Goal: Task Accomplishment & Management: Use online tool/utility

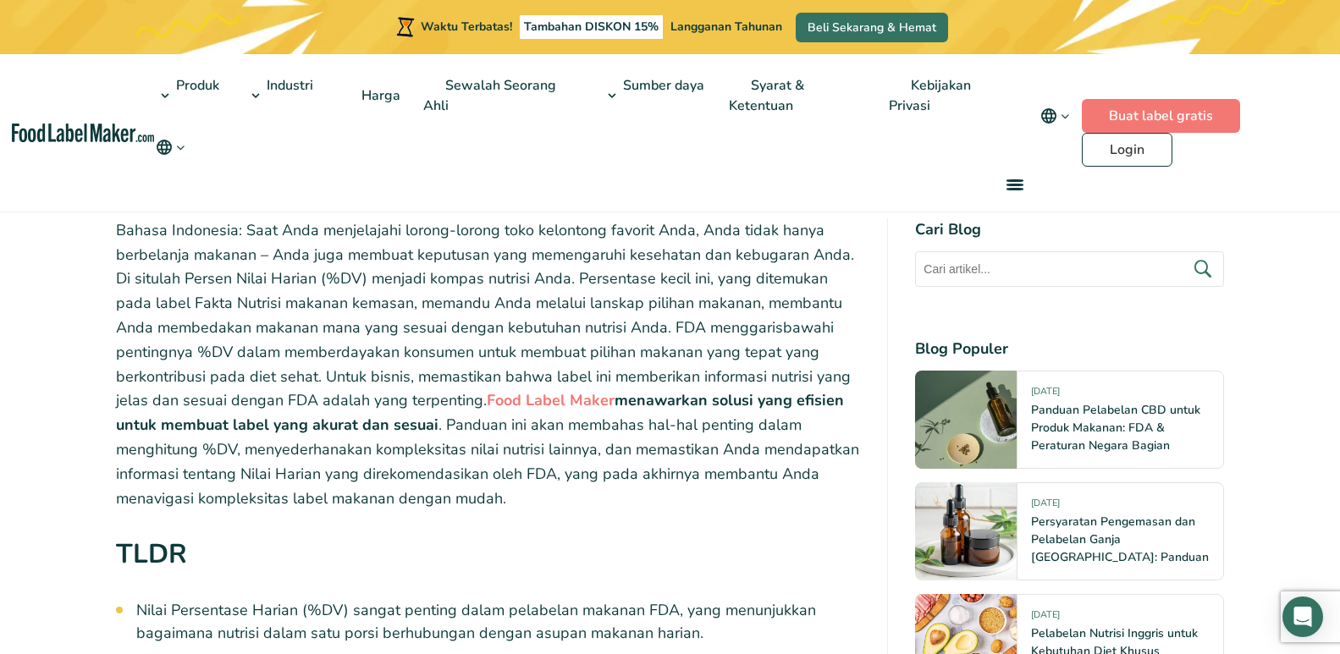
scroll to position [677, 0]
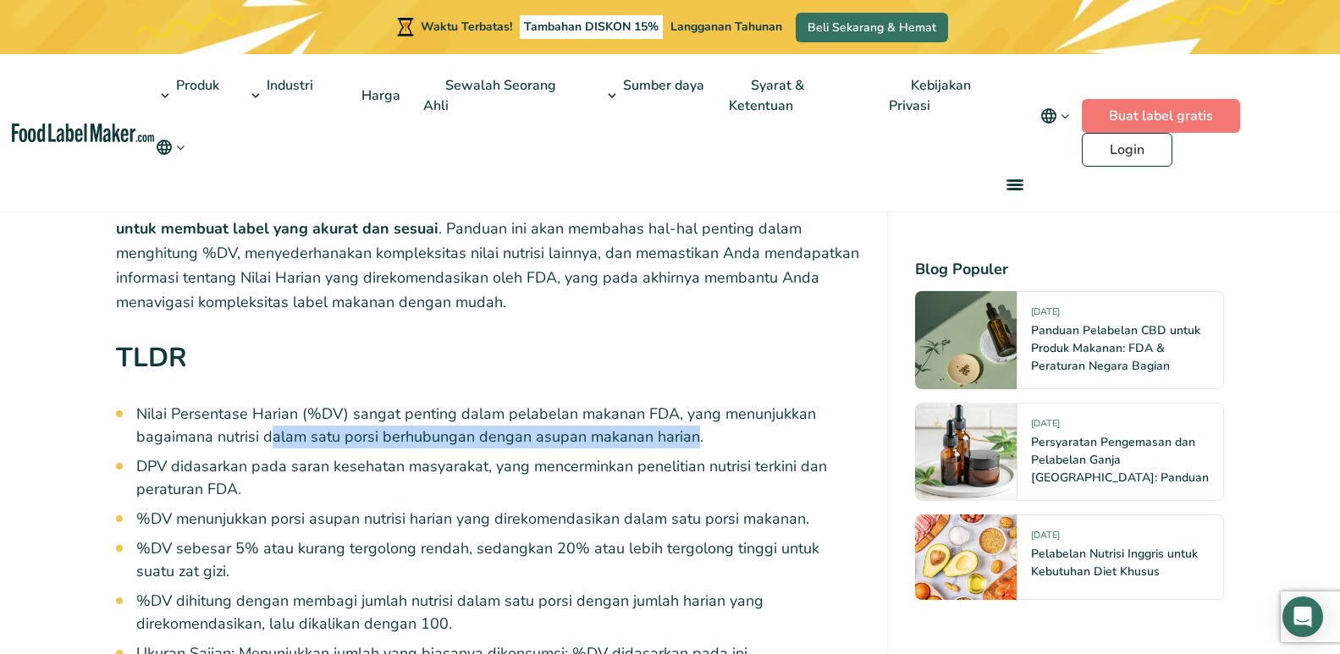
drag, startPoint x: 276, startPoint y: 440, endPoint x: 688, endPoint y: 439, distance: 412.2
click at [687, 439] on font "Nilai Persentase Harian (%DV) sangat penting dalam pelabelan makanan FDA, yang …" at bounding box center [476, 425] width 680 height 43
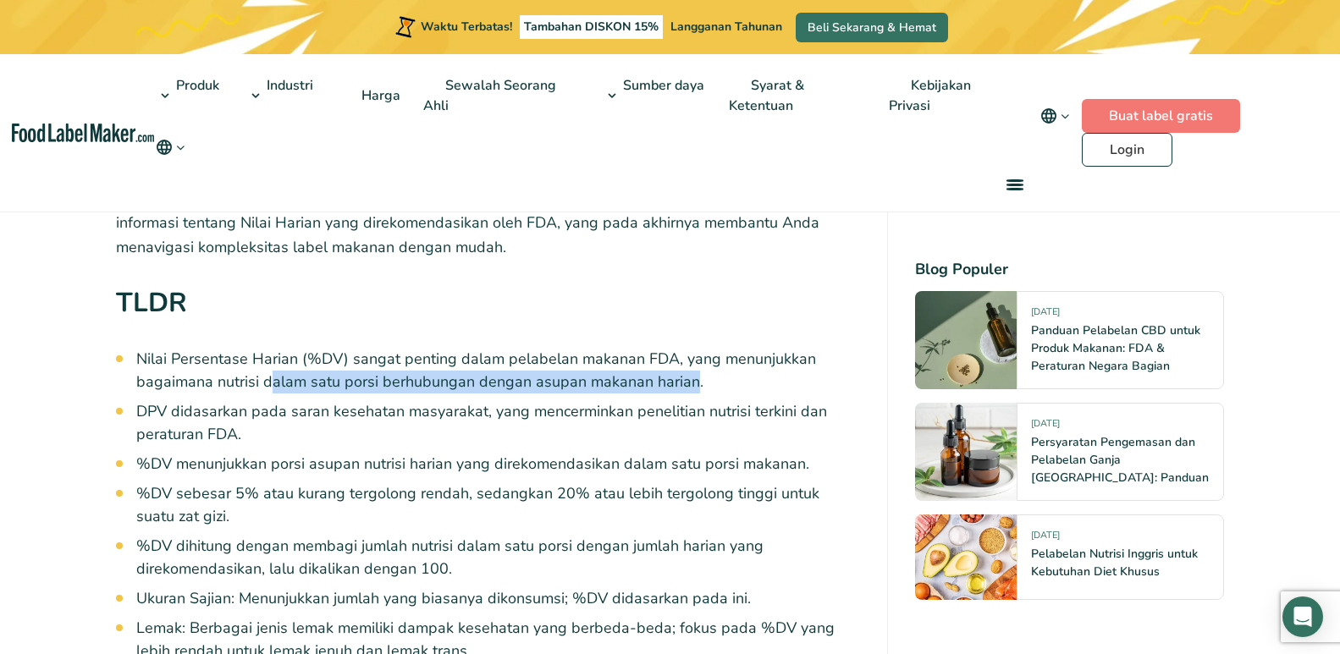
scroll to position [762, 0]
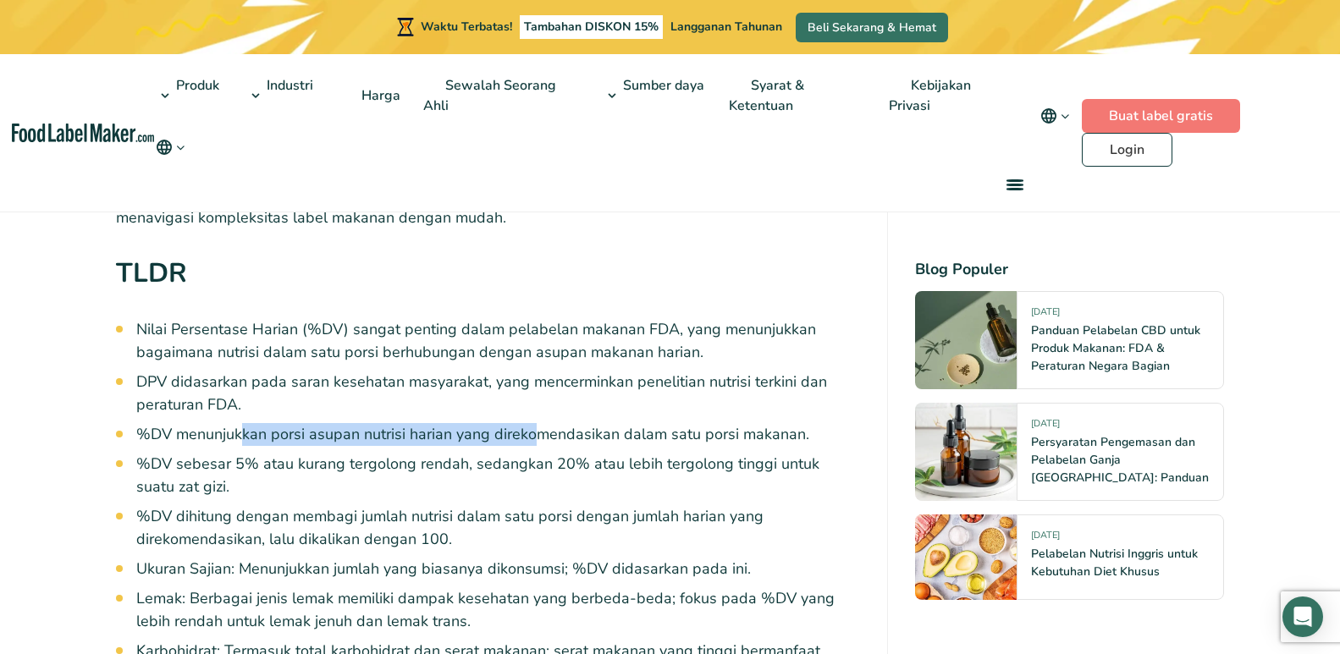
drag, startPoint x: 319, startPoint y: 436, endPoint x: 535, endPoint y: 435, distance: 215.8
click at [532, 436] on font "%DV menunjukkan porsi asupan nutrisi harian yang direkomendasikan dalam satu po…" at bounding box center [472, 434] width 673 height 20
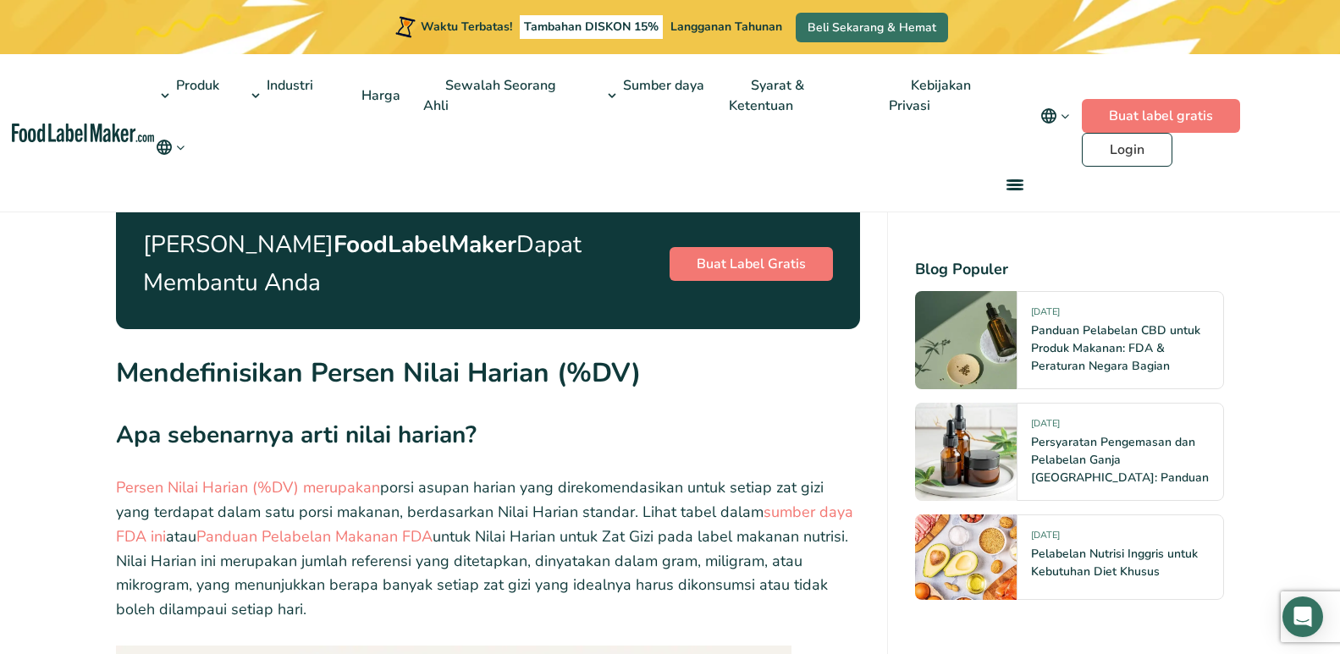
scroll to position [2454, 0]
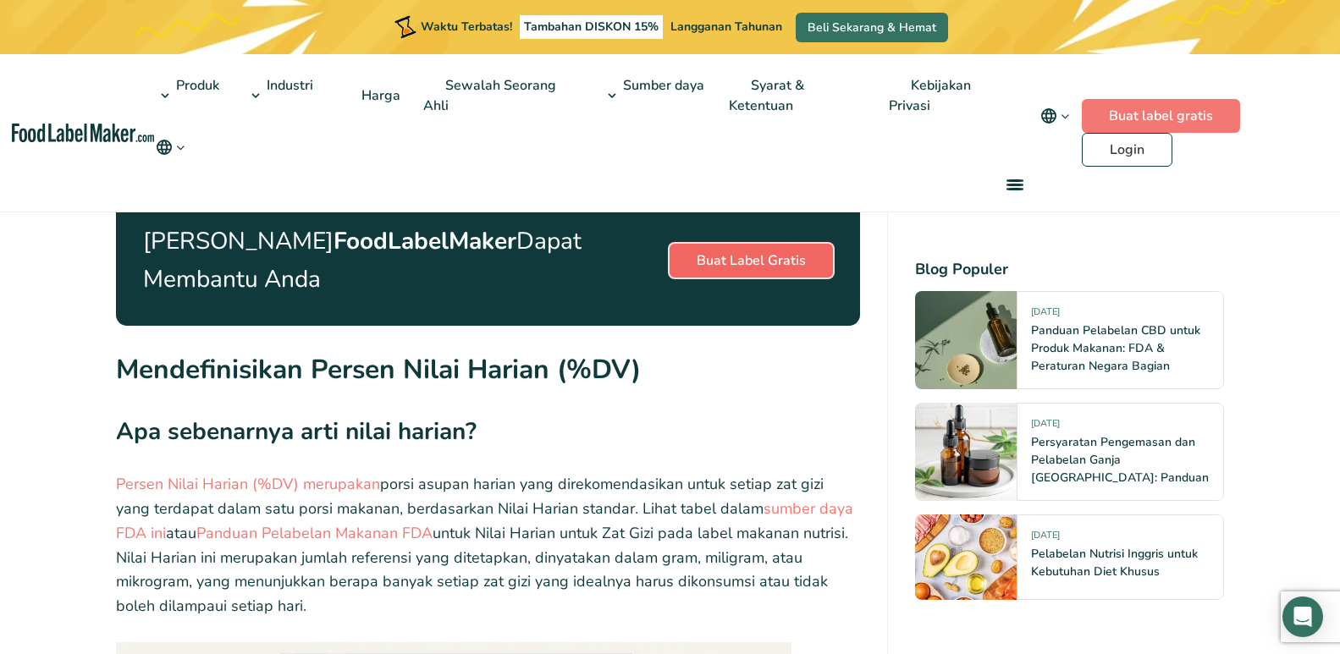
click at [761, 261] on font "Buat Label Gratis" at bounding box center [751, 260] width 109 height 19
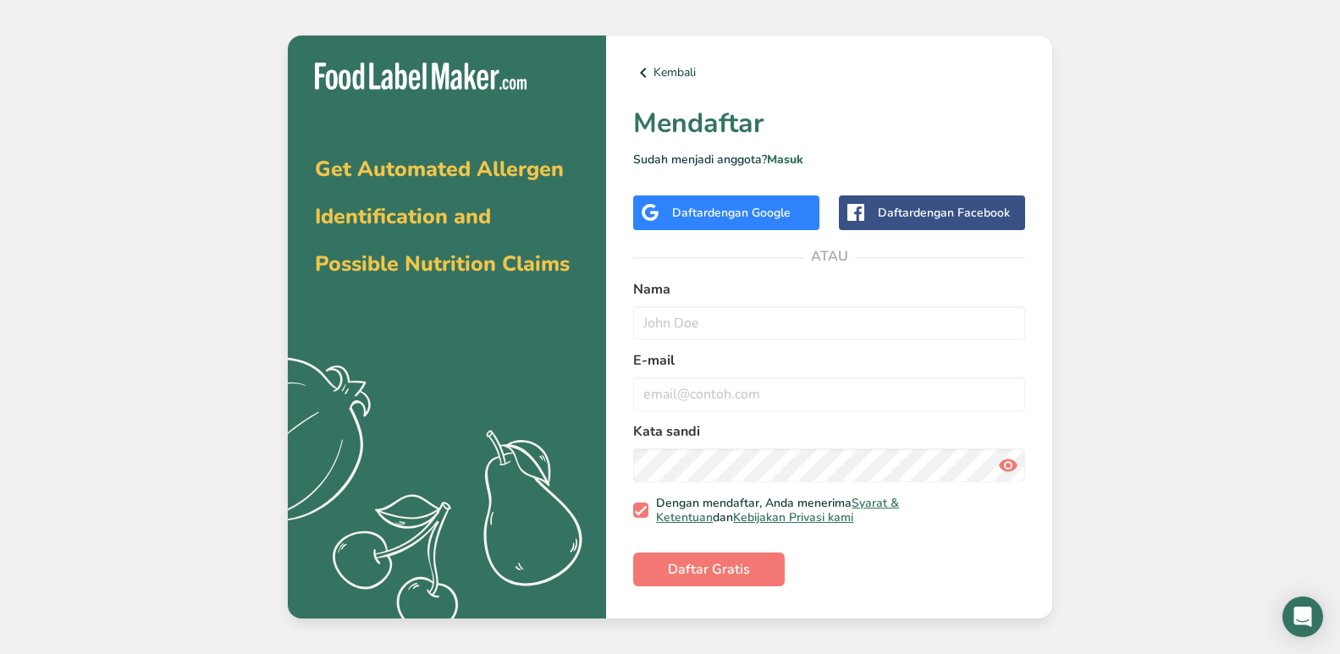
click at [783, 213] on font "dengan Google" at bounding box center [749, 213] width 83 height 16
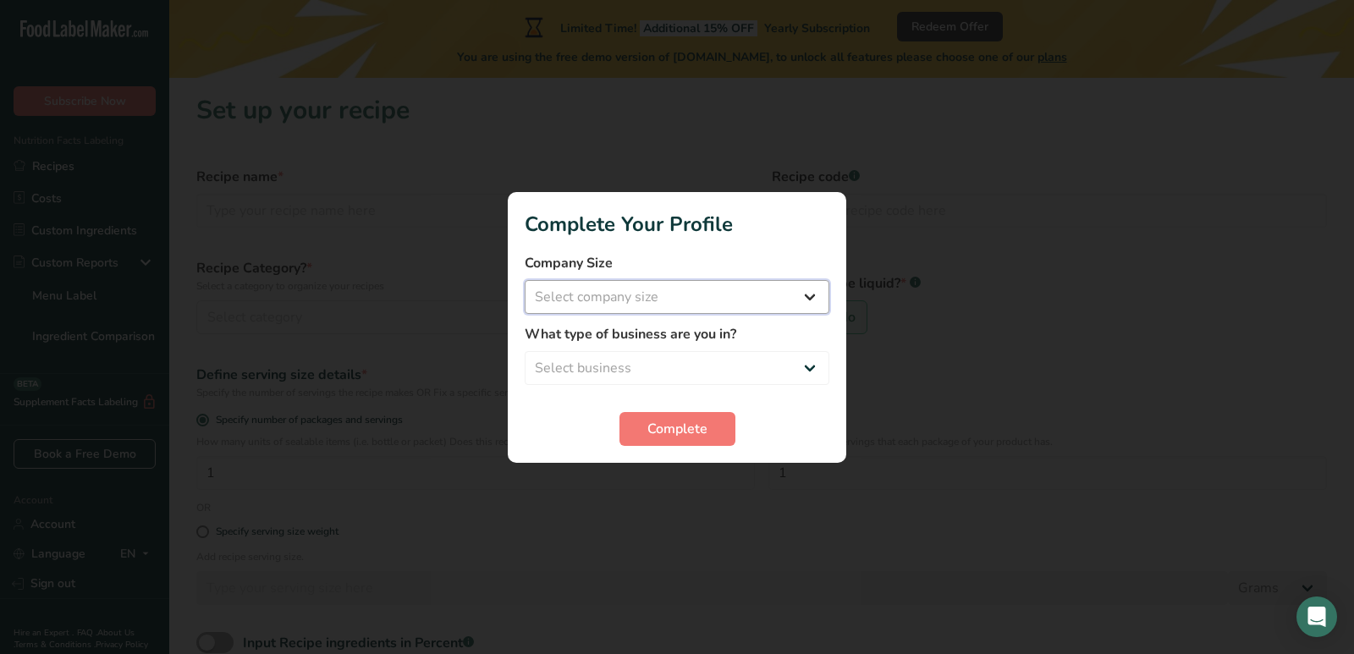
click at [603, 293] on select "Select company size Fewer than 10 Employees 10 to 50 Employees 51 to 500 Employ…" at bounding box center [677, 297] width 305 height 34
select select "4"
click at [525, 280] on select "Select company size Fewer than 10 Employees 10 to 50 Employees 51 to 500 Employ…" at bounding box center [677, 297] width 305 height 34
click at [646, 367] on select "Select business Packaged Food Manufacturer Restaurant & Cafe Bakery Meal Plans …" at bounding box center [677, 368] width 305 height 34
select select "1"
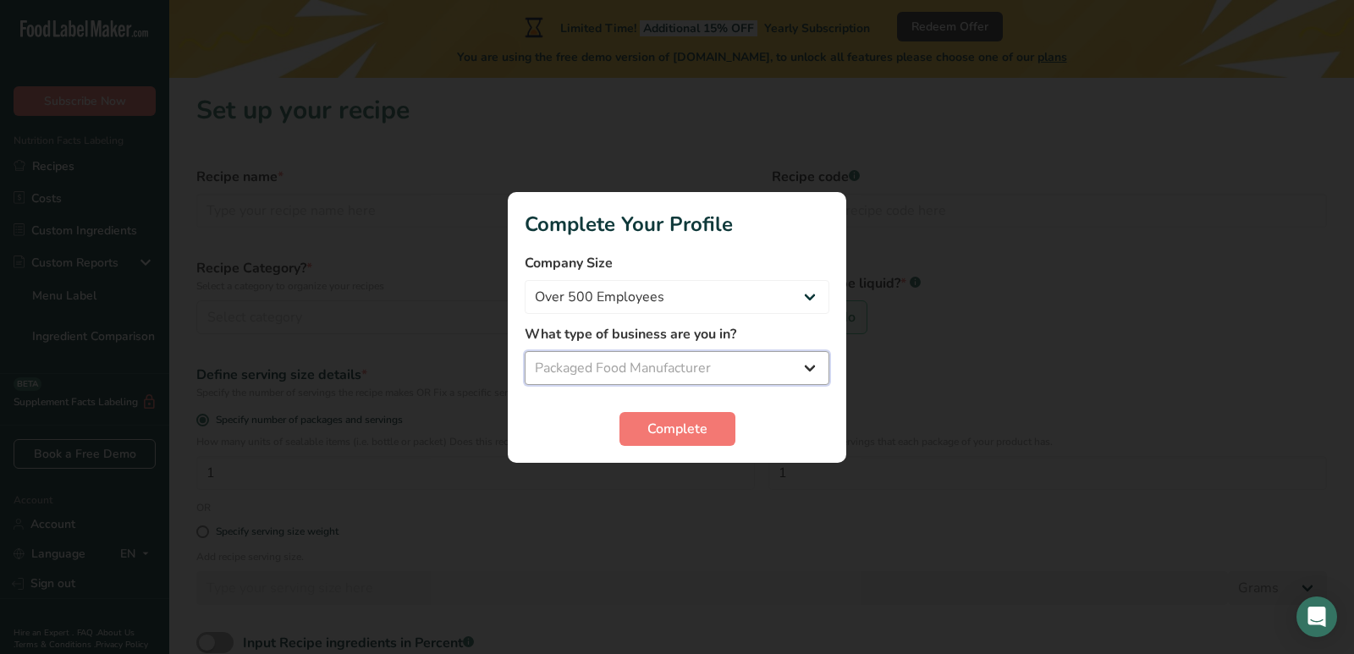
click at [525, 351] on select "Select business Packaged Food Manufacturer Restaurant & Cafe Bakery Meal Plans …" at bounding box center [677, 368] width 305 height 34
click at [686, 419] on span "Complete" at bounding box center [677, 429] width 60 height 20
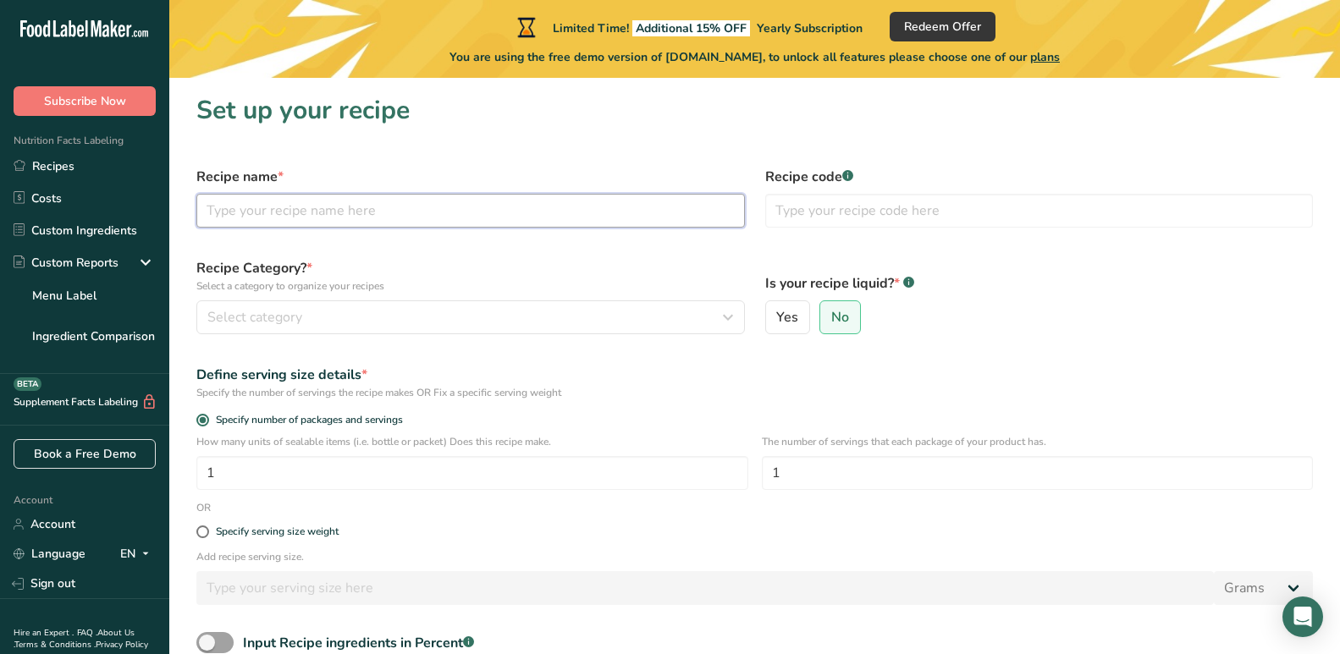
click at [277, 215] on input "text" at bounding box center [470, 211] width 548 height 34
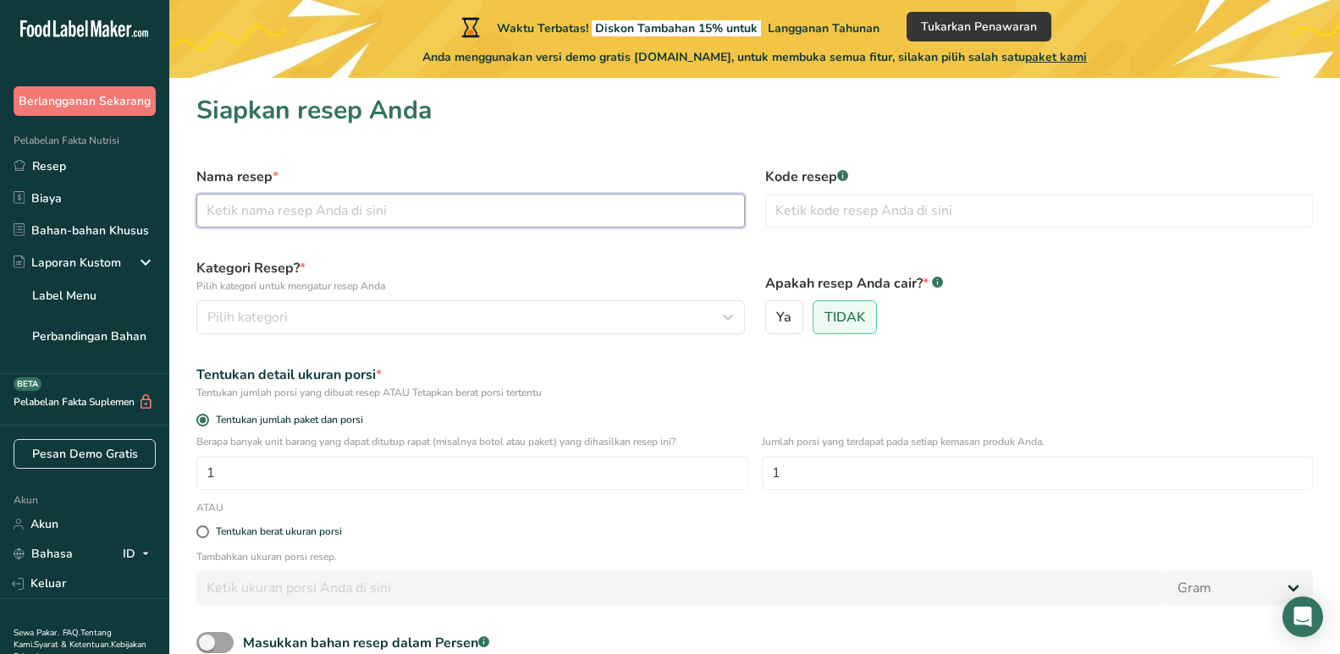
click at [367, 210] on input "text" at bounding box center [470, 211] width 548 height 34
type input "N"
type input "Jelly"
click at [818, 224] on input "text" at bounding box center [1039, 211] width 548 height 34
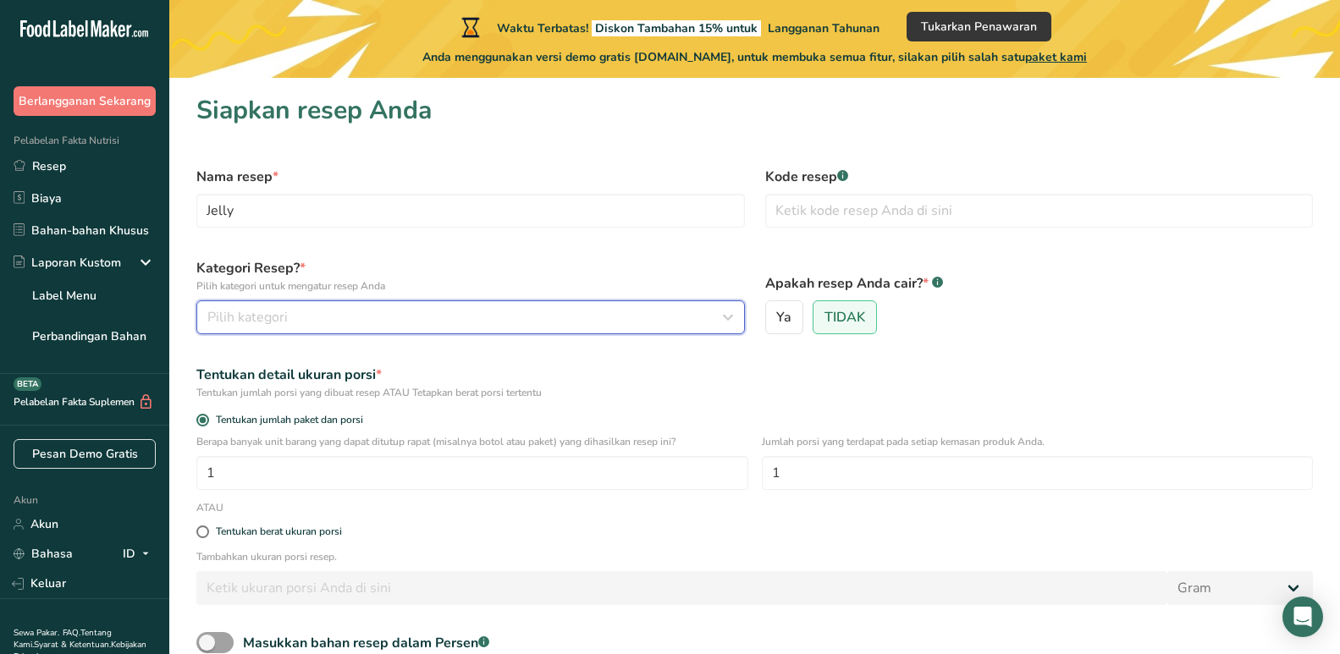
click at [371, 333] on button "Pilih kategori" at bounding box center [470, 317] width 548 height 34
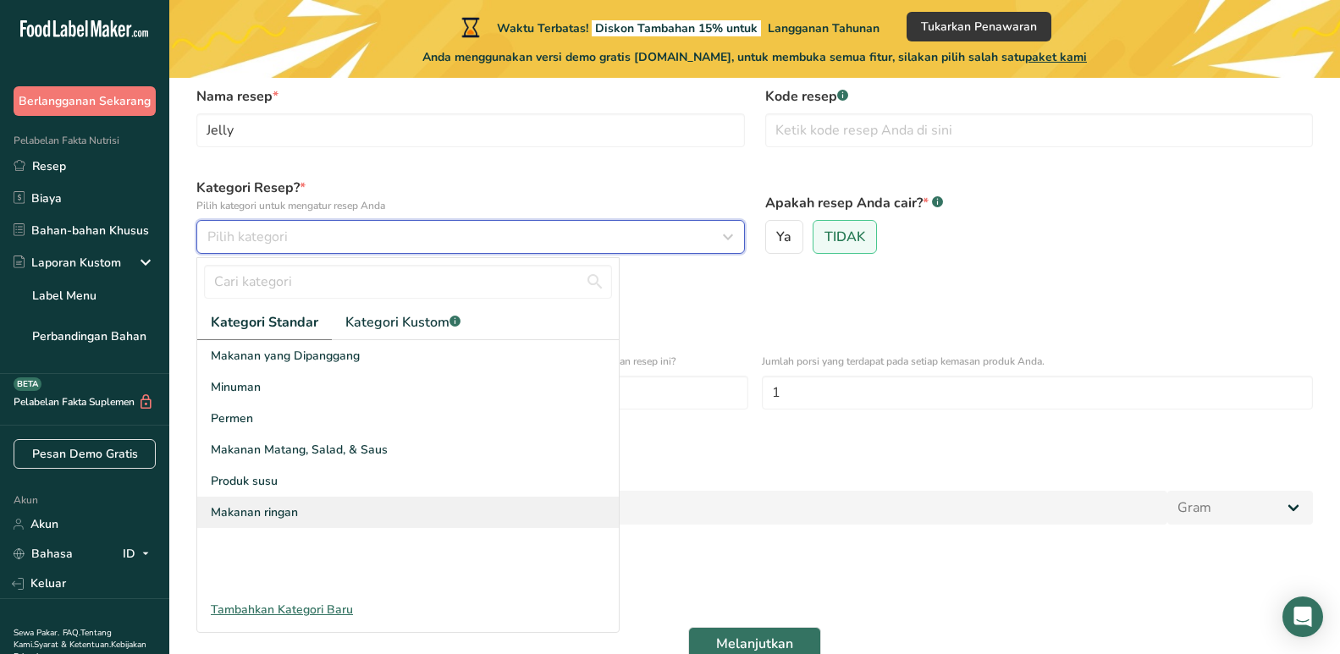
scroll to position [85, 0]
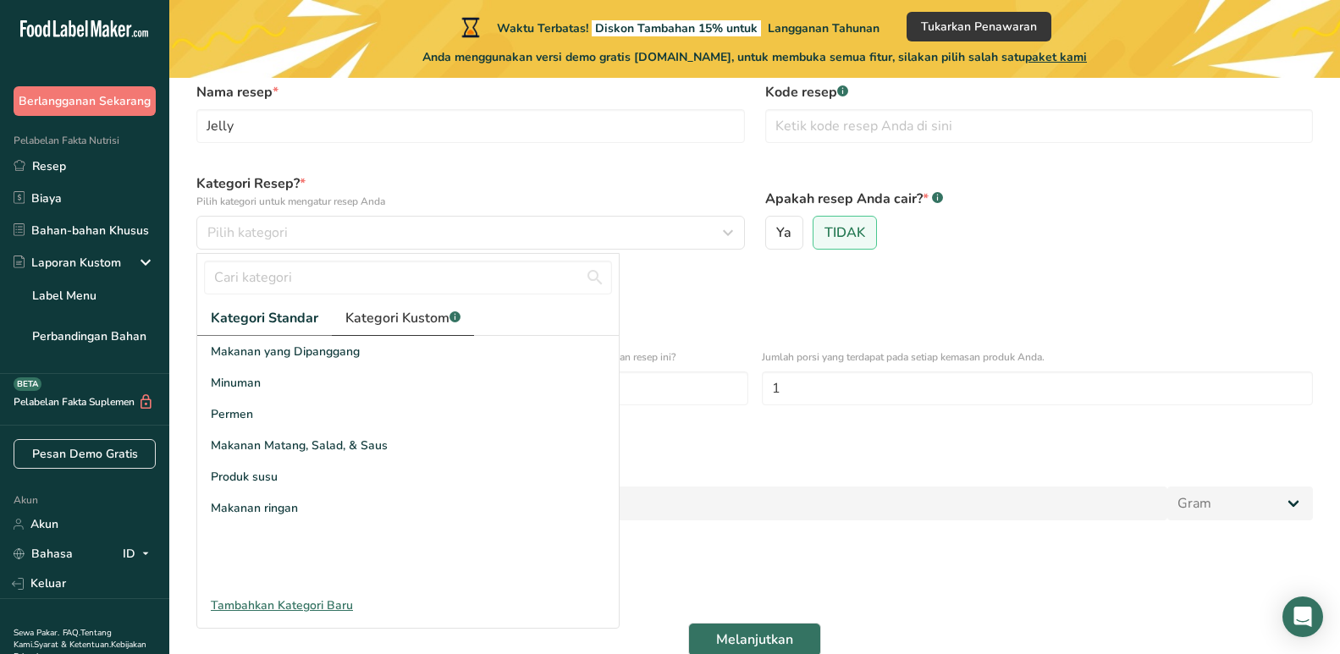
click at [423, 317] on font "Kategori Kustom" at bounding box center [397, 318] width 104 height 19
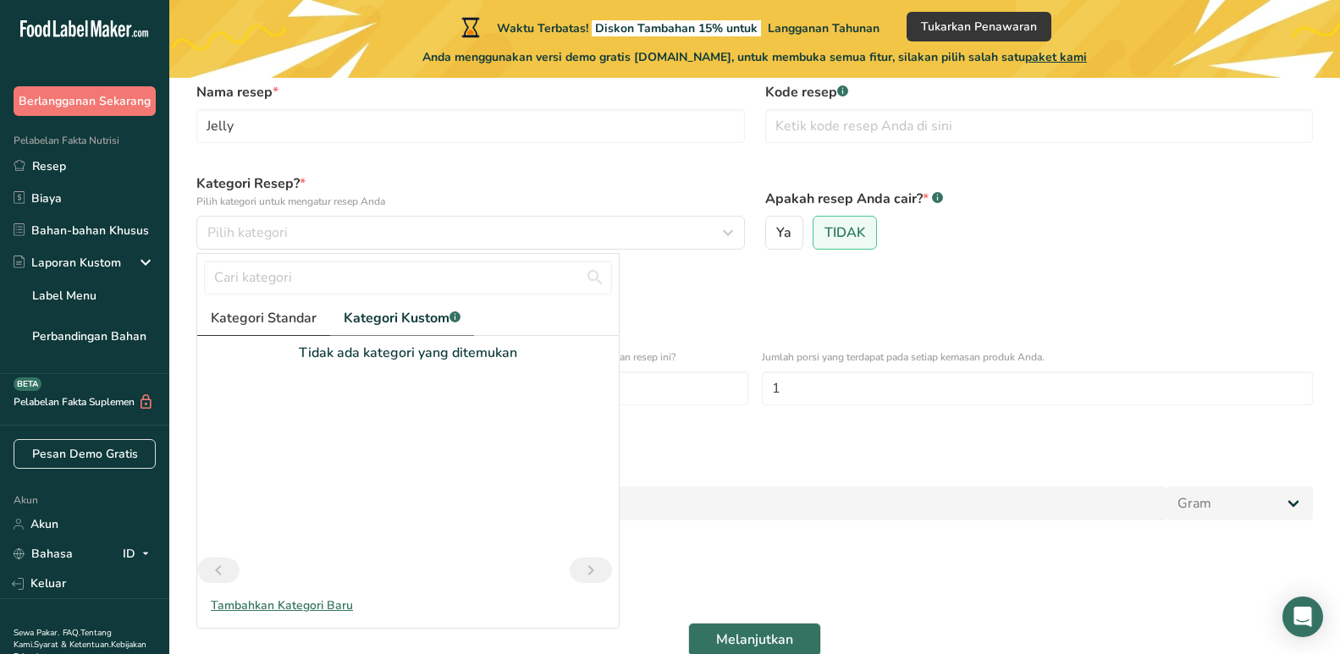
click at [262, 321] on font "Kategori Standar" at bounding box center [264, 318] width 106 height 19
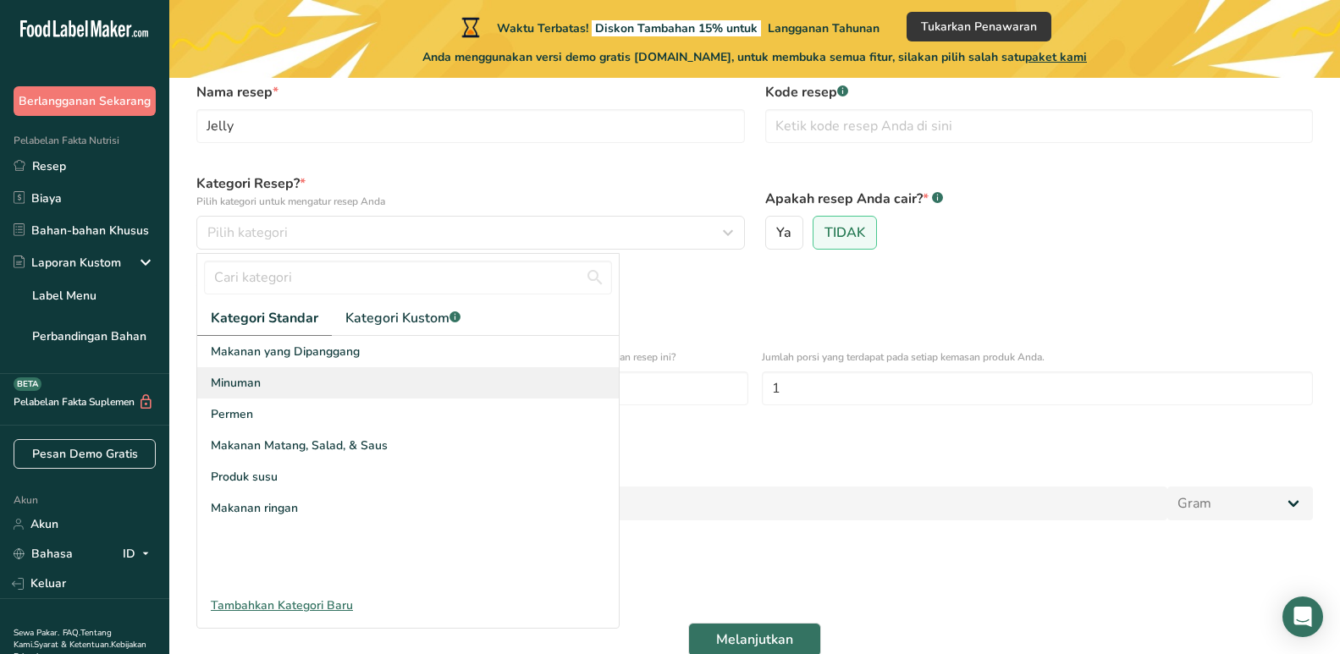
click at [240, 385] on font "Minuman" at bounding box center [236, 383] width 50 height 16
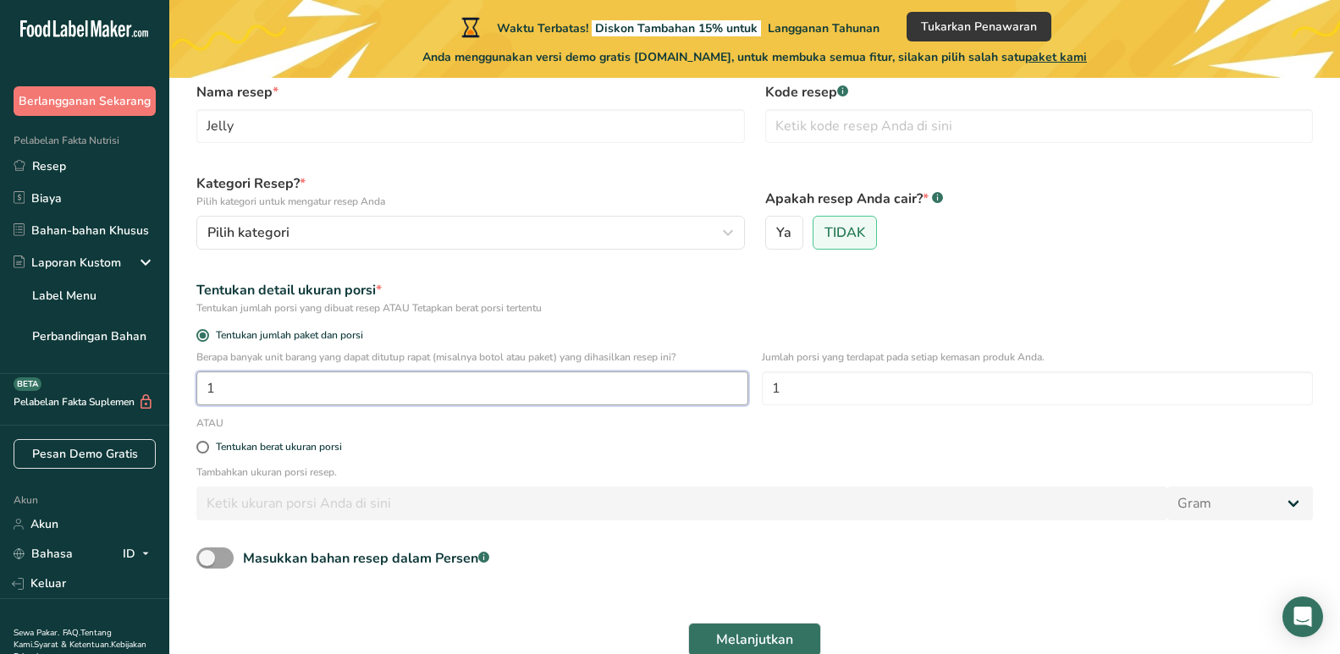
click at [304, 387] on input "1" at bounding box center [472, 389] width 552 height 34
click at [304, 388] on input "1" at bounding box center [472, 389] width 552 height 34
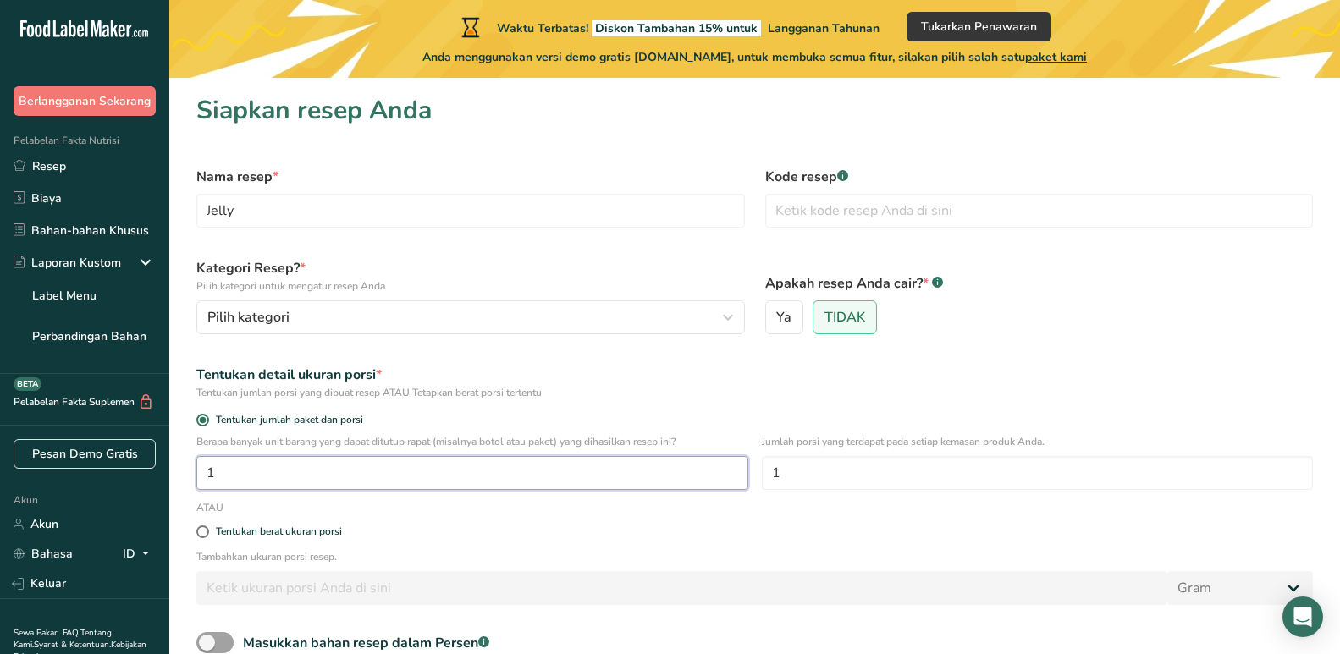
scroll to position [168, 0]
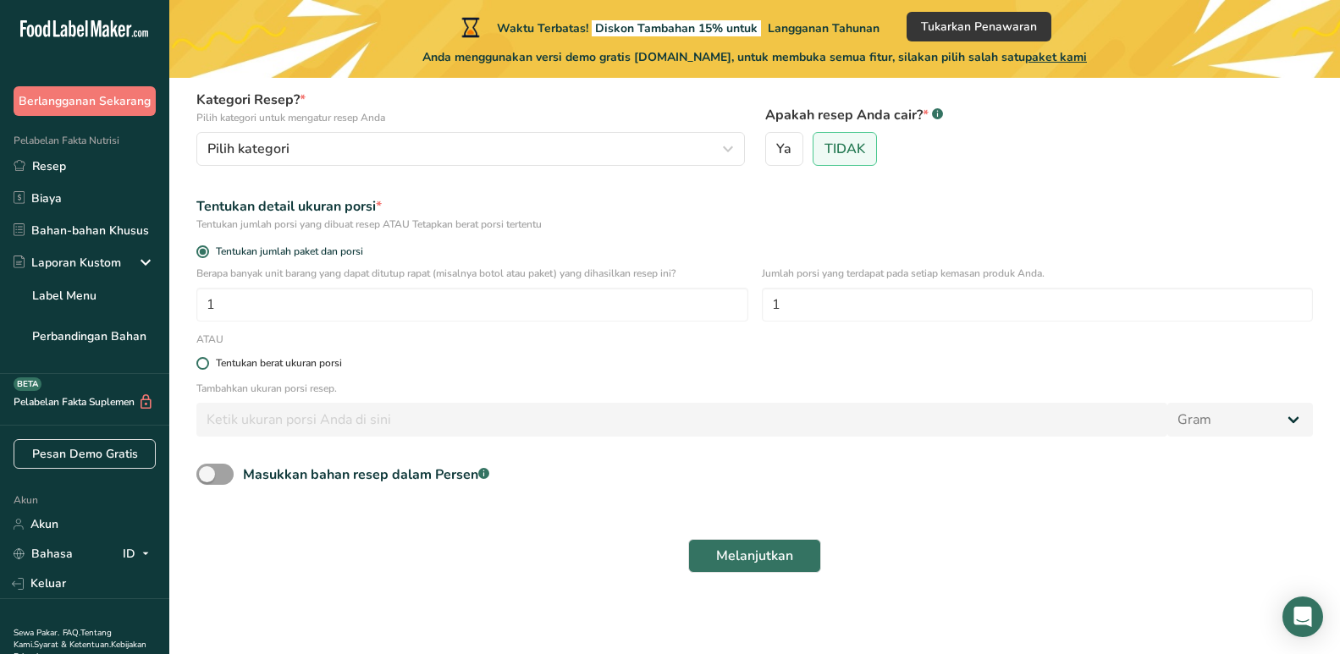
click at [263, 364] on font "Tentukan berat ukuran porsi" at bounding box center [279, 363] width 126 height 14
click at [207, 364] on input "Tentukan berat ukuran porsi" at bounding box center [201, 363] width 11 height 11
radio input "true"
radio input "false"
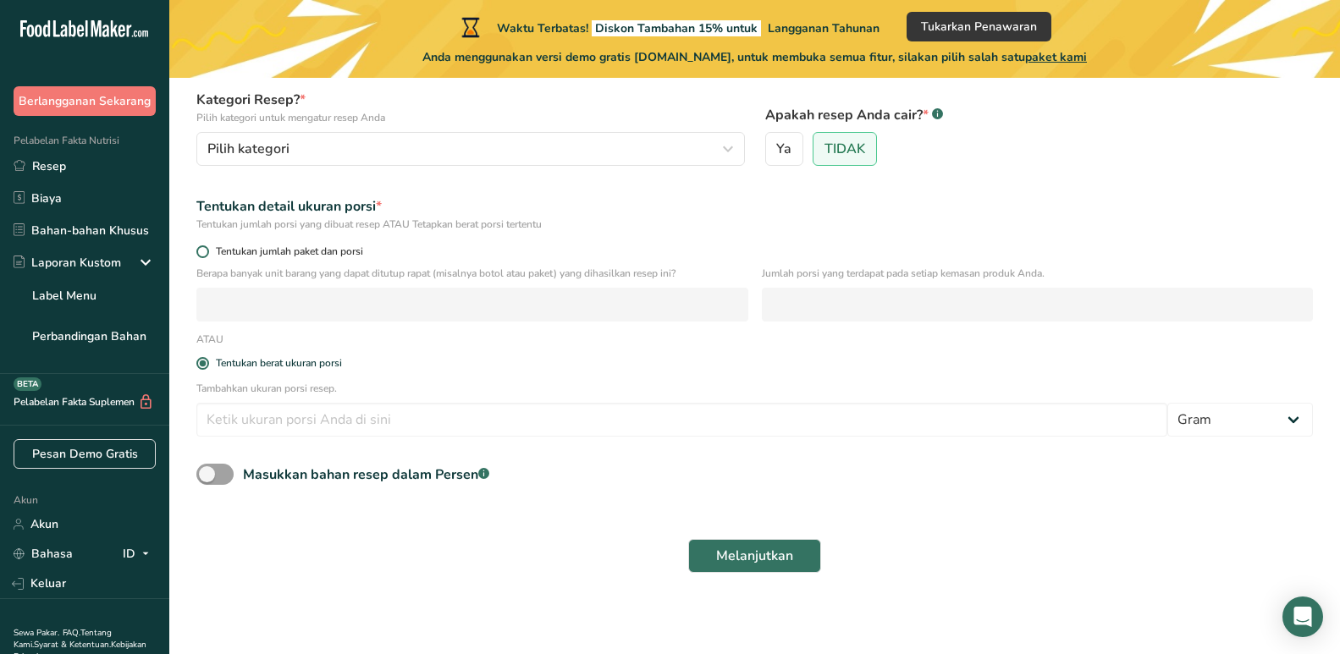
click at [229, 251] on font "Tentukan jumlah paket dan porsi" at bounding box center [289, 252] width 147 height 14
click at [207, 251] on input "Tentukan jumlah paket dan porsi" at bounding box center [201, 251] width 11 height 11
radio input "true"
radio input "false"
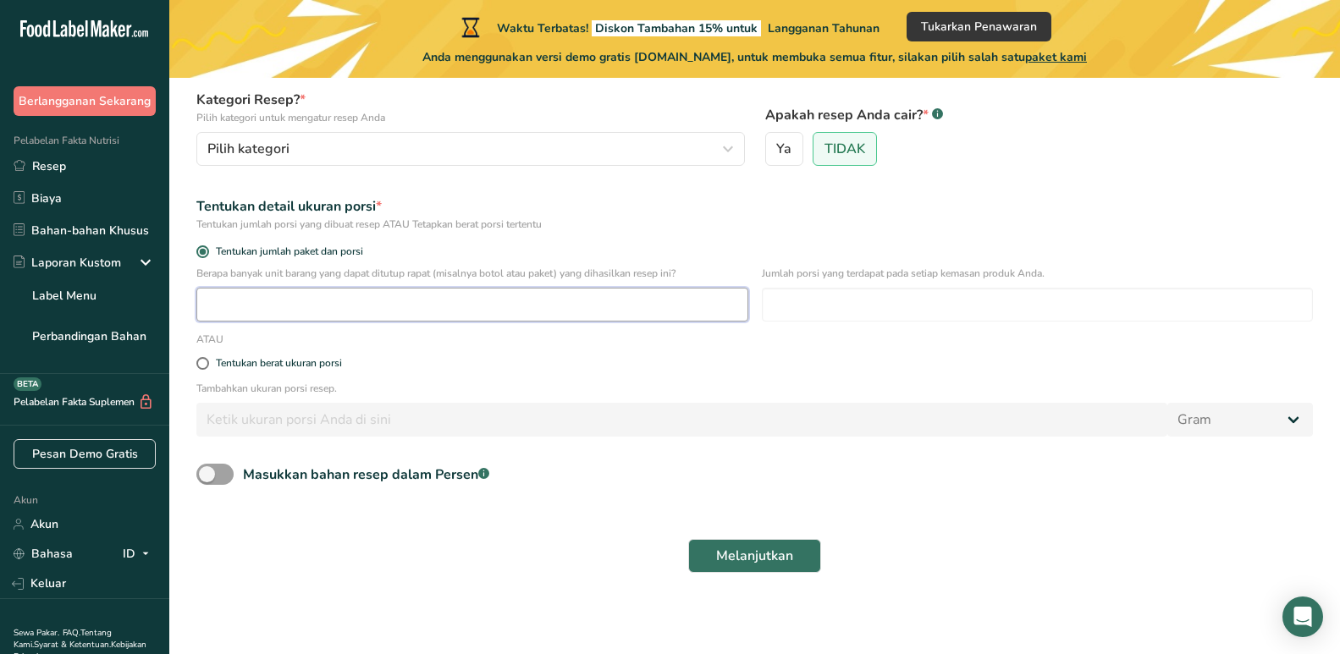
click at [260, 306] on input "number" at bounding box center [472, 305] width 552 height 34
type input "1"
click at [785, 311] on input "number" at bounding box center [1038, 305] width 552 height 34
type input "1"
click at [693, 357] on label "Tentukan berat ukuran porsi" at bounding box center [754, 363] width 1116 height 13
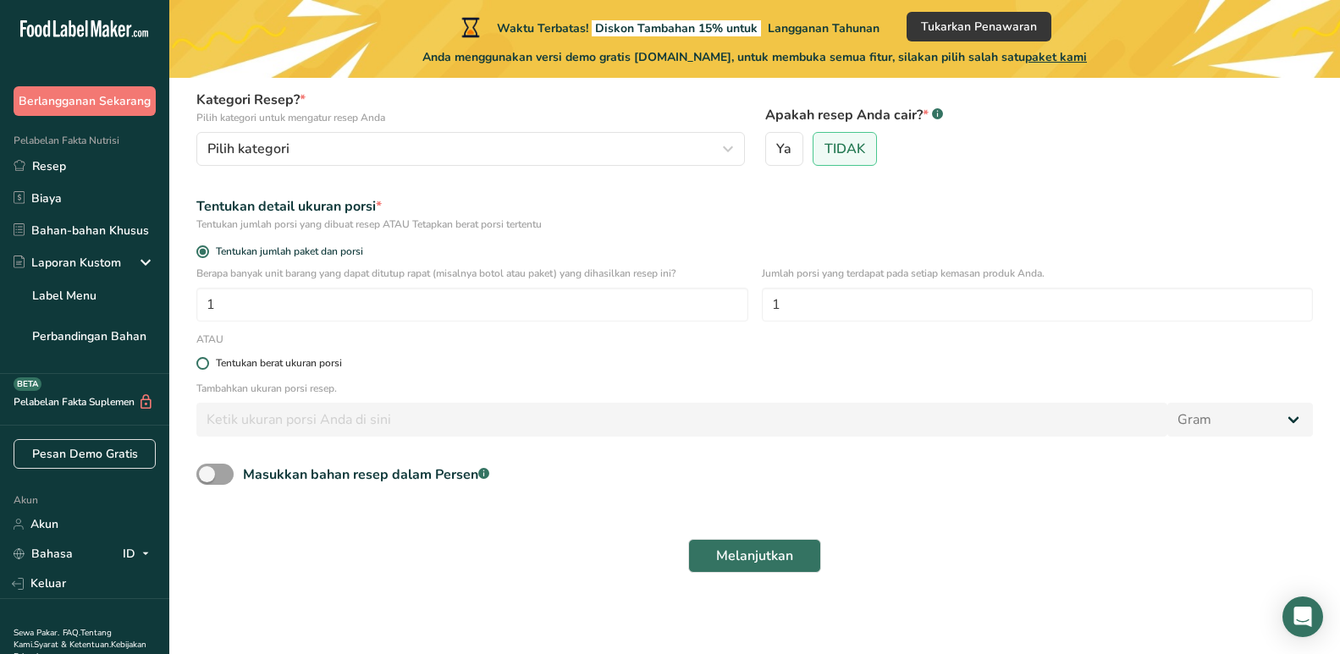
click at [207, 358] on input "Tentukan berat ukuran porsi" at bounding box center [201, 363] width 11 height 11
radio input "true"
radio input "false"
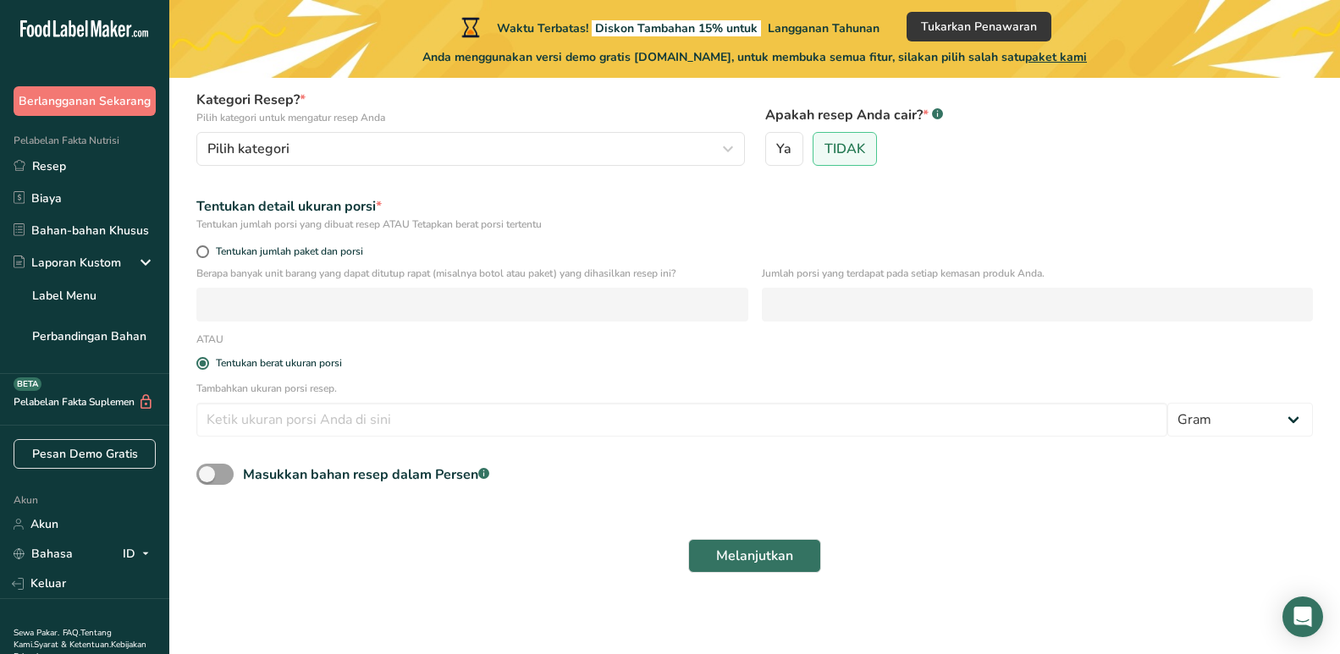
click at [269, 240] on div "Tentukan detail ukuran porsi * Tentukan jumlah porsi yang dibuat resep ATAU Tet…" at bounding box center [754, 214] width 1137 height 56
click at [273, 248] on font "Tentukan jumlah paket dan porsi" at bounding box center [289, 252] width 147 height 14
click at [207, 248] on input "Tentukan jumlah paket dan porsi" at bounding box center [201, 251] width 11 height 11
radio input "true"
radio input "false"
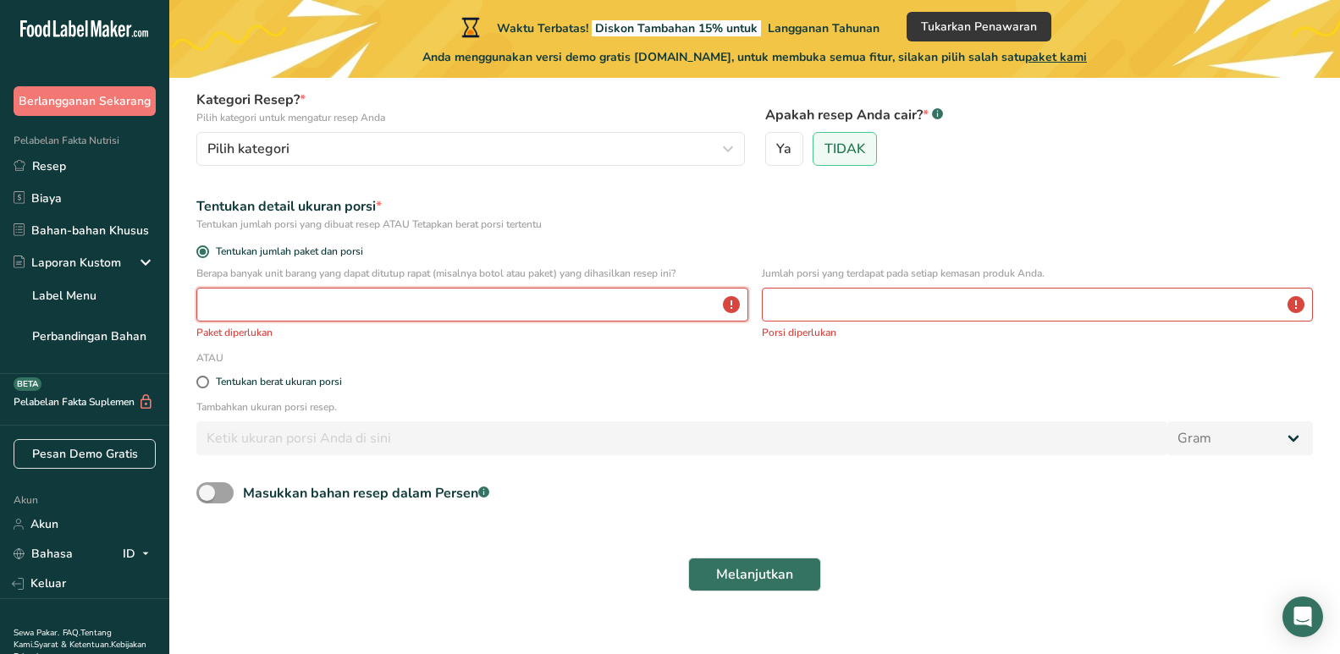
click at [275, 302] on input "number" at bounding box center [472, 305] width 552 height 34
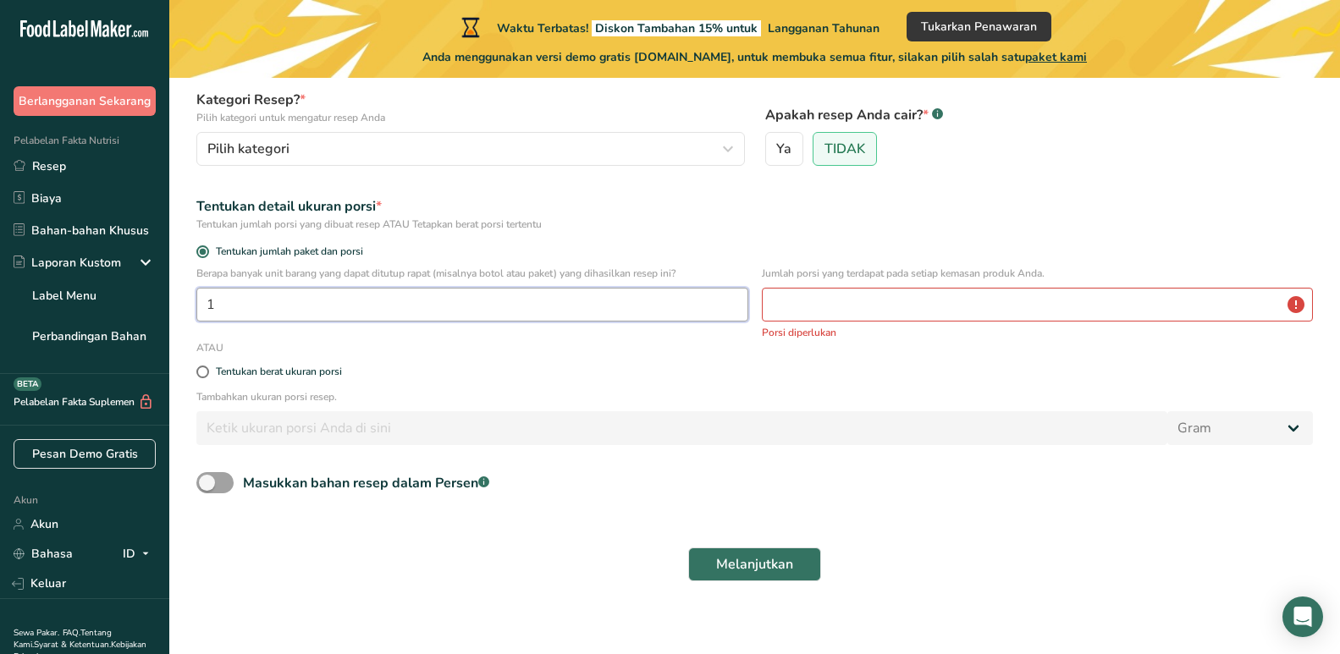
type input "1"
click at [794, 312] on input "number" at bounding box center [1038, 305] width 552 height 34
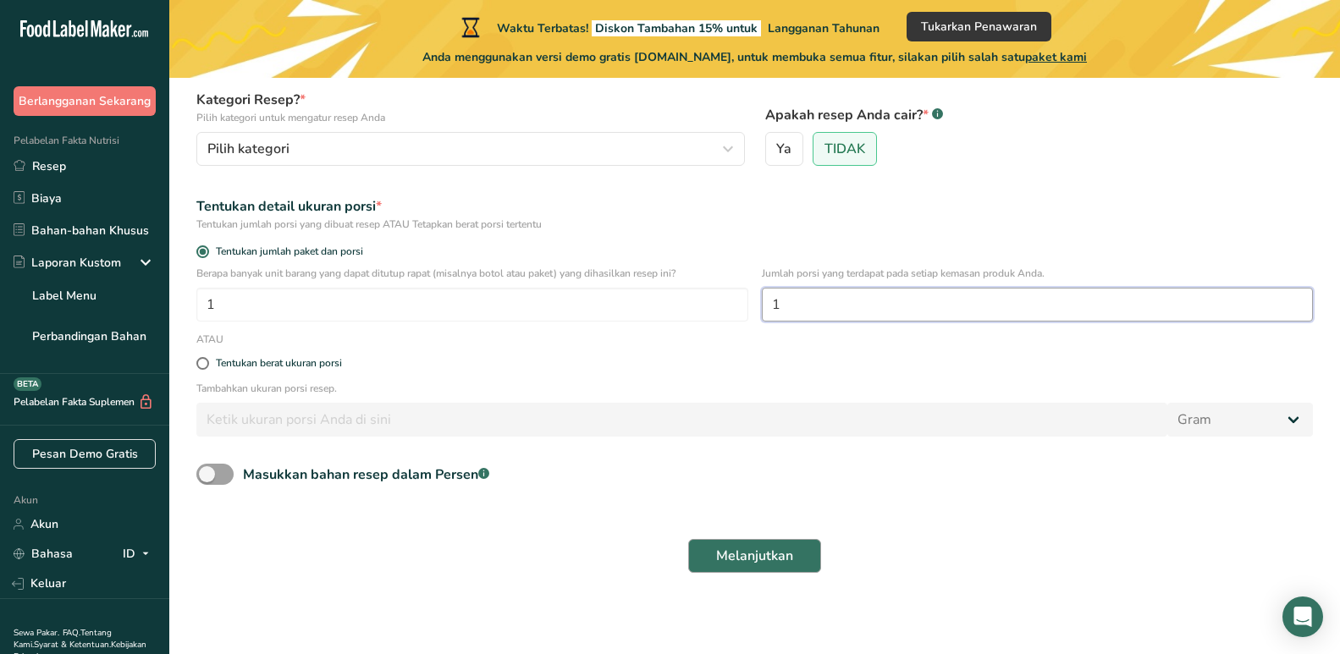
type input "1"
click at [781, 555] on font "Melanjutkan" at bounding box center [754, 556] width 77 height 19
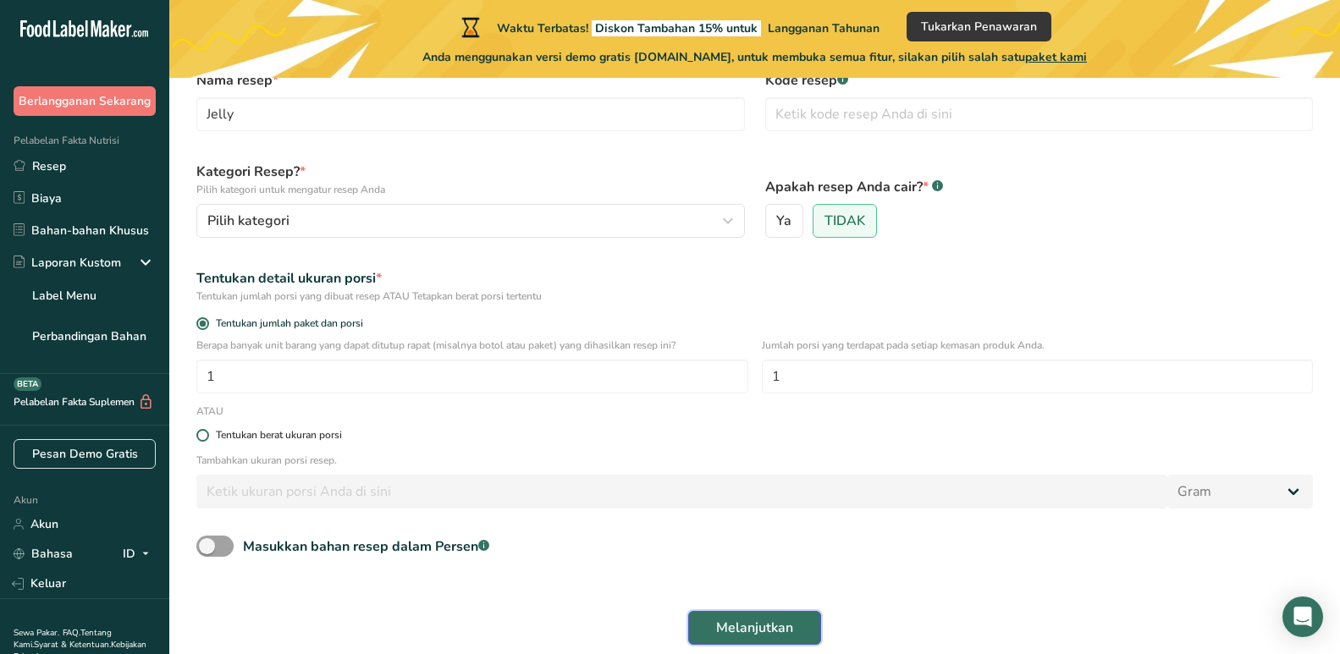
scroll to position [0, 0]
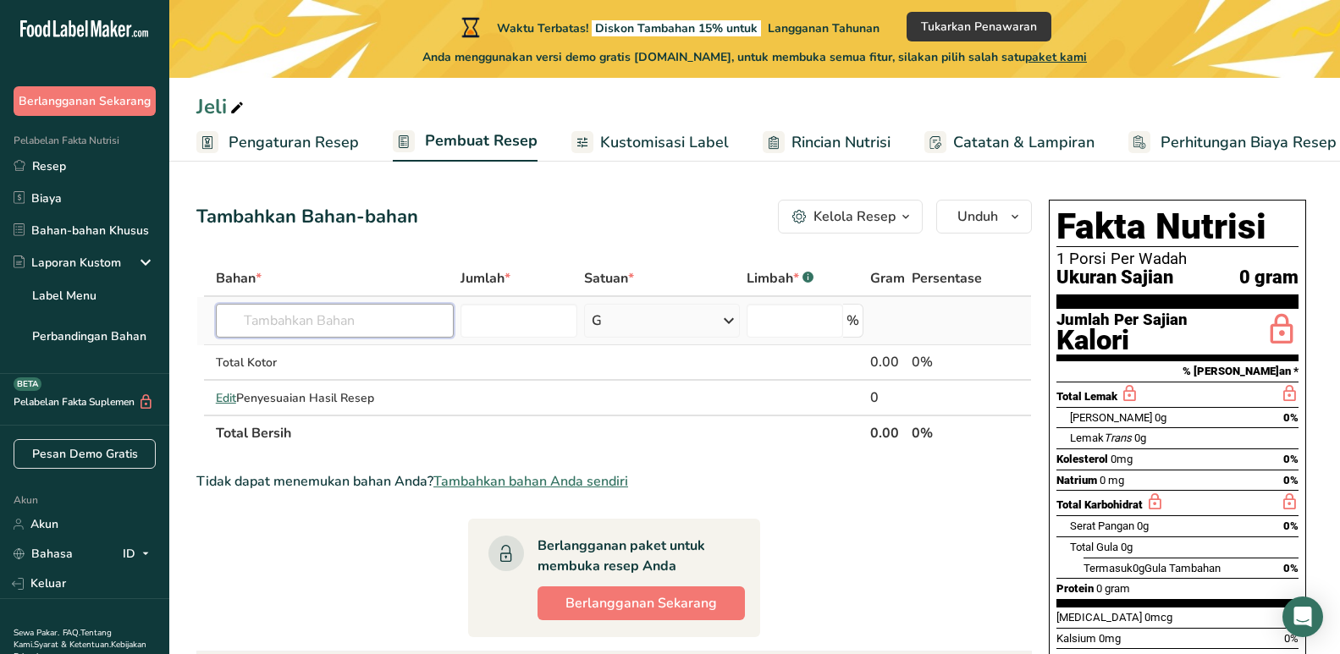
click at [302, 329] on input "text" at bounding box center [335, 321] width 239 height 34
click at [321, 322] on input "text" at bounding box center [335, 321] width 239 height 34
click at [648, 324] on div "G" at bounding box center [662, 321] width 157 height 34
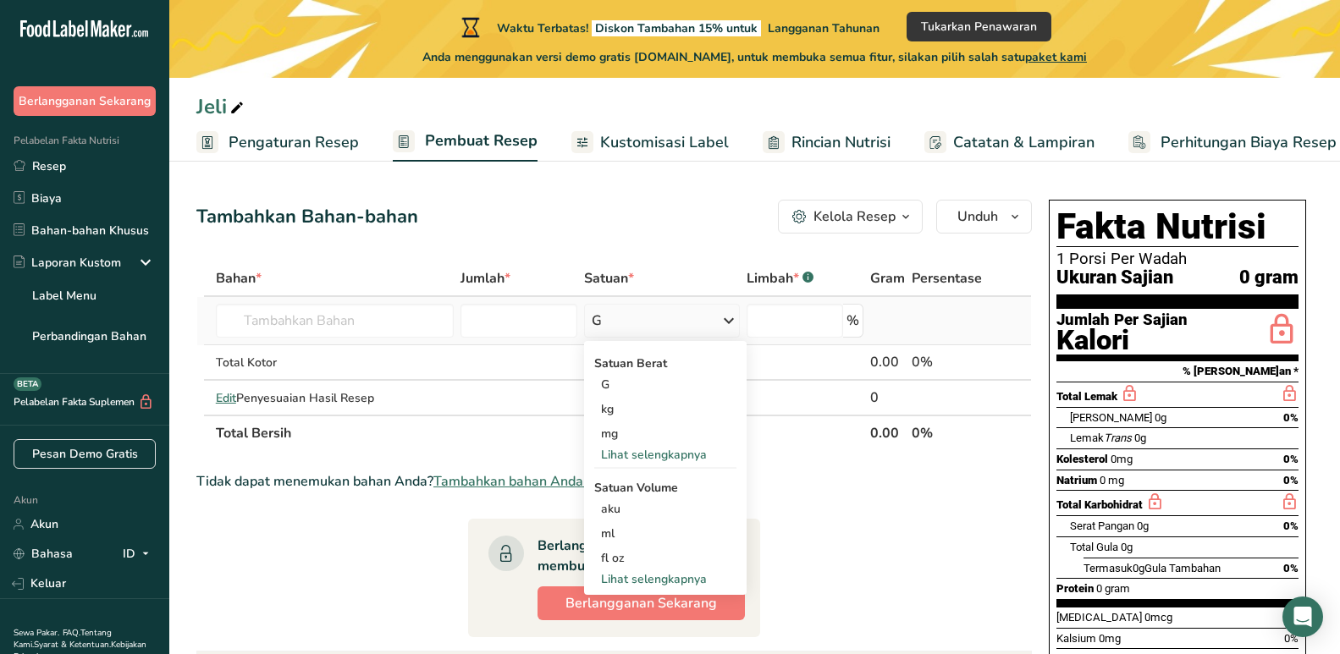
click at [648, 324] on div "G" at bounding box center [662, 321] width 157 height 34
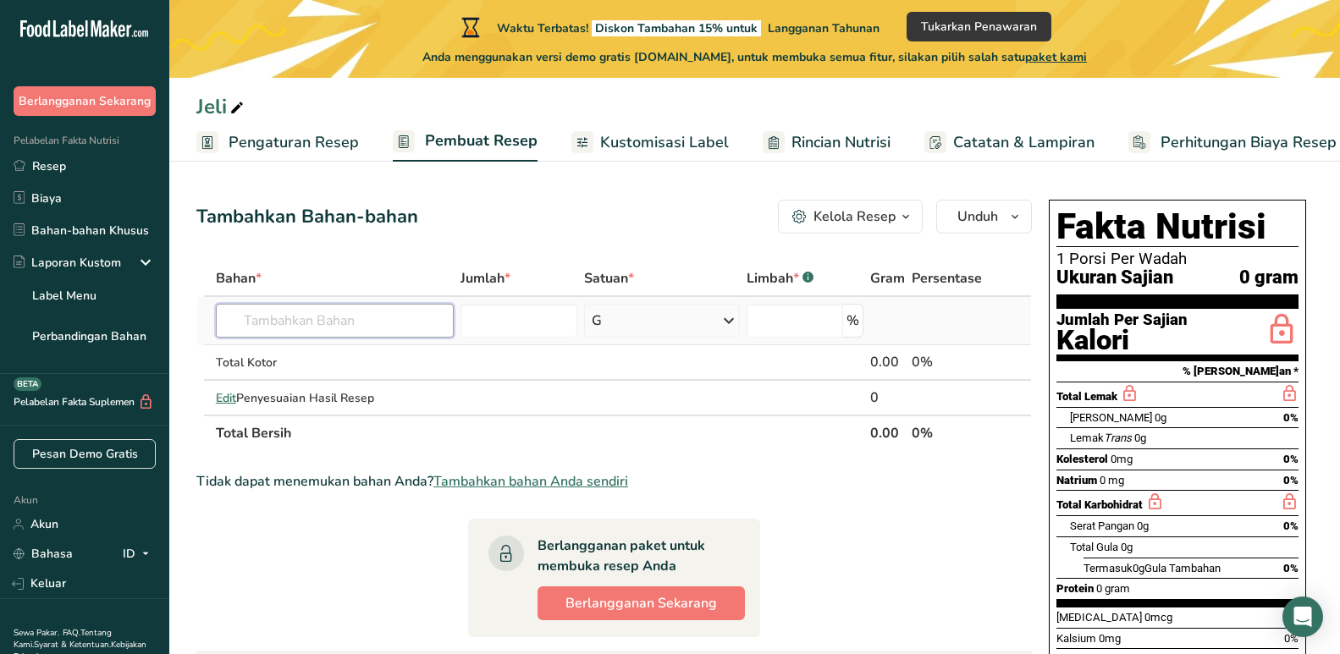
click at [314, 319] on input "text" at bounding box center [335, 321] width 239 height 34
click at [618, 129] on link "Kustomisasi Label" at bounding box center [649, 143] width 157 height 38
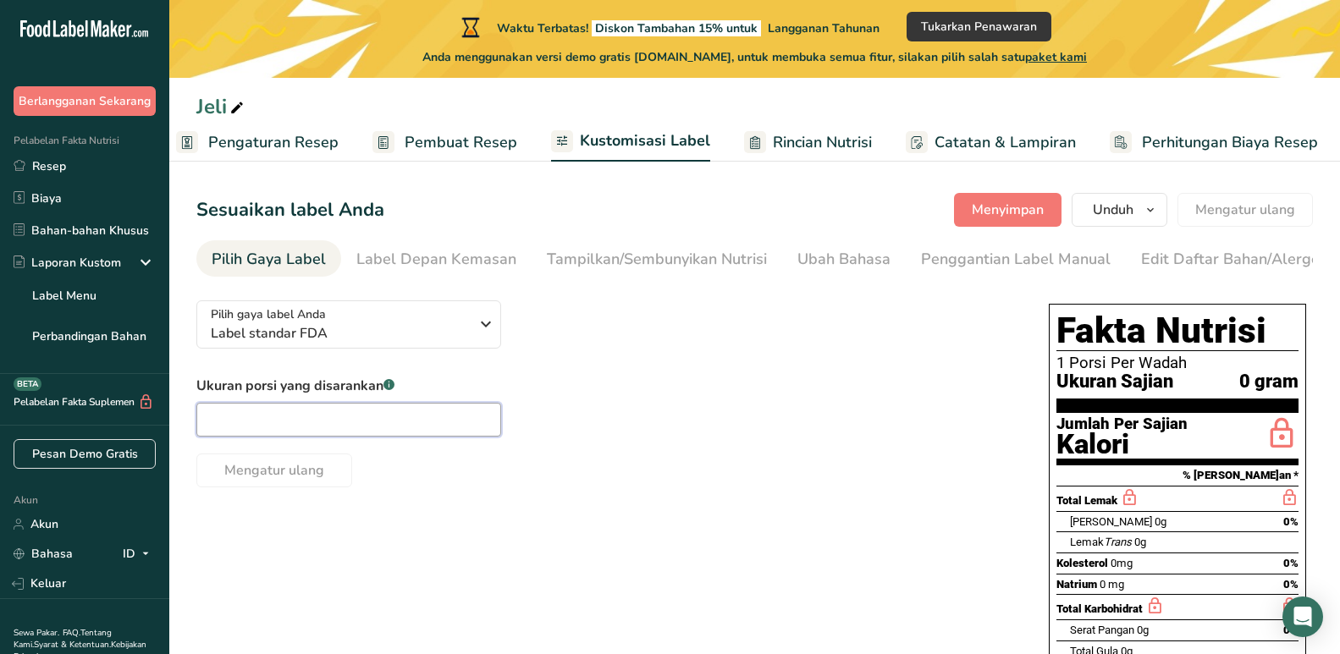
click at [316, 412] on input "text" at bounding box center [348, 420] width 305 height 34
type input "1"
click at [604, 432] on div "Ukuran porsi yang disarankan .a-a{fill:#347362;}.b-a{fill:#fff;} 1 Mengatur ula…" at bounding box center [605, 432] width 818 height 112
click at [406, 326] on div "Pilih gaya label Anda Label standar FDA" at bounding box center [340, 325] width 258 height 38
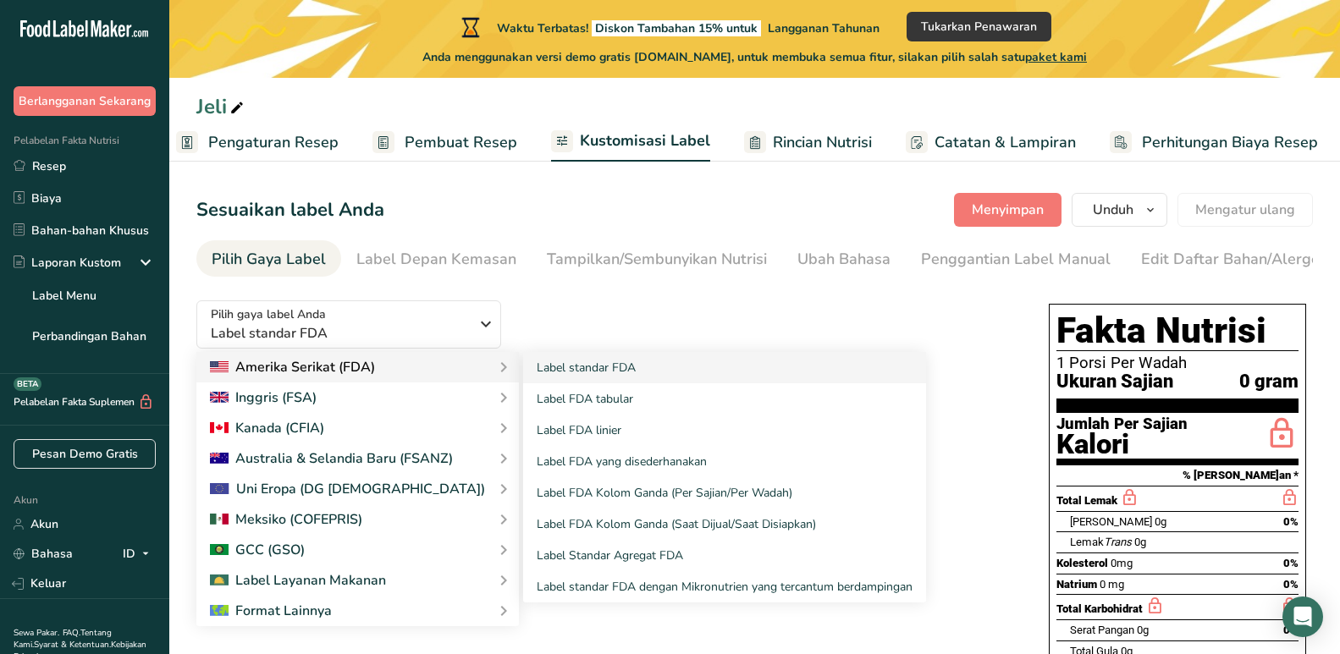
click at [355, 372] on font "Amerika Serikat (FDA)" at bounding box center [305, 367] width 140 height 19
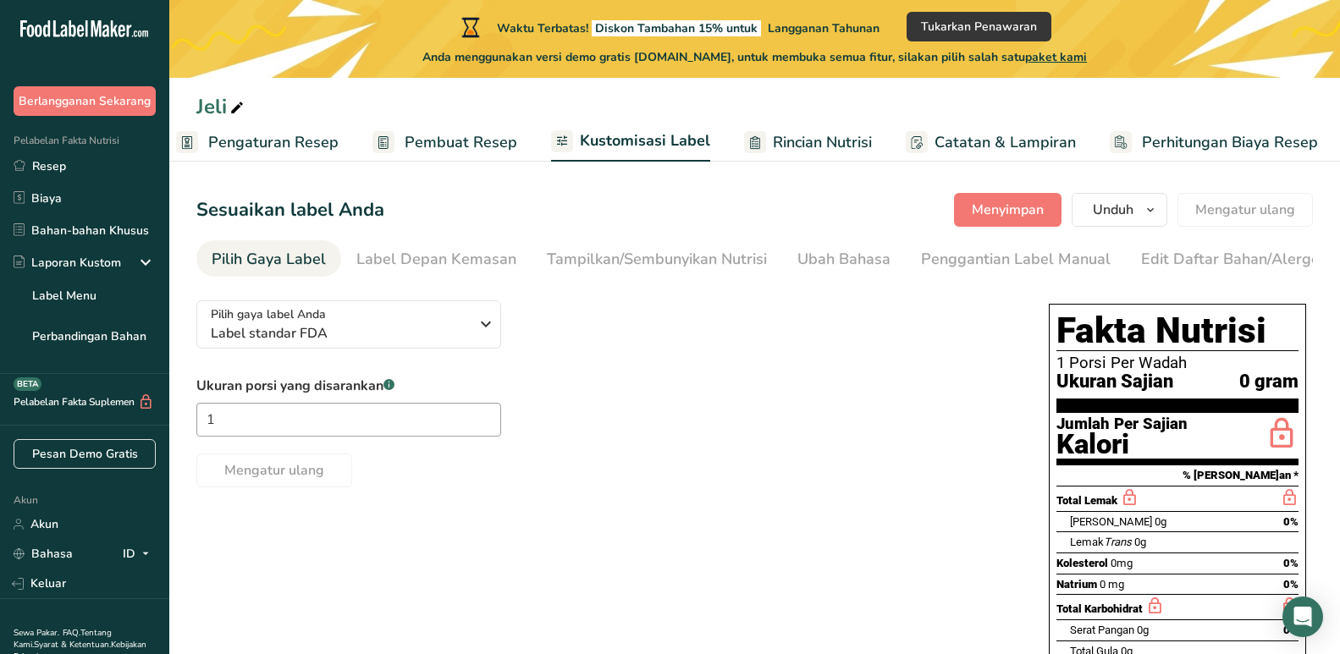
click at [783, 143] on font "Rincian Nutrisi" at bounding box center [822, 142] width 99 height 20
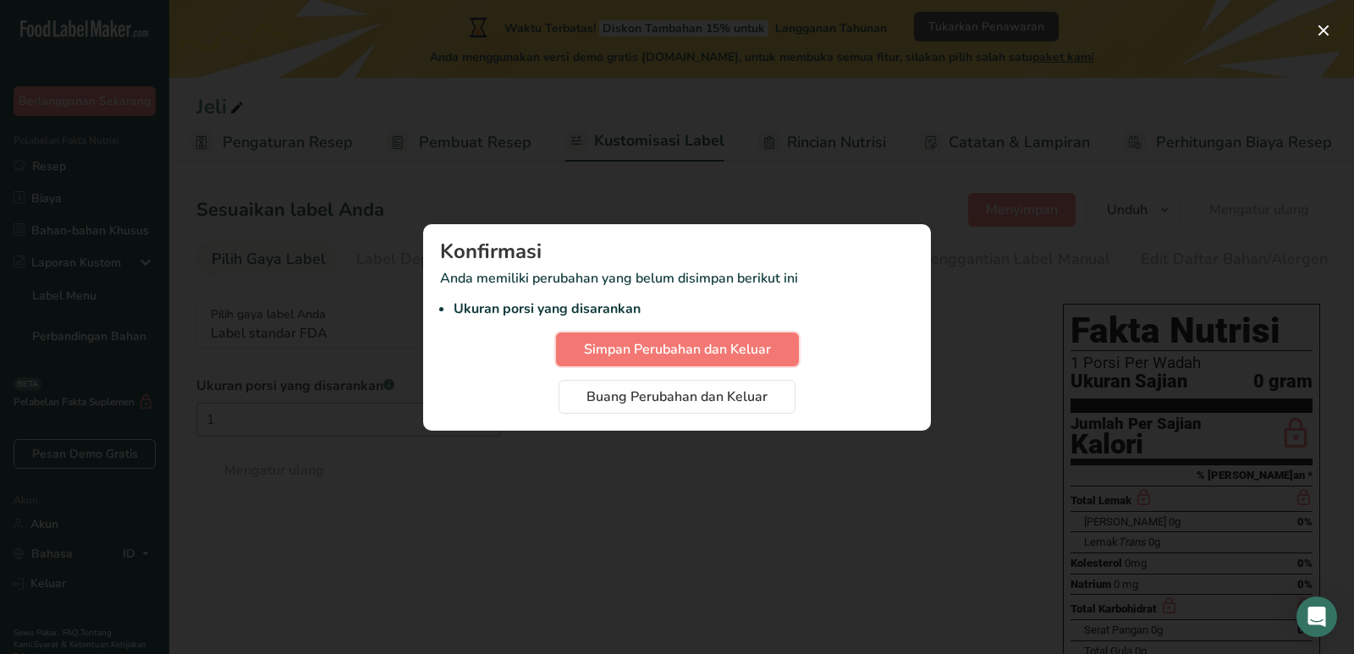
drag, startPoint x: 671, startPoint y: 352, endPoint x: 789, endPoint y: 267, distance: 144.9
click at [789, 267] on div "Konfirmasi Anda memiliki perubahan yang belum disimpan berikut ini Ukuran porsi…" at bounding box center [677, 327] width 508 height 207
click at [680, 344] on font "Simpan Perubahan dan Keluar" at bounding box center [677, 349] width 187 height 19
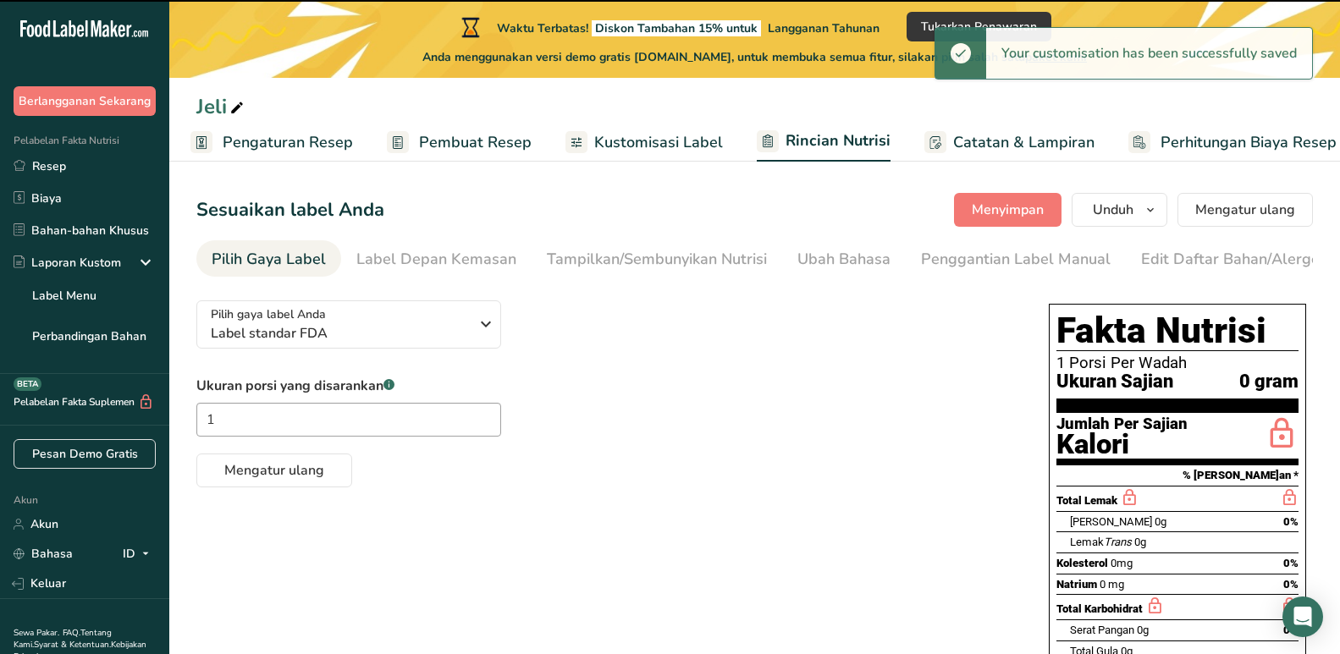
select select "Calories"
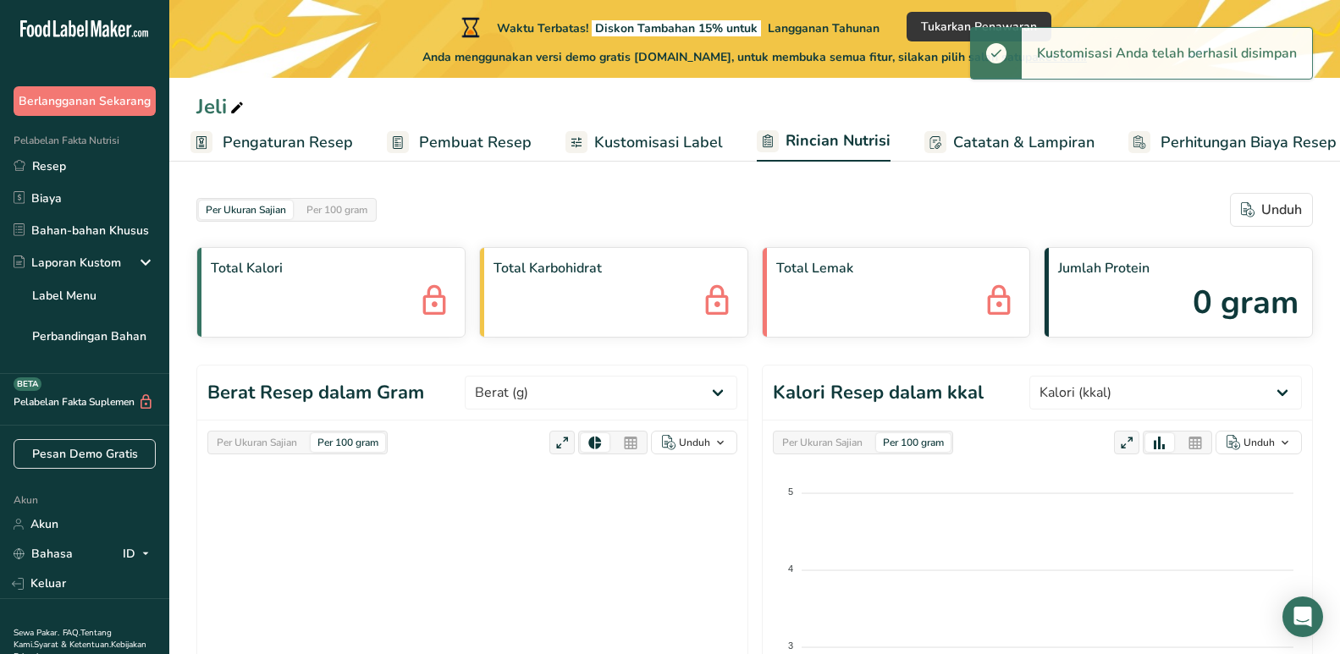
click at [638, 140] on font "Kustomisasi Label" at bounding box center [658, 142] width 129 height 20
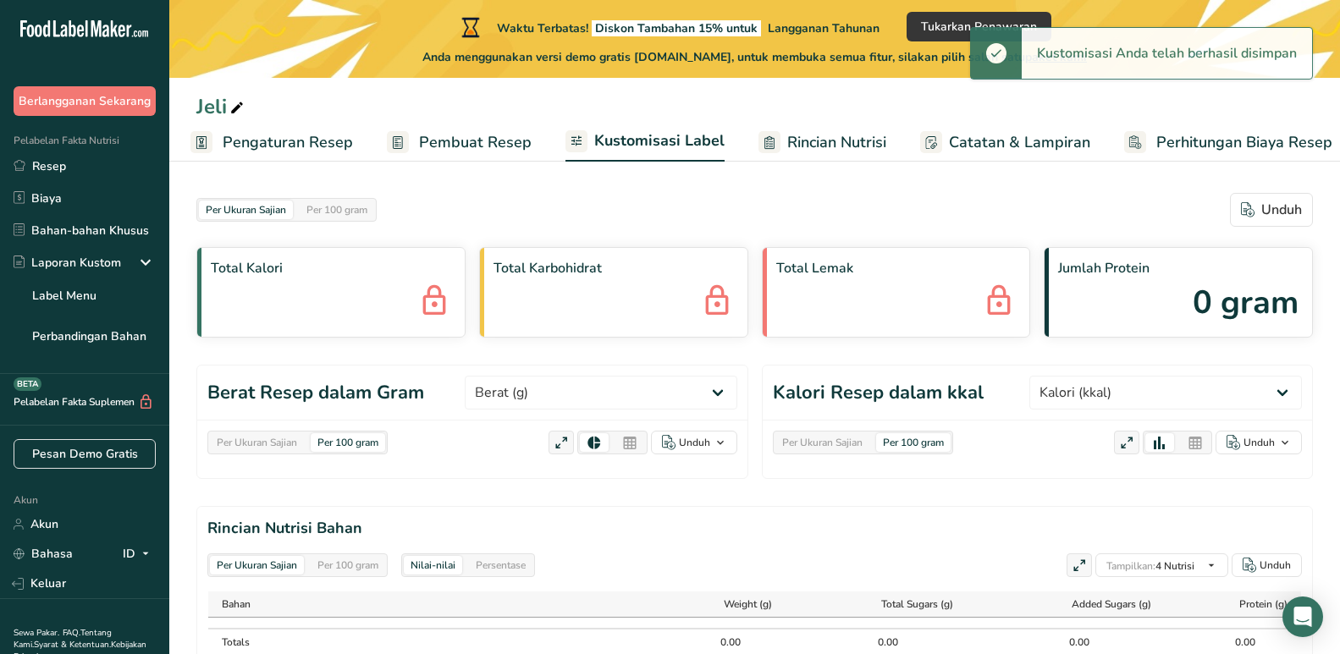
scroll to position [0, 20]
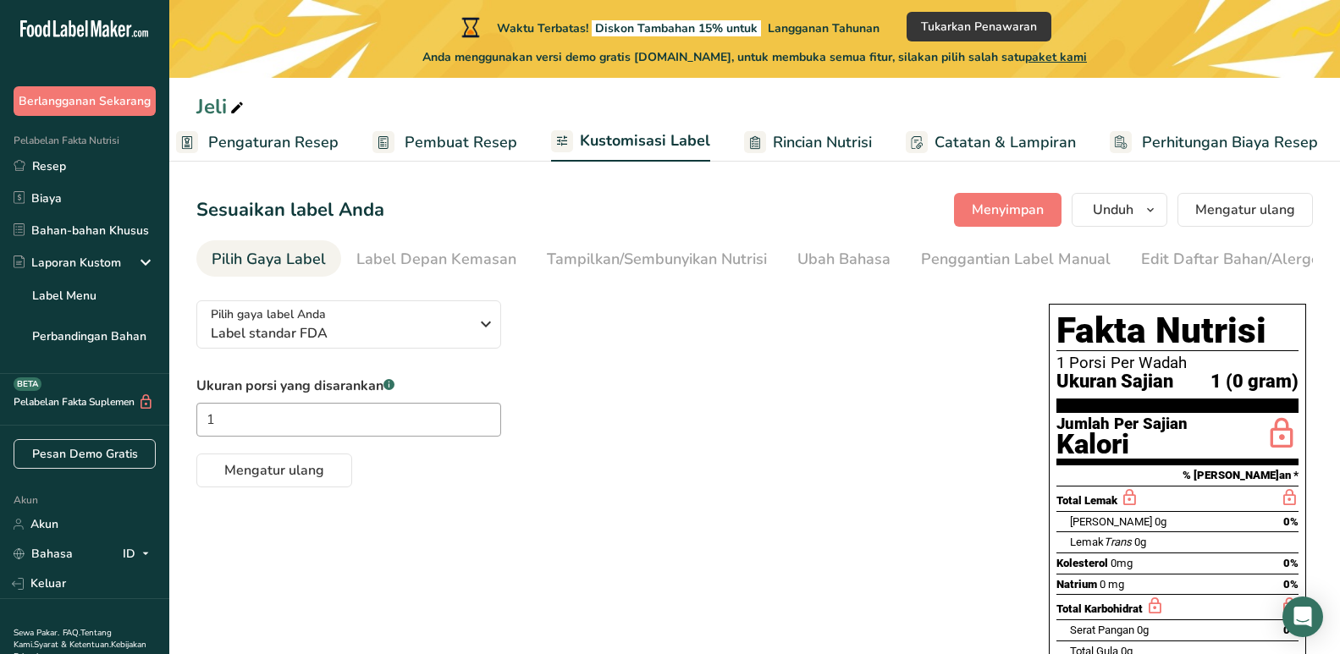
click at [807, 144] on font "Rincian Nutrisi" at bounding box center [822, 142] width 99 height 20
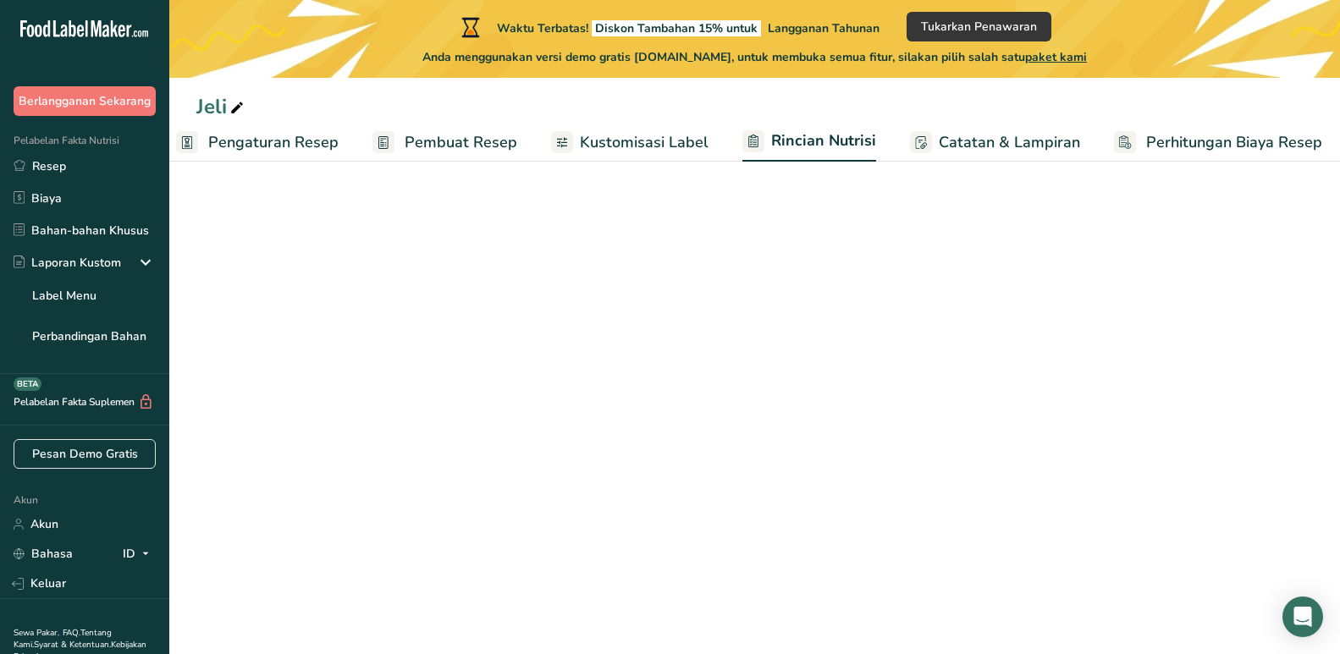
scroll to position [0, 19]
select select "Calories"
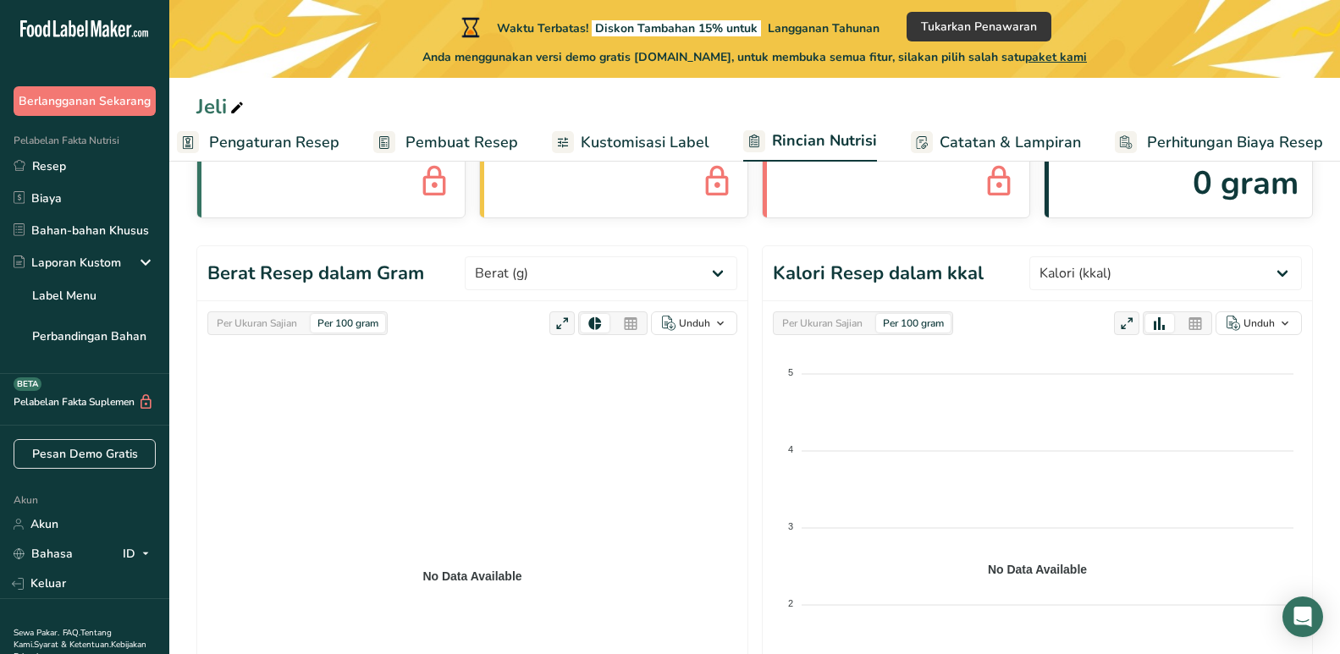
scroll to position [0, 0]
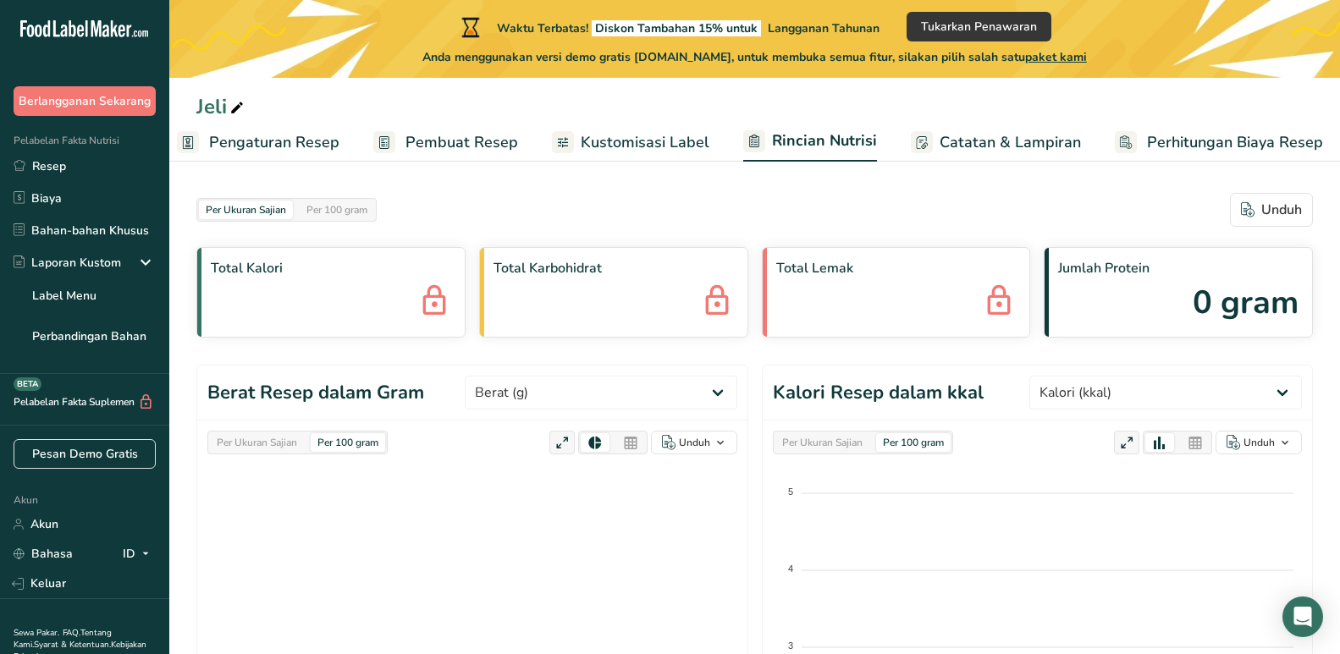
click at [378, 311] on div "Total Kalori" at bounding box center [330, 292] width 269 height 91
click at [1155, 300] on div "Jumlah Protein 0 gram" at bounding box center [1178, 292] width 269 height 91
click at [1207, 319] on font "0 gram" at bounding box center [1245, 302] width 106 height 43
click at [1210, 306] on font "0 gram" at bounding box center [1245, 302] width 106 height 43
click at [1209, 301] on font "0 gram" at bounding box center [1245, 302] width 106 height 43
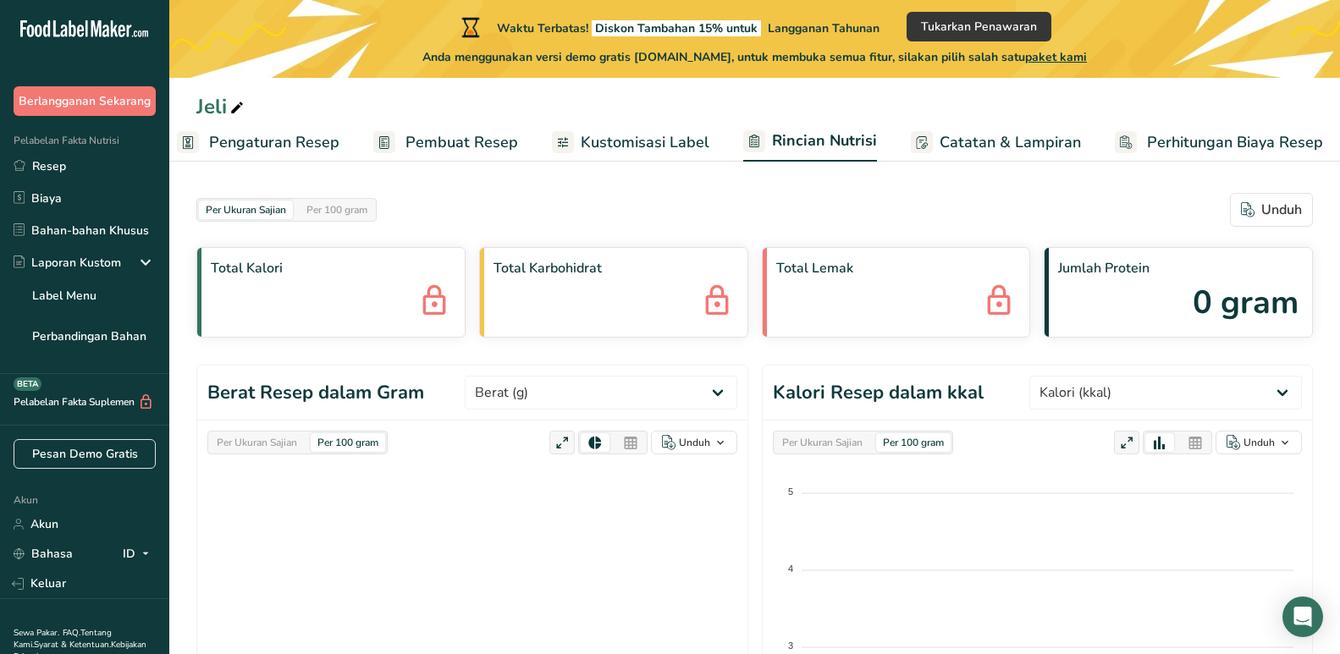
drag, startPoint x: 1190, startPoint y: 300, endPoint x: 1209, endPoint y: 299, distance: 18.7
click at [1192, 300] on div "Jumlah Protein 0 gram" at bounding box center [1178, 292] width 269 height 91
click at [1209, 299] on font "0 gram" at bounding box center [1245, 302] width 106 height 43
click at [1211, 299] on font "0 gram" at bounding box center [1245, 302] width 106 height 43
click at [1214, 300] on font "0 gram" at bounding box center [1245, 302] width 106 height 43
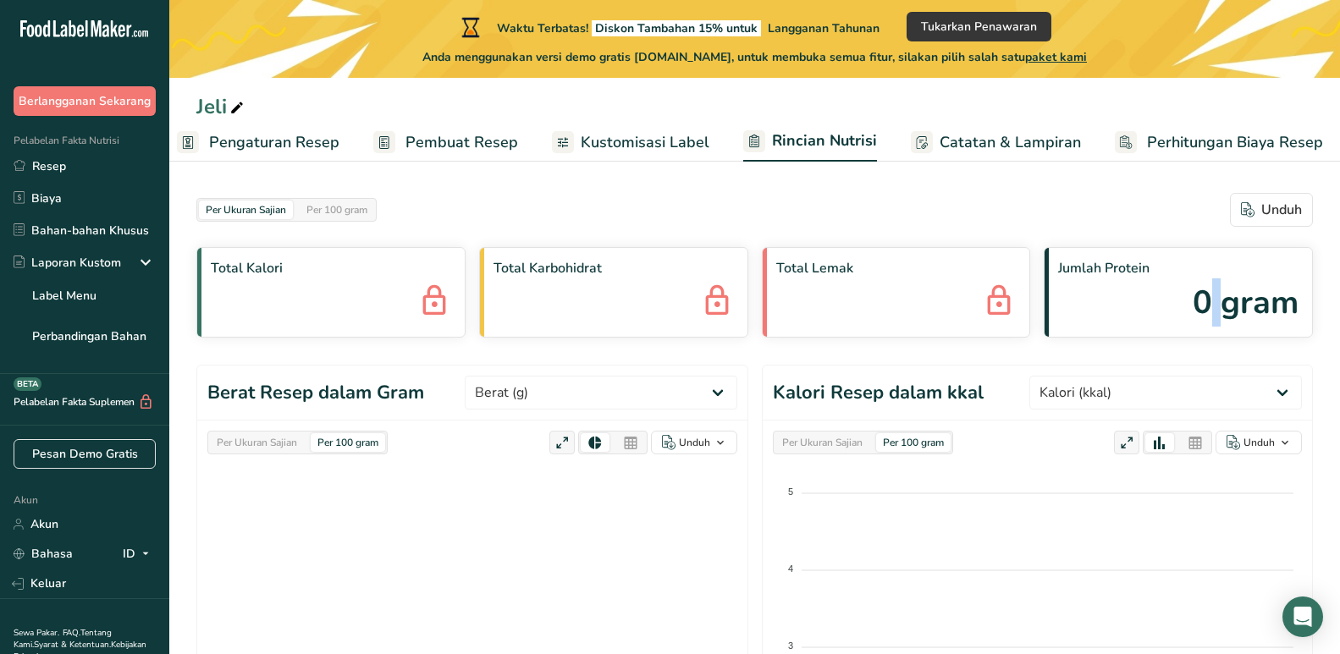
click at [1225, 300] on font "0 gram" at bounding box center [1245, 302] width 106 height 43
click at [1209, 300] on font "0 gram" at bounding box center [1245, 302] width 106 height 43
drag, startPoint x: 1197, startPoint y: 301, endPoint x: 1230, endPoint y: 306, distance: 33.4
click at [1230, 306] on font "0 gram" at bounding box center [1245, 302] width 106 height 43
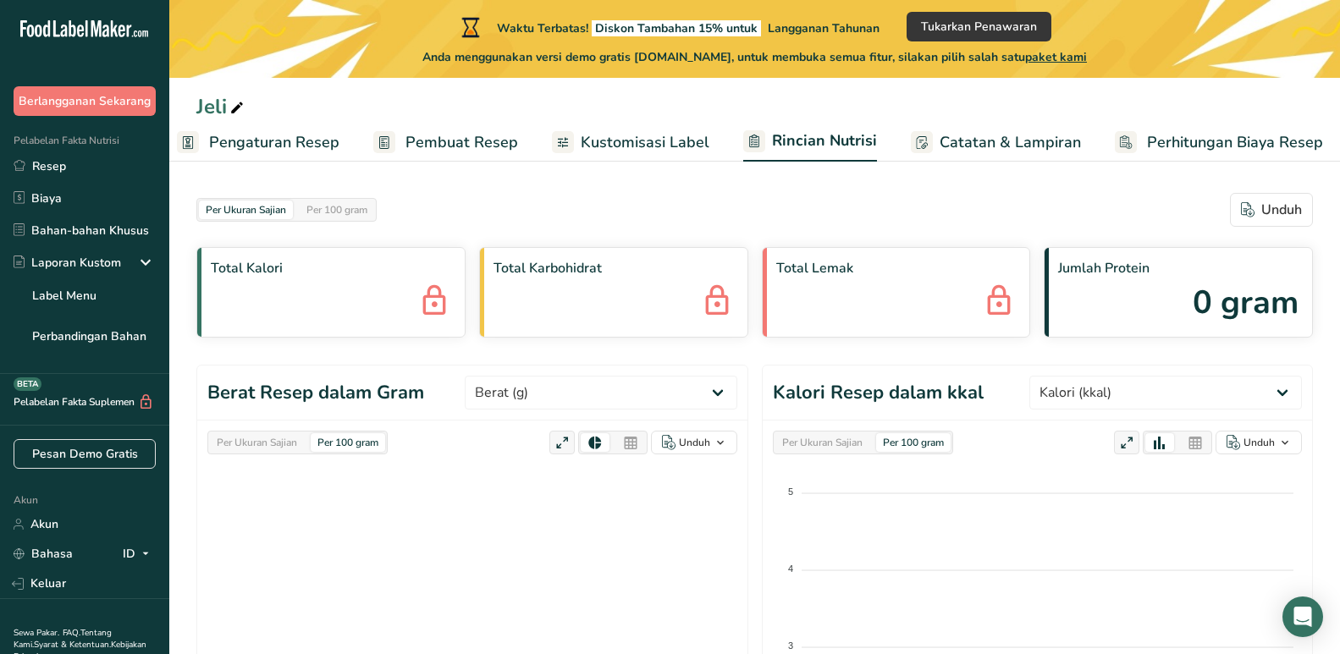
click at [1209, 310] on font "0 gram" at bounding box center [1245, 302] width 106 height 43
click at [642, 390] on select "Berat (g) Kalori (kkal) Energi KJ (kj) Total Lemak (g) [PERSON_NAME] (g) Lemak …" at bounding box center [601, 393] width 273 height 34
click at [911, 392] on font "Kalori Resep dalam kkal" at bounding box center [878, 392] width 211 height 25
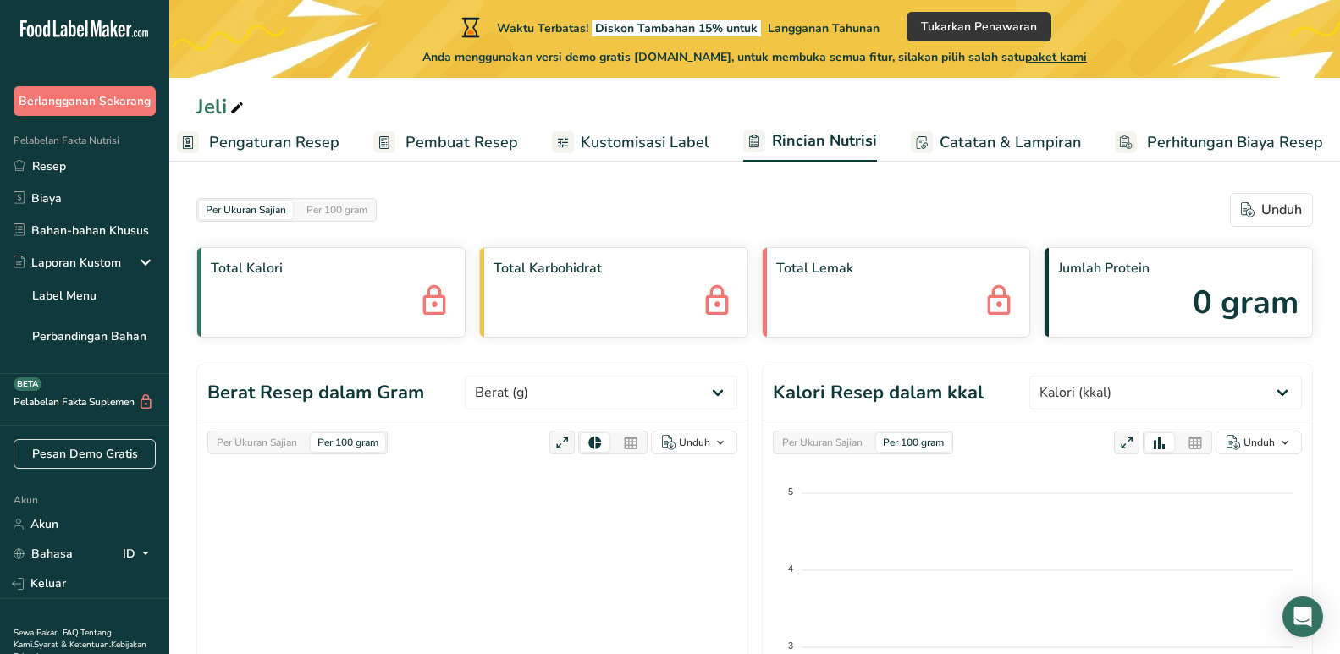
click at [328, 205] on font "Per 100 gram" at bounding box center [336, 210] width 61 height 14
click at [251, 212] on font "Per Ukuran Sajian" at bounding box center [246, 210] width 80 height 14
click at [314, 212] on font "Per 100 gram" at bounding box center [336, 210] width 61 height 14
click at [1240, 295] on font "0 gram" at bounding box center [1245, 302] width 106 height 43
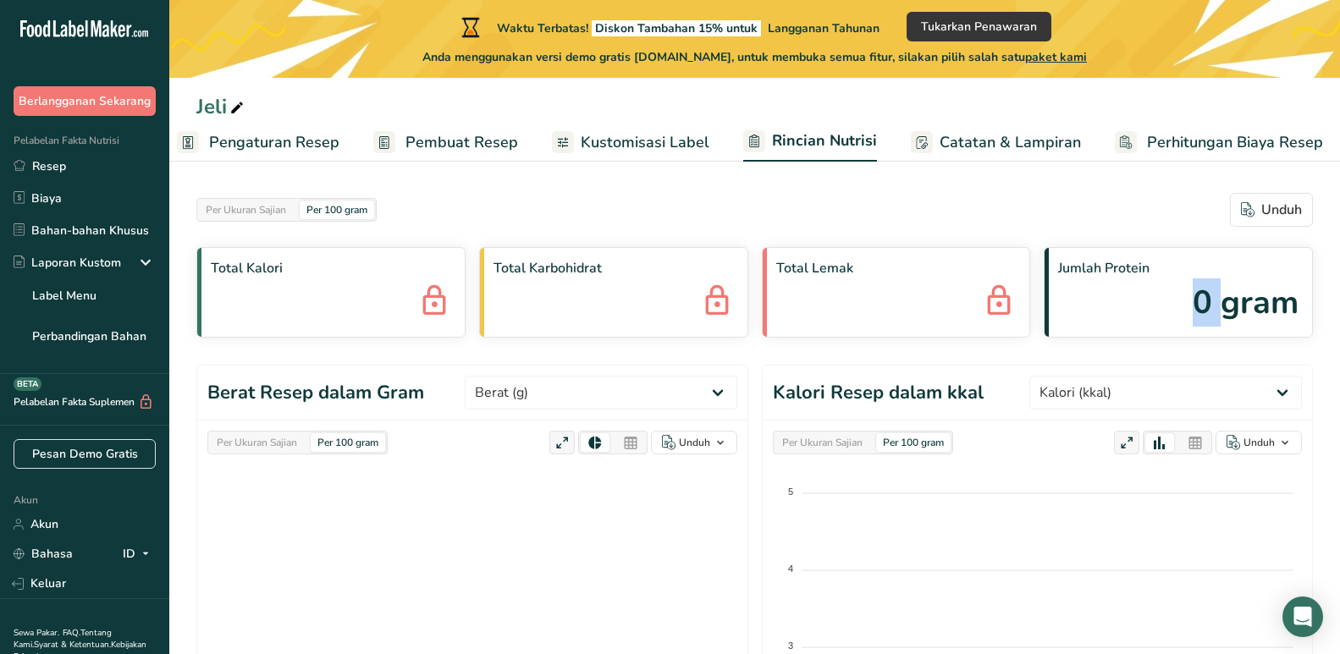
drag, startPoint x: 1219, startPoint y: 300, endPoint x: 1187, endPoint y: 296, distance: 32.3
click at [1187, 296] on div "Jumlah Protein 0 gram" at bounding box center [1178, 292] width 269 height 91
click at [1207, 291] on font "0 gram" at bounding box center [1245, 302] width 106 height 43
drag, startPoint x: 1204, startPoint y: 299, endPoint x: 1220, endPoint y: 304, distance: 16.9
click at [1220, 304] on font "0 gram" at bounding box center [1245, 302] width 106 height 43
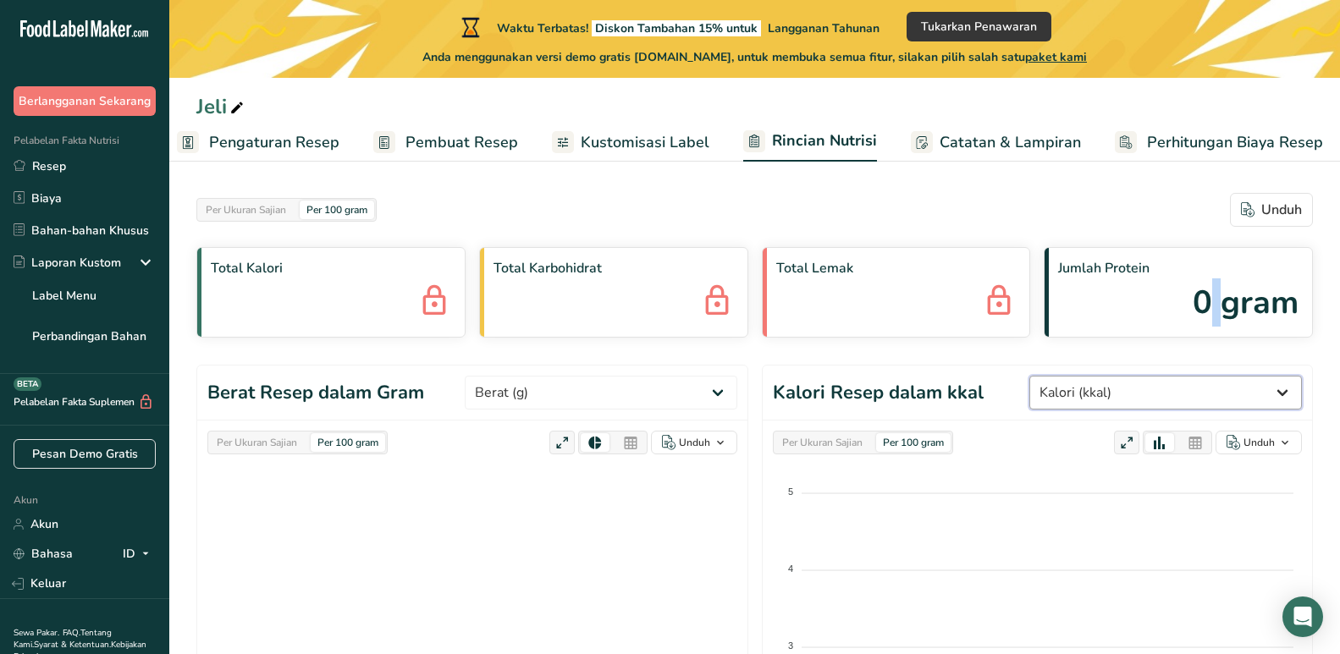
click at [1174, 405] on select "Berat (g) Kalori (kkal) Energi KJ (kj) Total Lemak (g) [PERSON_NAME] (g) Lemak …" at bounding box center [1165, 393] width 273 height 34
click at [671, 140] on font "Kustomisasi Label" at bounding box center [645, 142] width 129 height 20
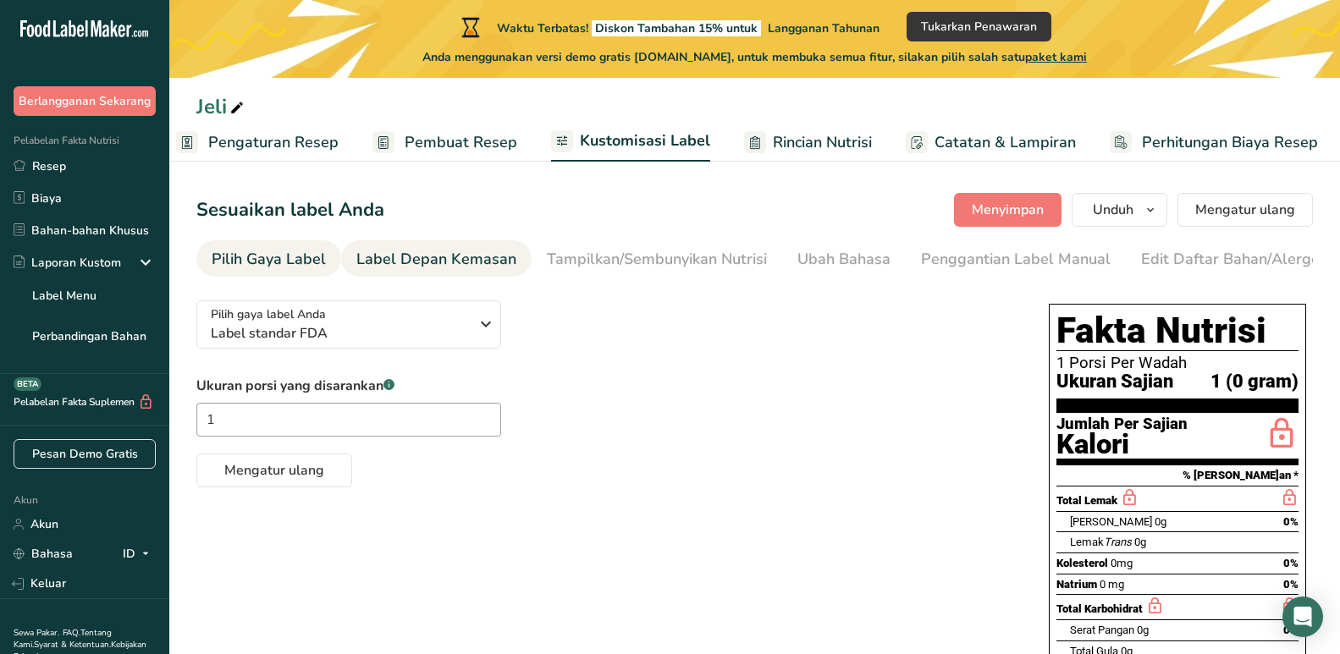
click at [442, 267] on font "Label Depan Kemasan" at bounding box center [436, 259] width 160 height 20
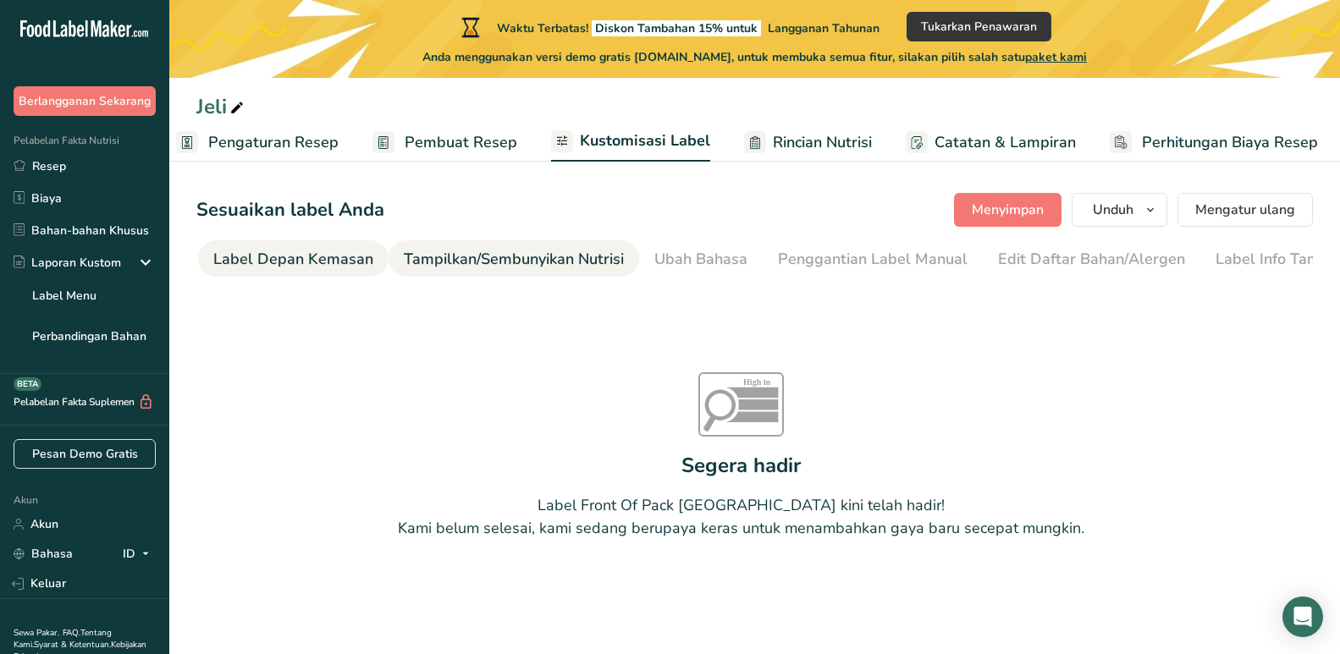
click at [539, 258] on font "Tampilkan/Sembunyikan Nutrisi" at bounding box center [514, 259] width 220 height 20
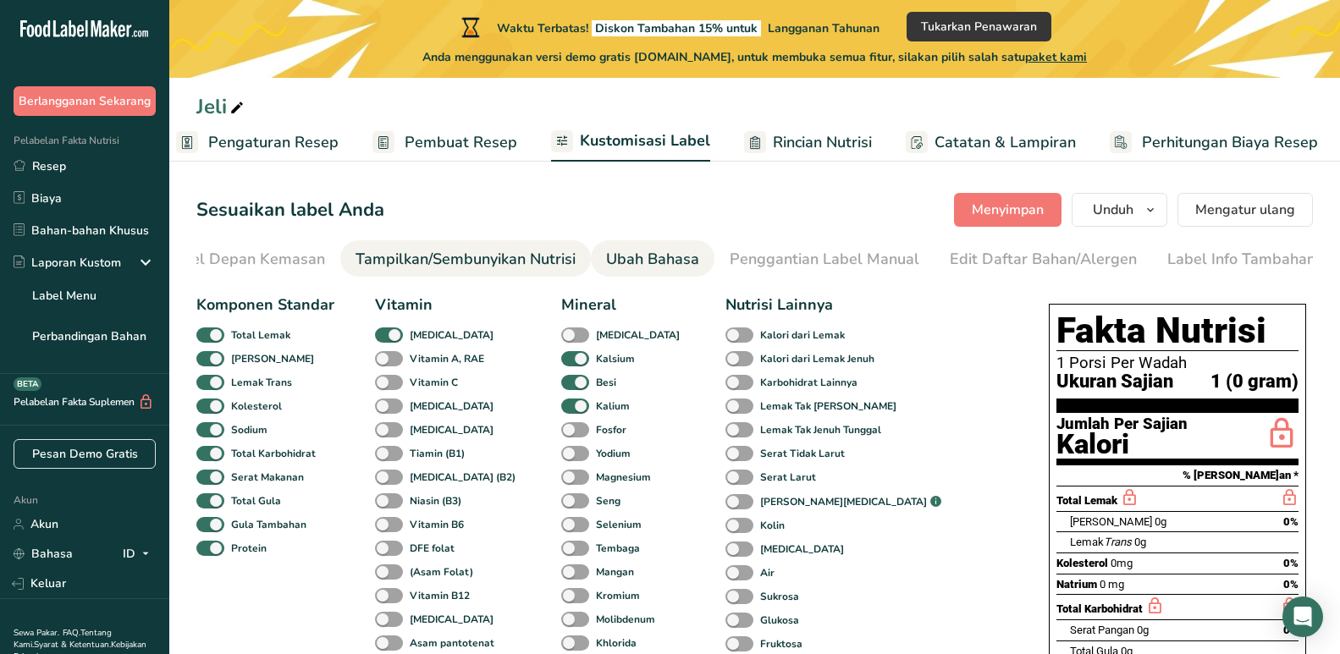
click at [609, 257] on font "Ubah Bahasa" at bounding box center [652, 259] width 93 height 20
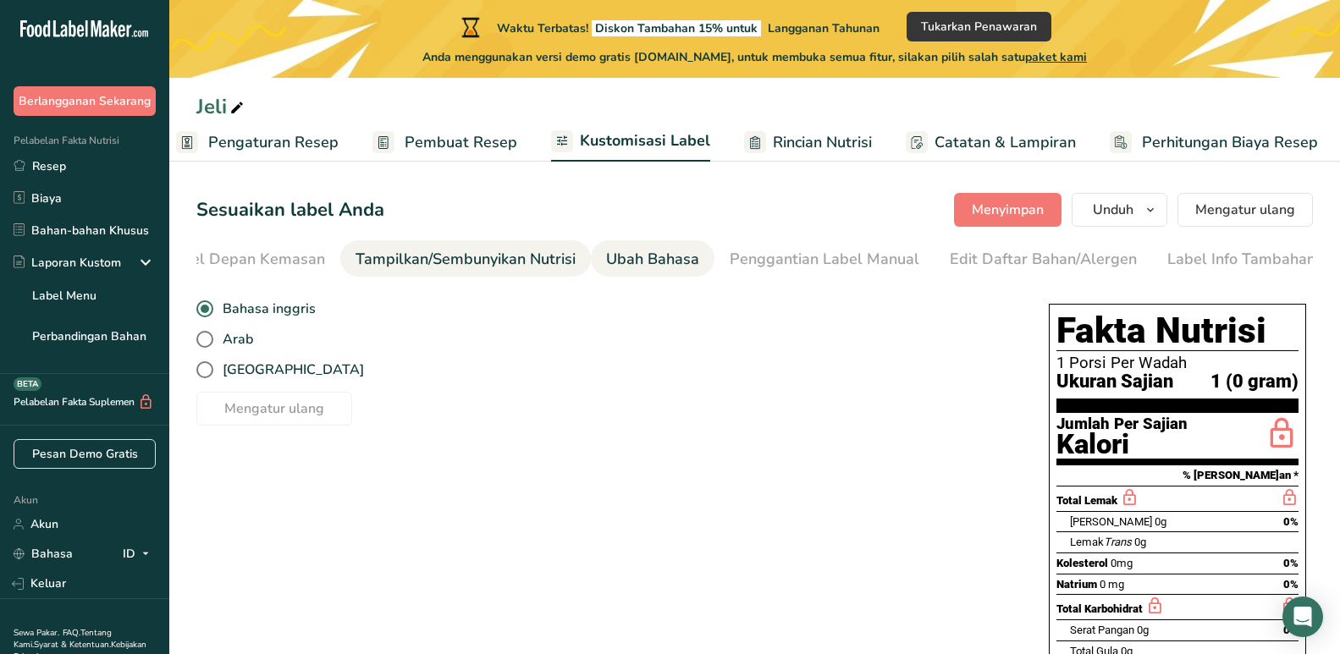
click at [451, 262] on font "Tampilkan/Sembunyikan Nutrisi" at bounding box center [465, 259] width 220 height 20
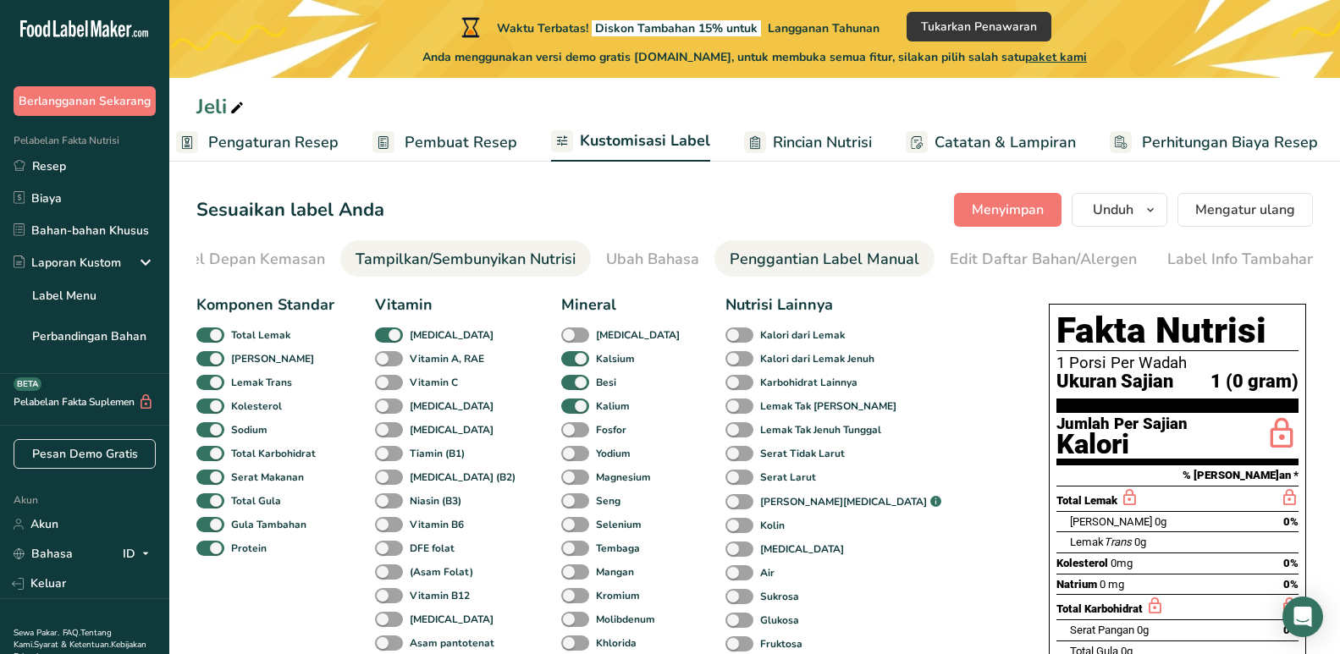
click at [740, 262] on font "Penggantian Label Manual" at bounding box center [825, 259] width 190 height 20
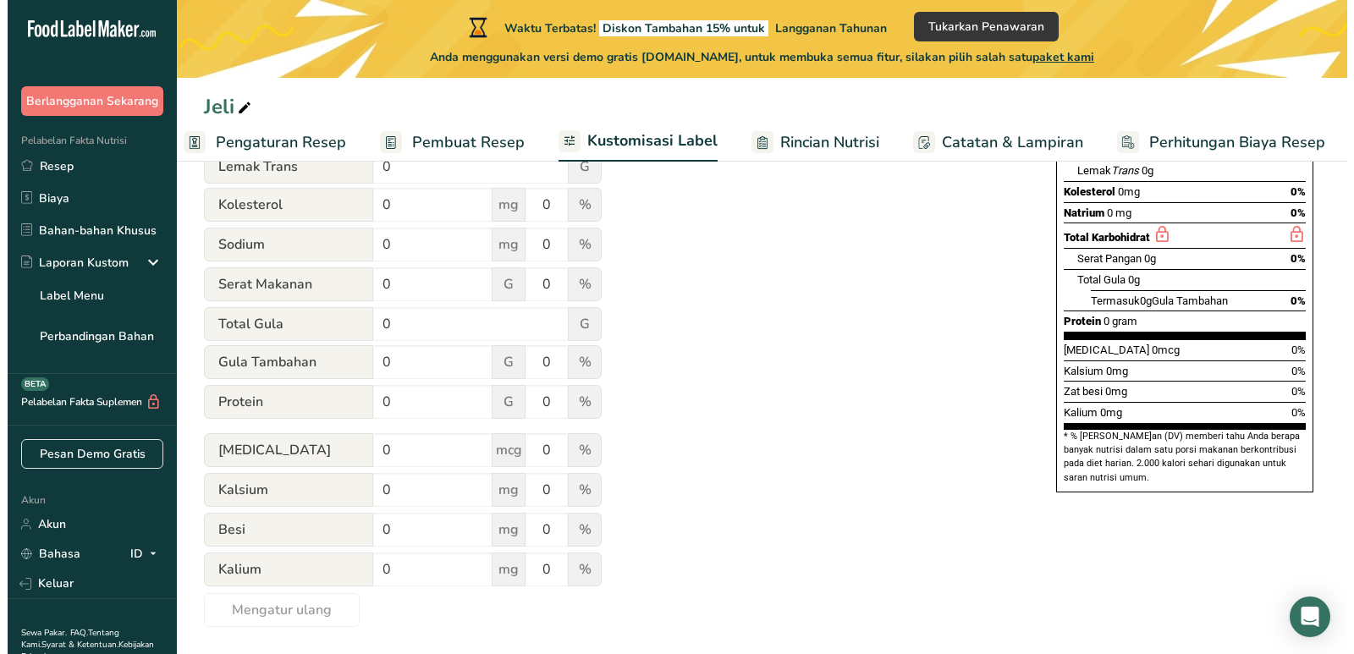
scroll to position [0, 0]
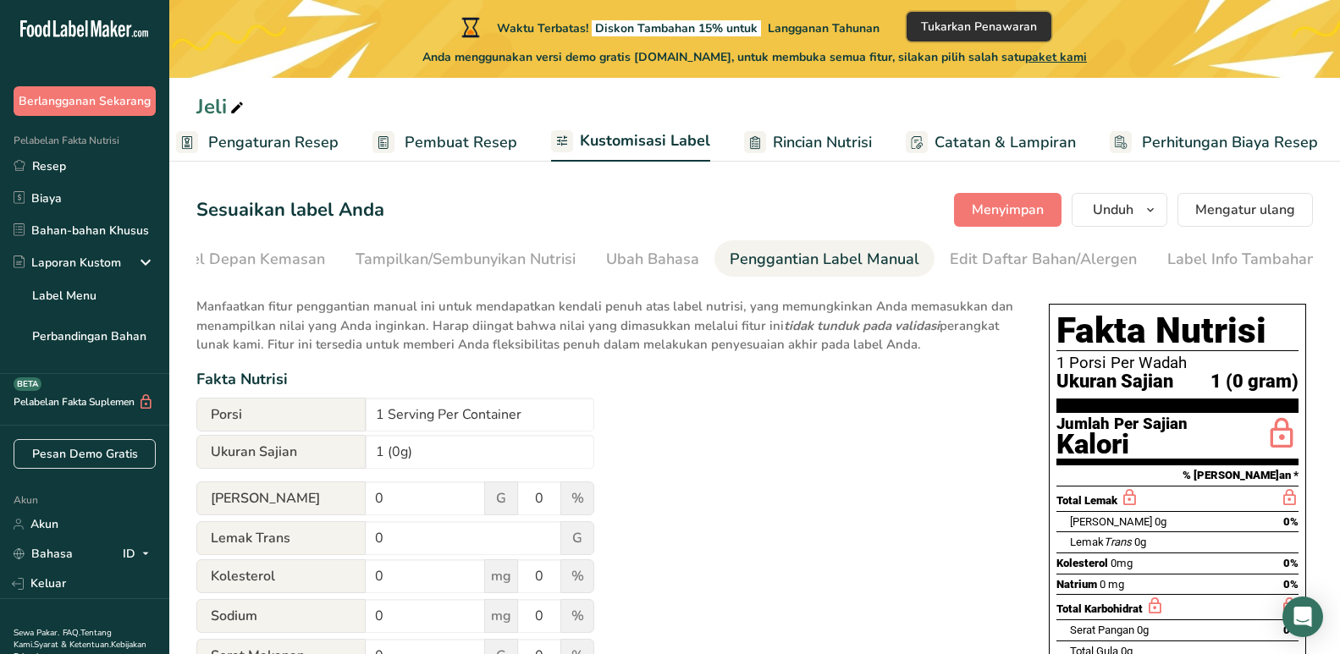
click at [939, 32] on font "Tukarkan Penawaran" at bounding box center [979, 27] width 116 height 16
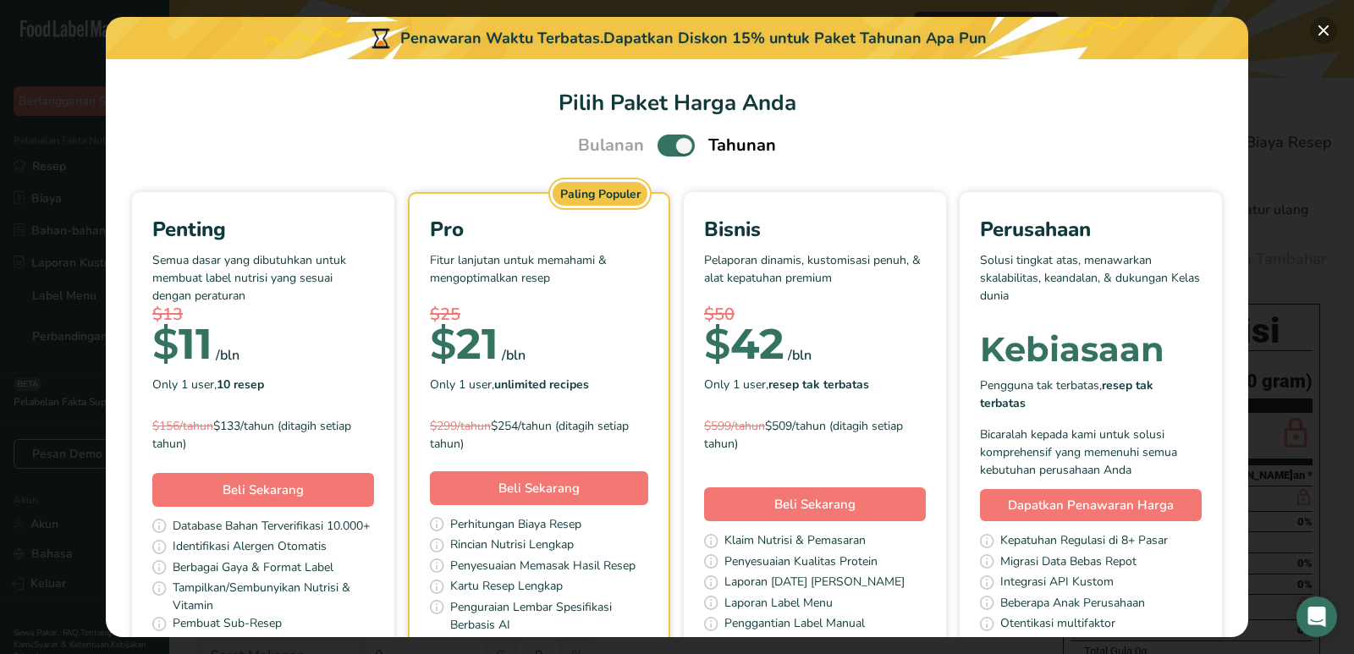
click at [1331, 33] on button "Pilih Paket Harga Modal Anda" at bounding box center [1323, 30] width 27 height 27
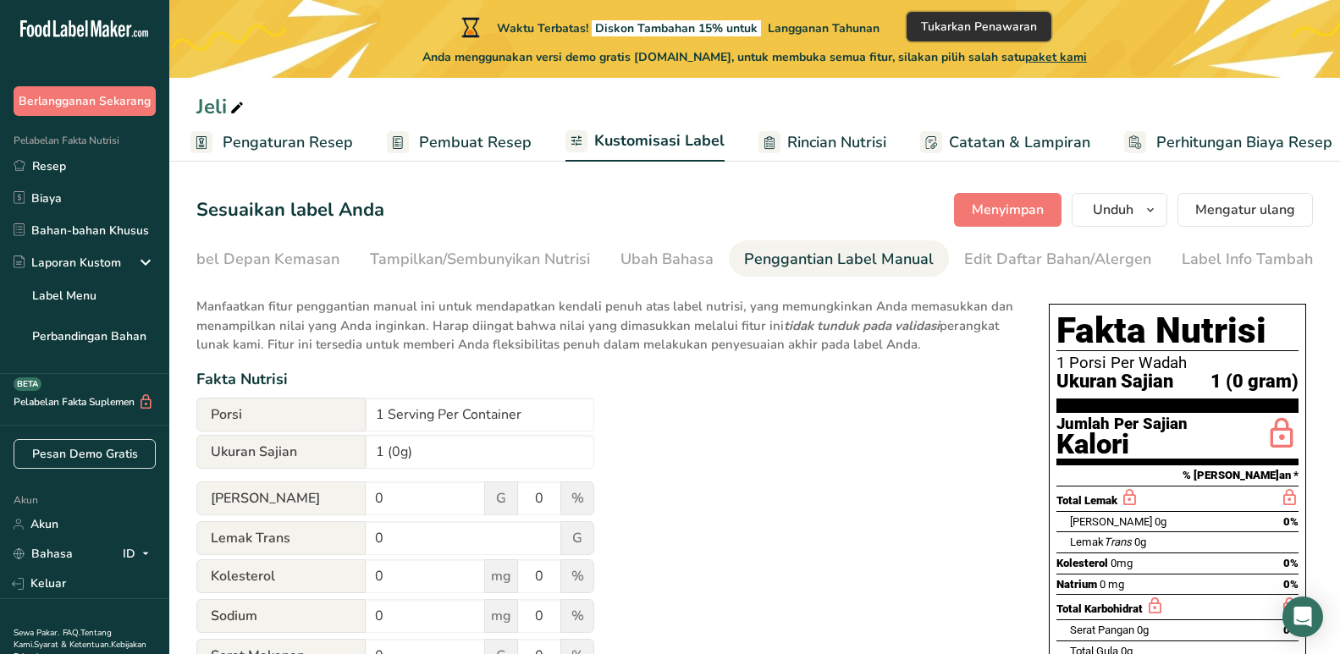
click at [1007, 16] on button "Tukarkan Penawaran" at bounding box center [978, 27] width 145 height 30
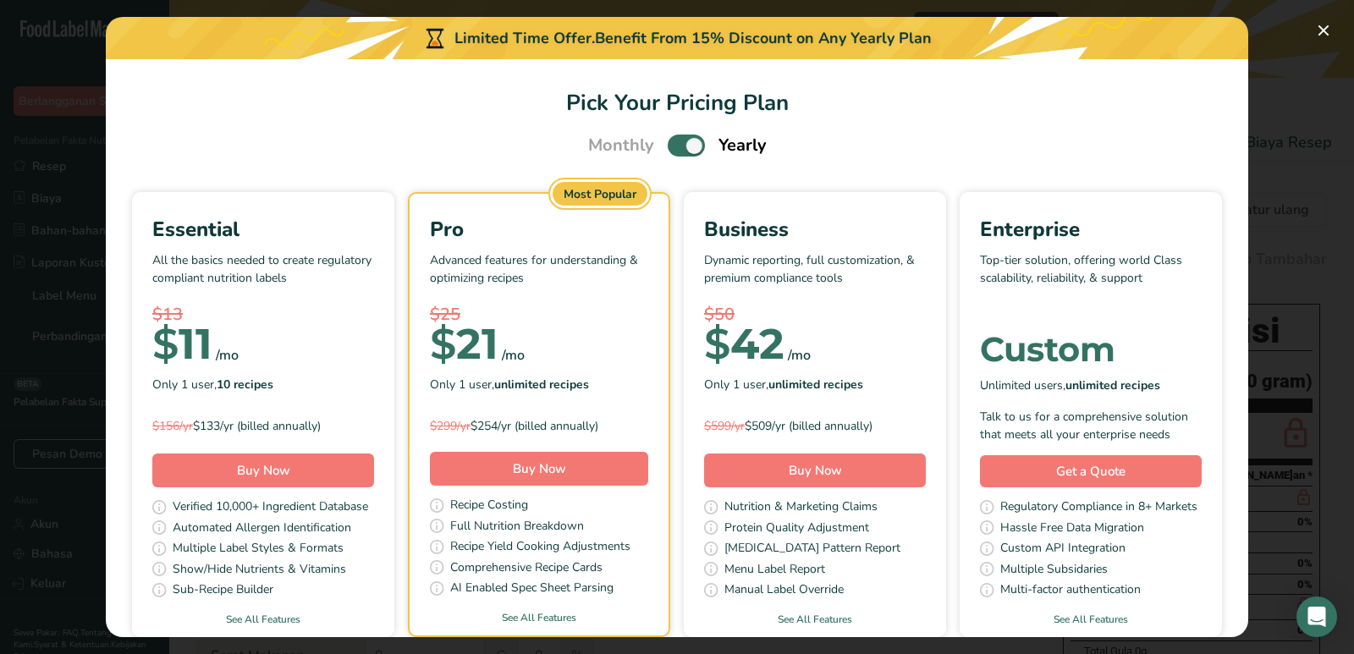
click at [675, 136] on span "Pilih Paket Harga Modal Anda" at bounding box center [686, 145] width 37 height 21
click at [675, 140] on input "Pilih Paket Harga Modal Anda" at bounding box center [673, 145] width 11 height 11
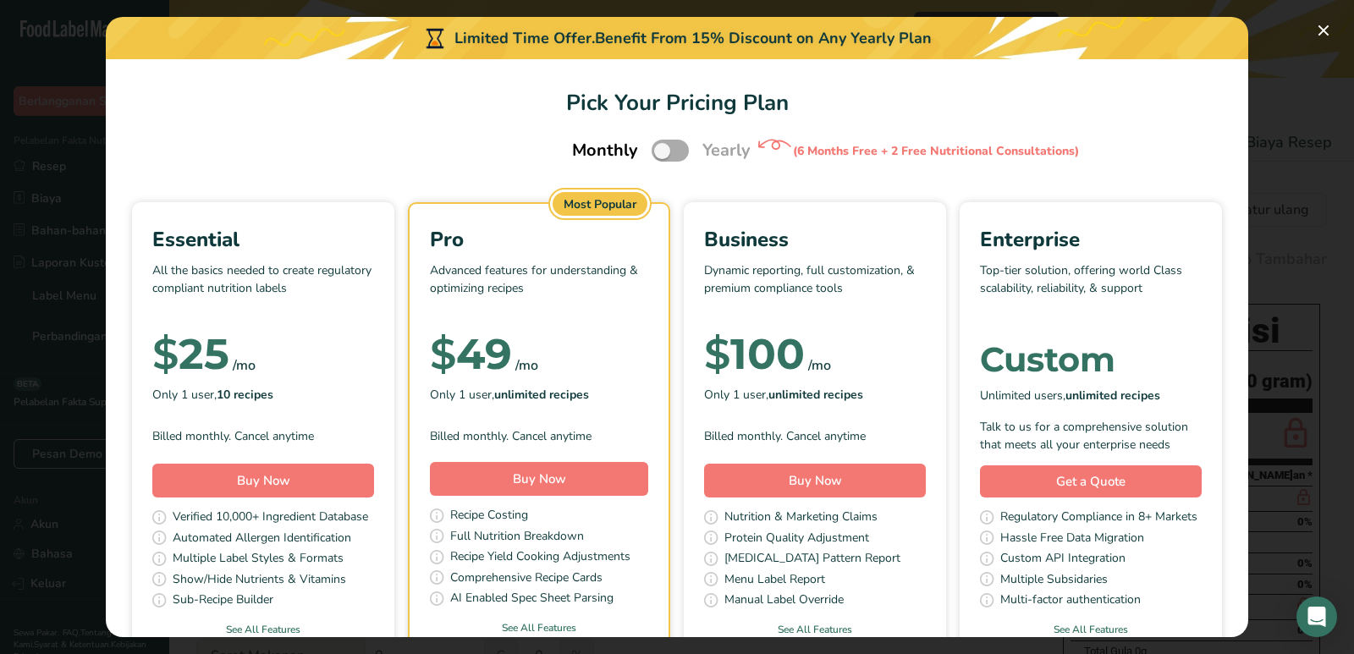
click at [679, 140] on label "Pilih Paket Harga Modal Anda" at bounding box center [670, 150] width 37 height 21
click at [663, 146] on input "Pilih Paket Harga Modal Anda" at bounding box center [657, 151] width 11 height 11
checkbox input "true"
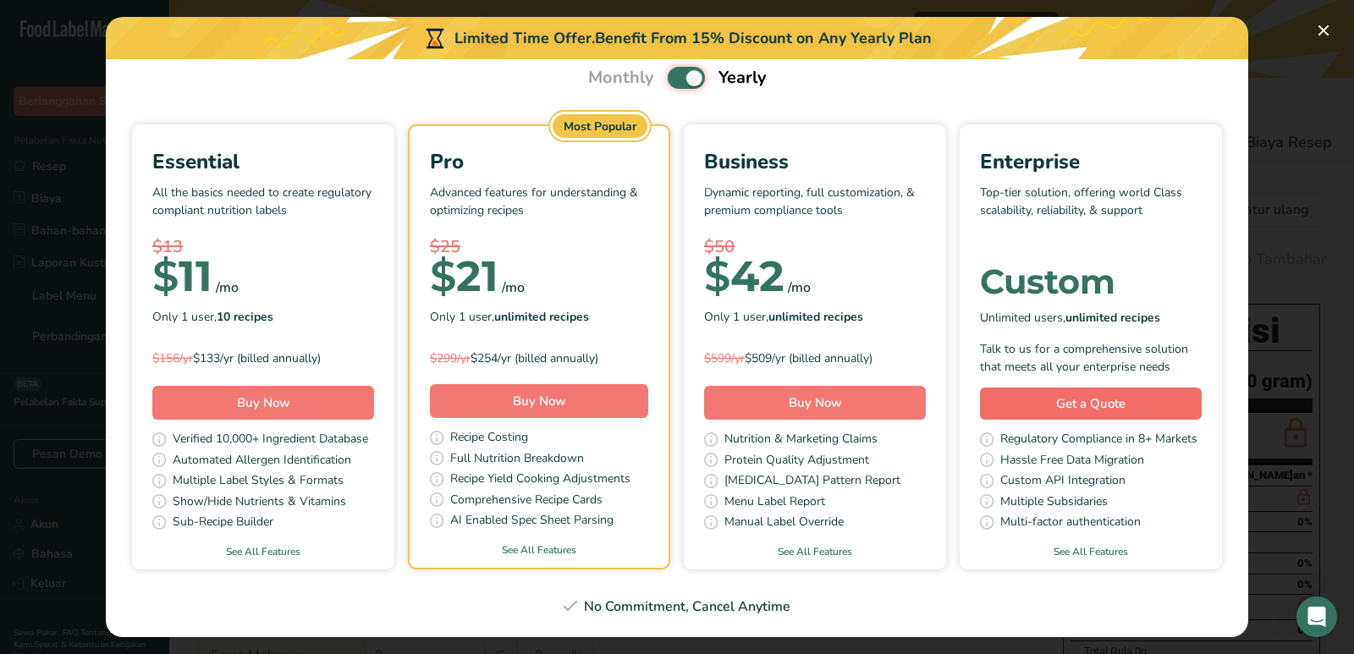
scroll to position [524, 0]
click at [980, 394] on link "Get a Quote" at bounding box center [1091, 404] width 222 height 33
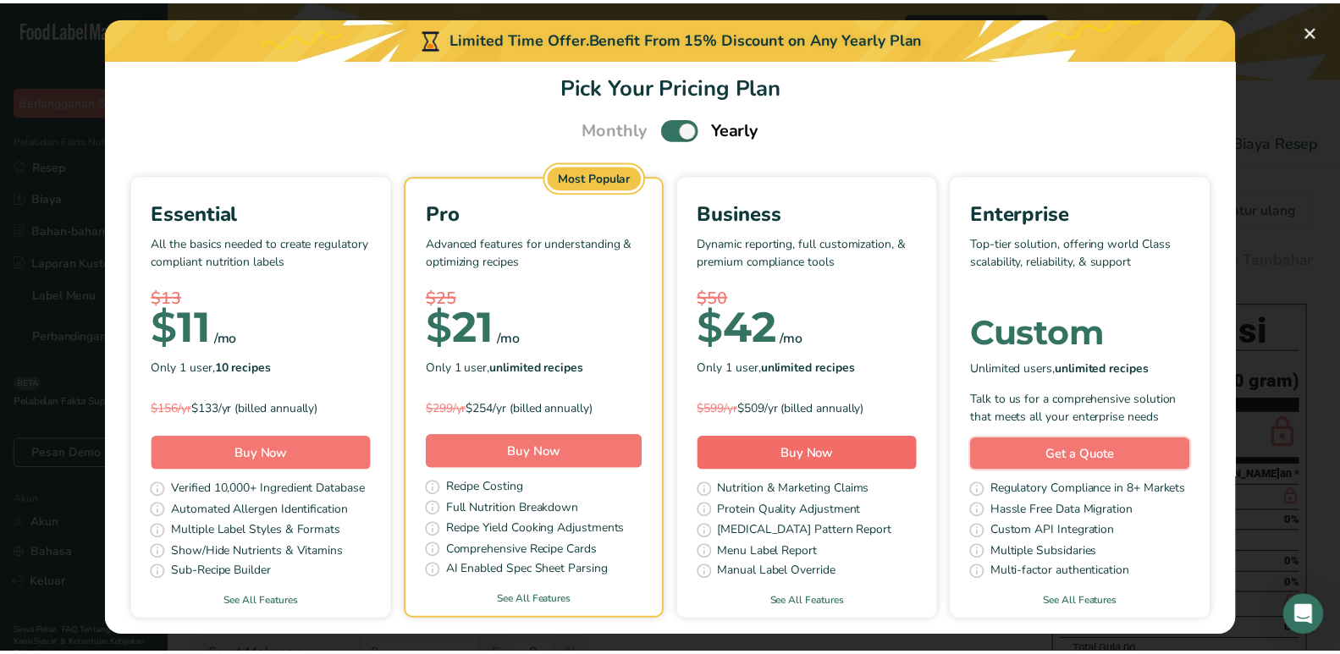
scroll to position [0, 0]
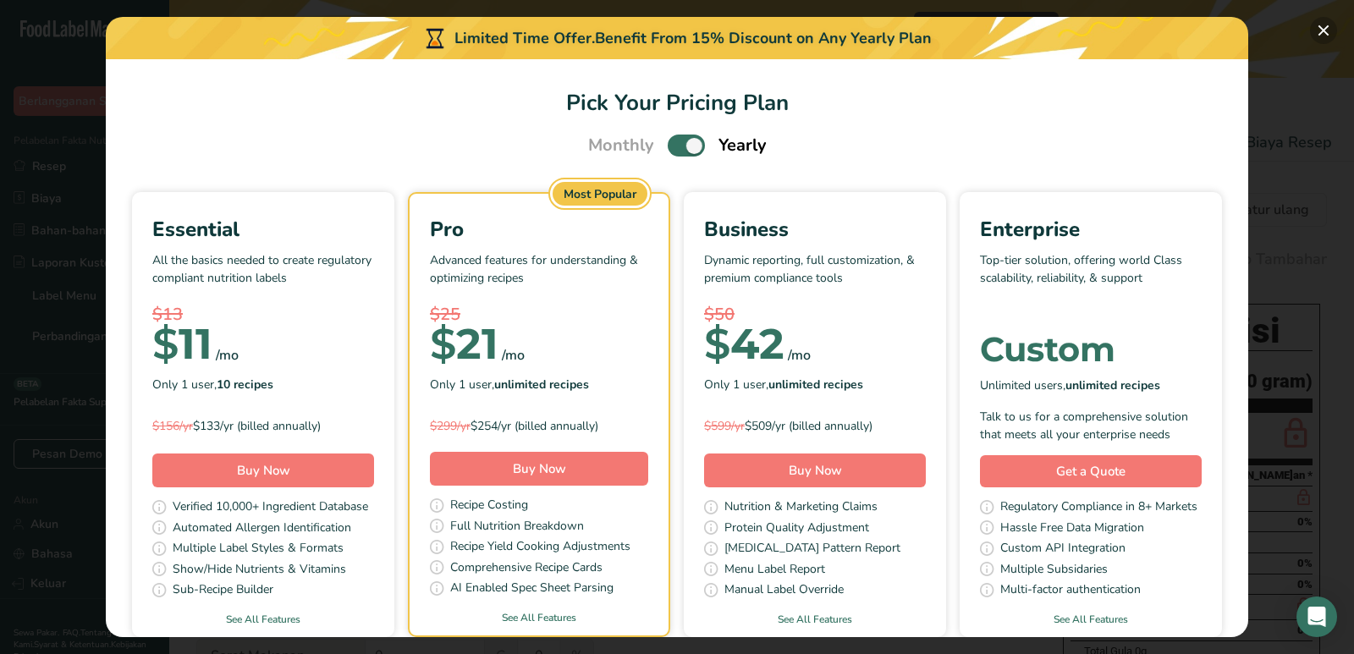
click at [1324, 30] on button "Pilih Paket Harga Modal Anda" at bounding box center [1323, 30] width 27 height 27
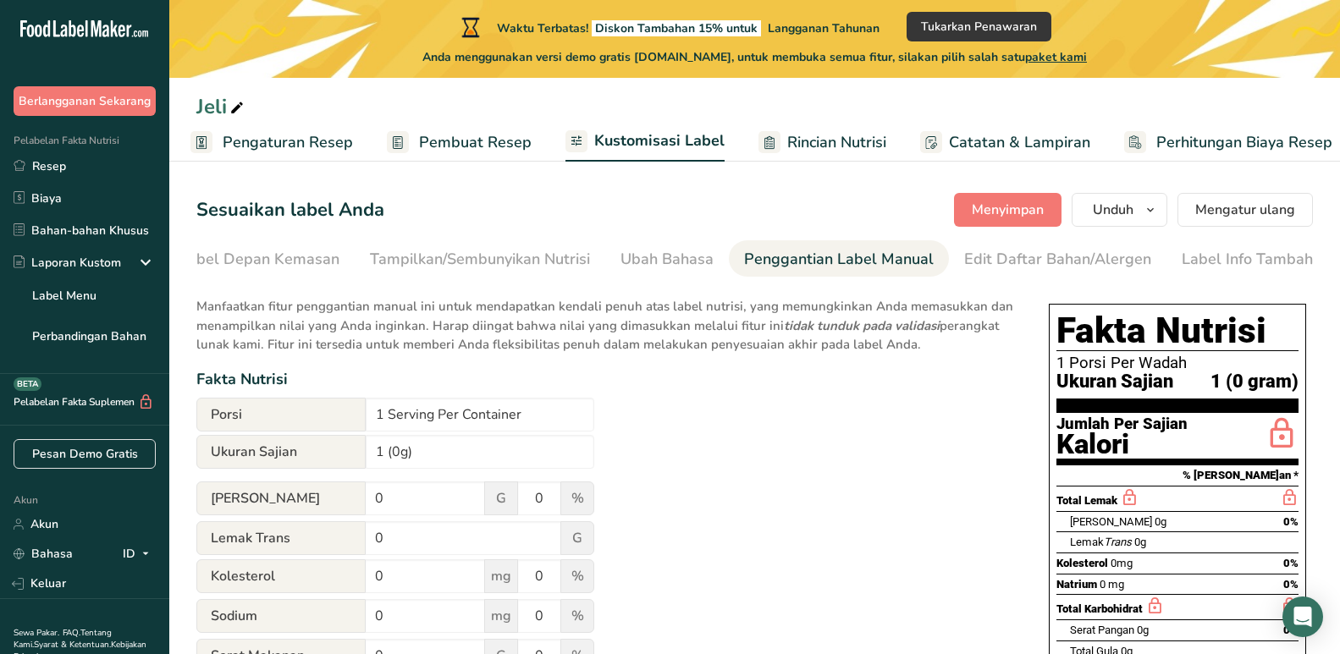
click at [295, 140] on font "Pengaturan Resep" at bounding box center [288, 142] width 130 height 20
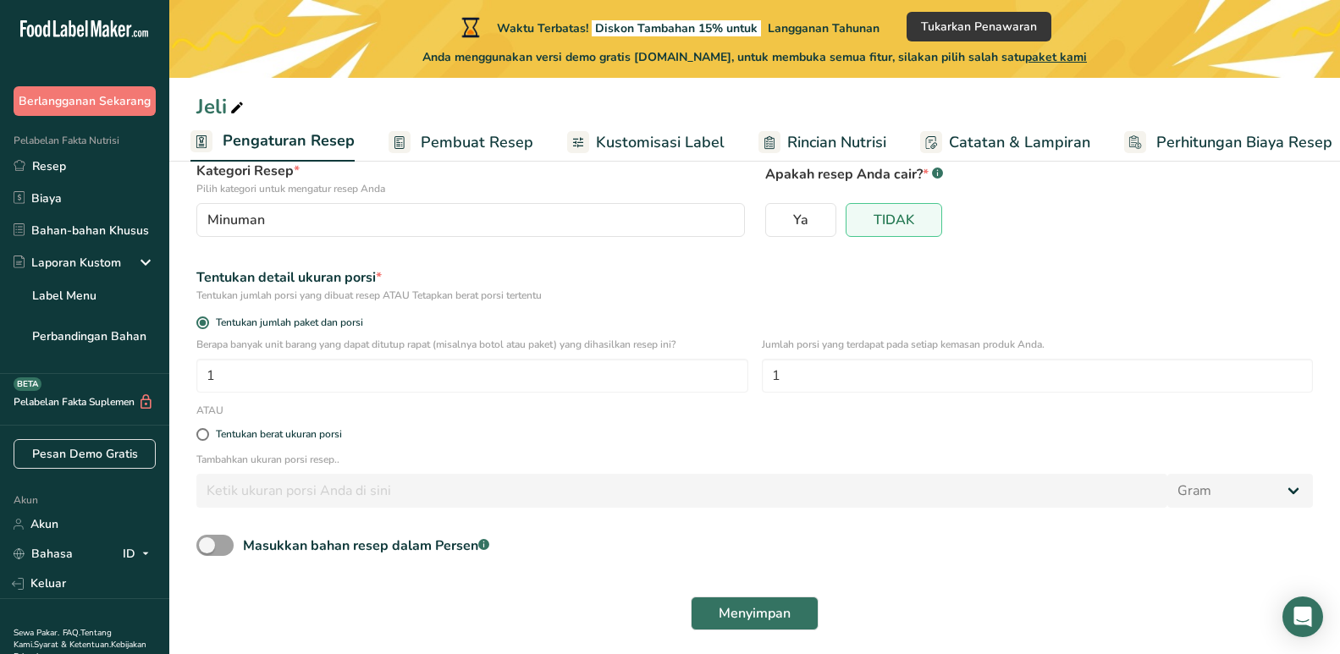
scroll to position [144, 0]
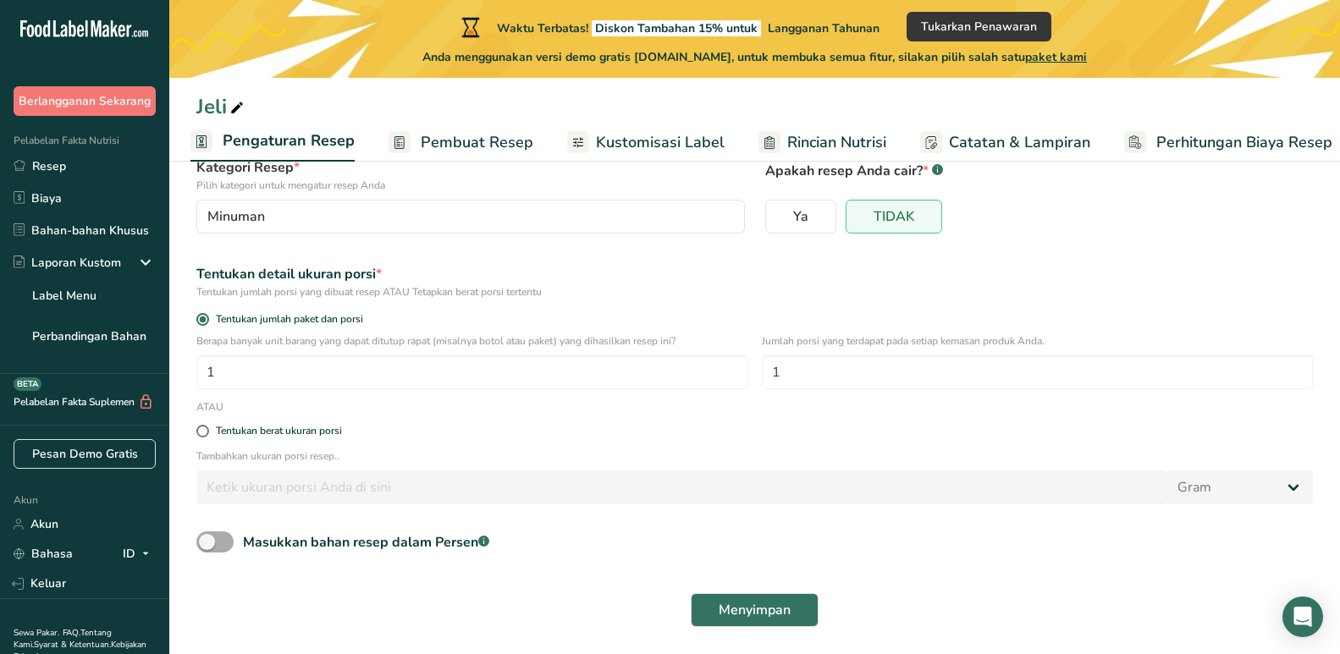
click at [223, 541] on span at bounding box center [214, 542] width 37 height 21
click at [207, 541] on input "Masukkan bahan resep dalam Persen .a-a{fill:#347362;}.b-a{fill:#fff;}" at bounding box center [201, 542] width 11 height 11
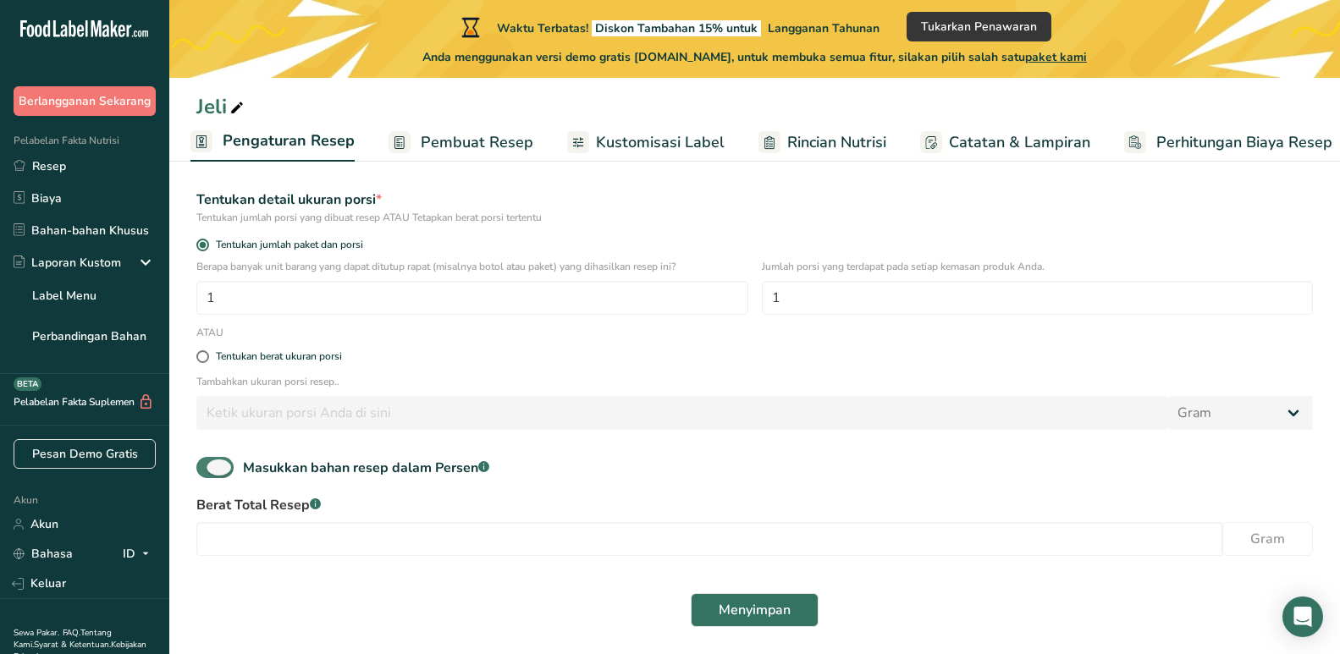
click at [219, 462] on span at bounding box center [214, 467] width 37 height 21
click at [207, 462] on input "Masukkan bahan resep dalam Persen .a-a{fill:#347362;}.b-a{fill:#fff;}" at bounding box center [201, 467] width 11 height 11
checkbox input "false"
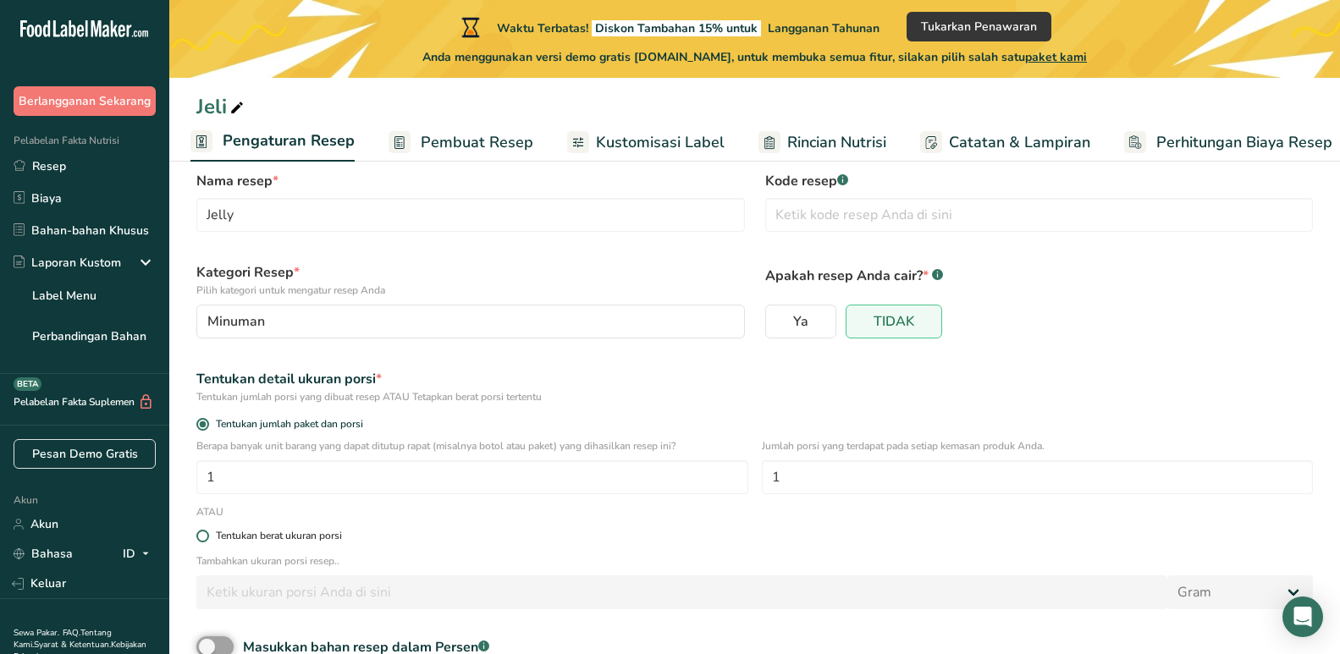
scroll to position [0, 0]
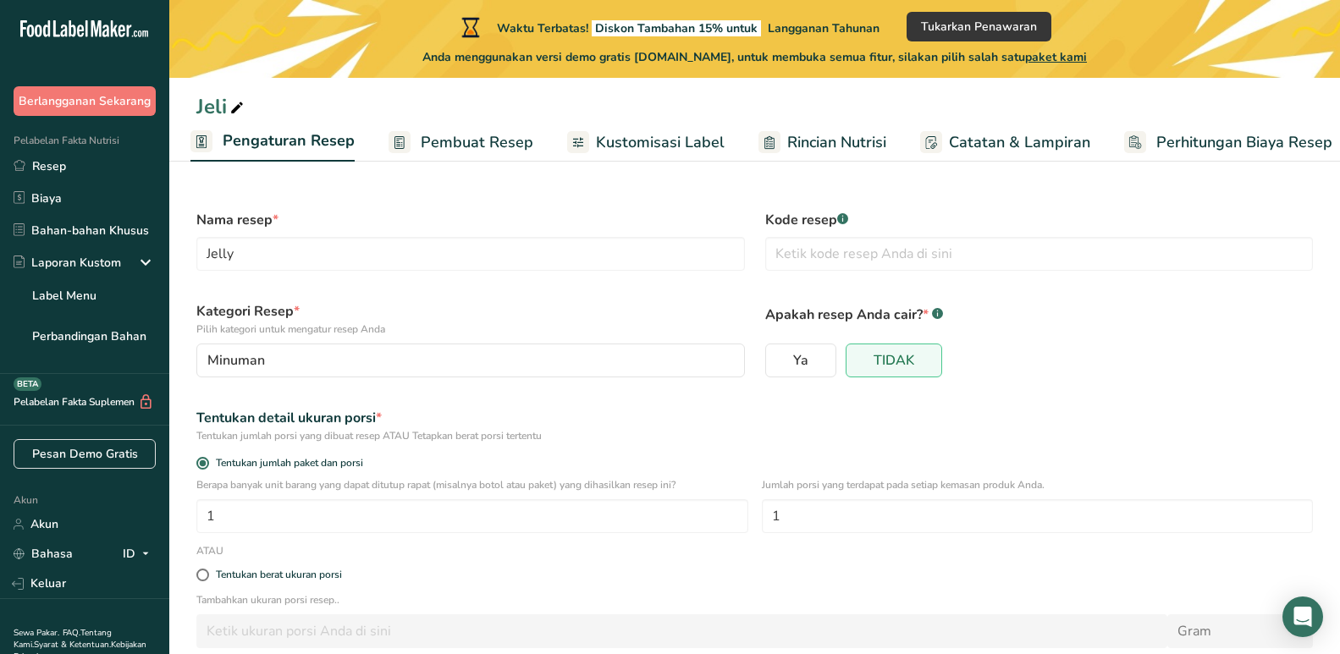
click at [416, 133] on link "Pembuat Resep" at bounding box center [460, 143] width 145 height 38
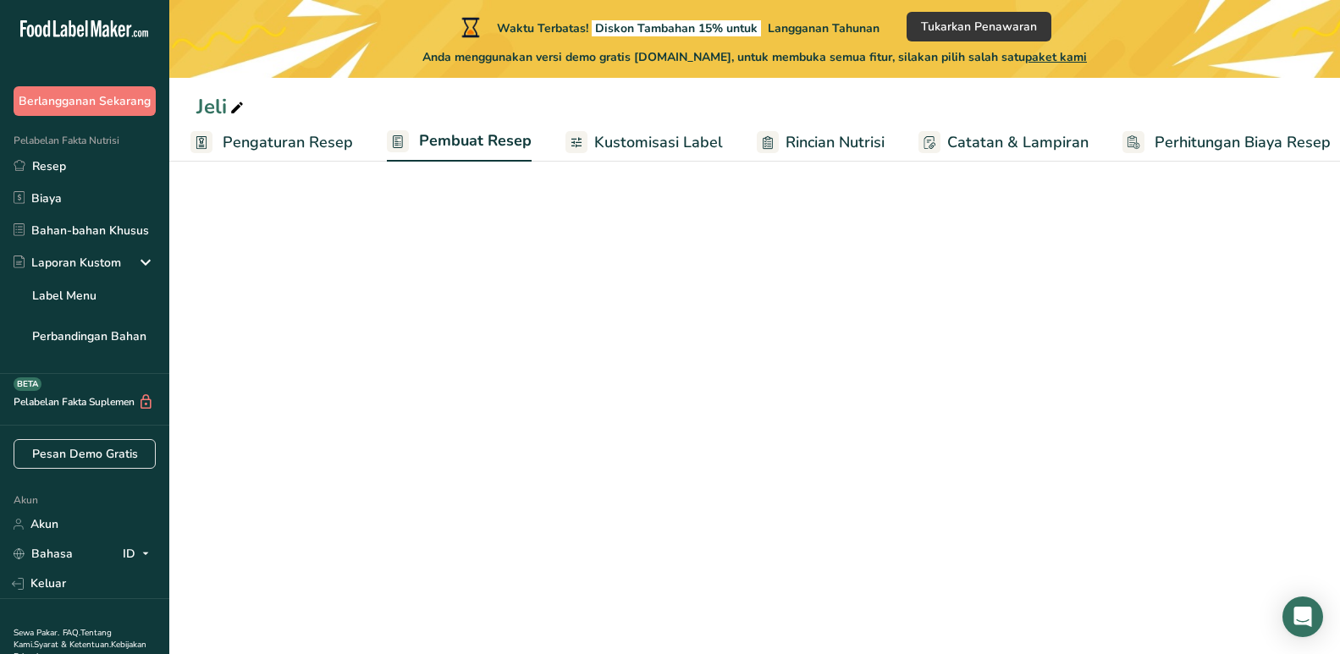
scroll to position [0, 19]
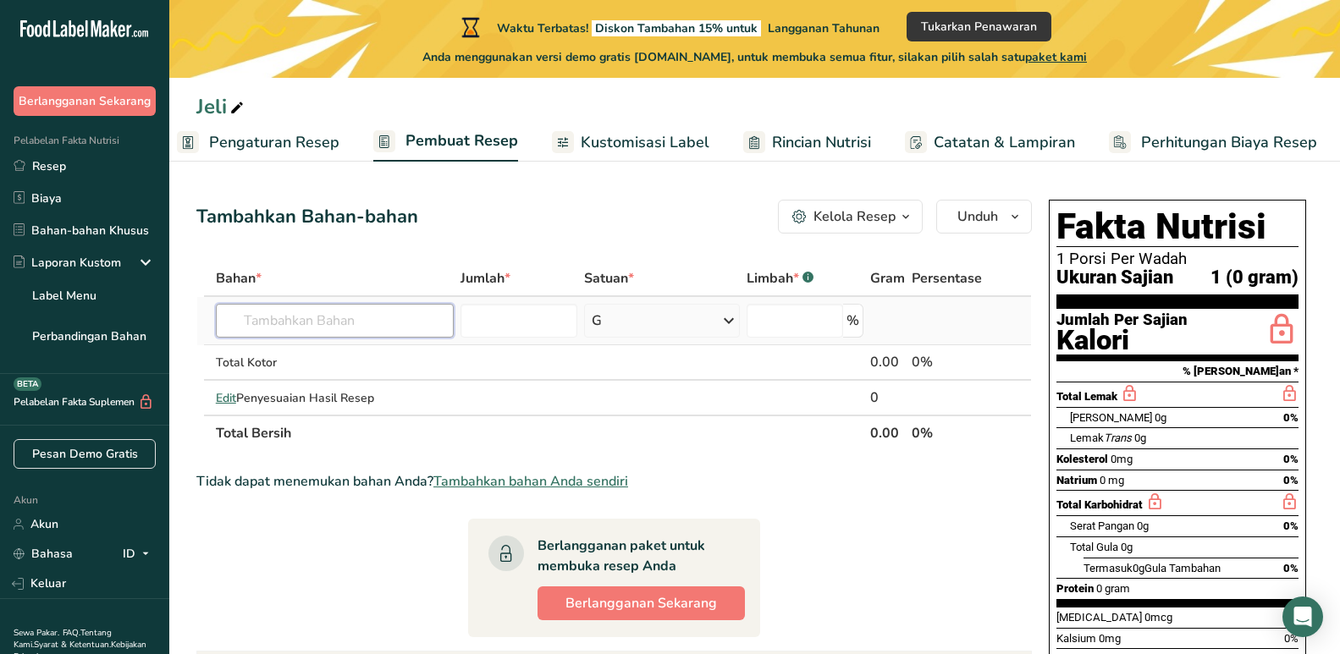
click at [417, 308] on input "text" at bounding box center [335, 321] width 239 height 34
drag, startPoint x: 243, startPoint y: 318, endPoint x: 501, endPoint y: 317, distance: 258.1
click at [487, 319] on tr "Almond flour 1211 Milk, whole, 3.25% milkfat, without added vitamin A and [MEDI…" at bounding box center [614, 321] width 834 height 48
click at [515, 315] on input "number" at bounding box center [518, 321] width 116 height 34
click at [699, 314] on div "G" at bounding box center [662, 321] width 157 height 34
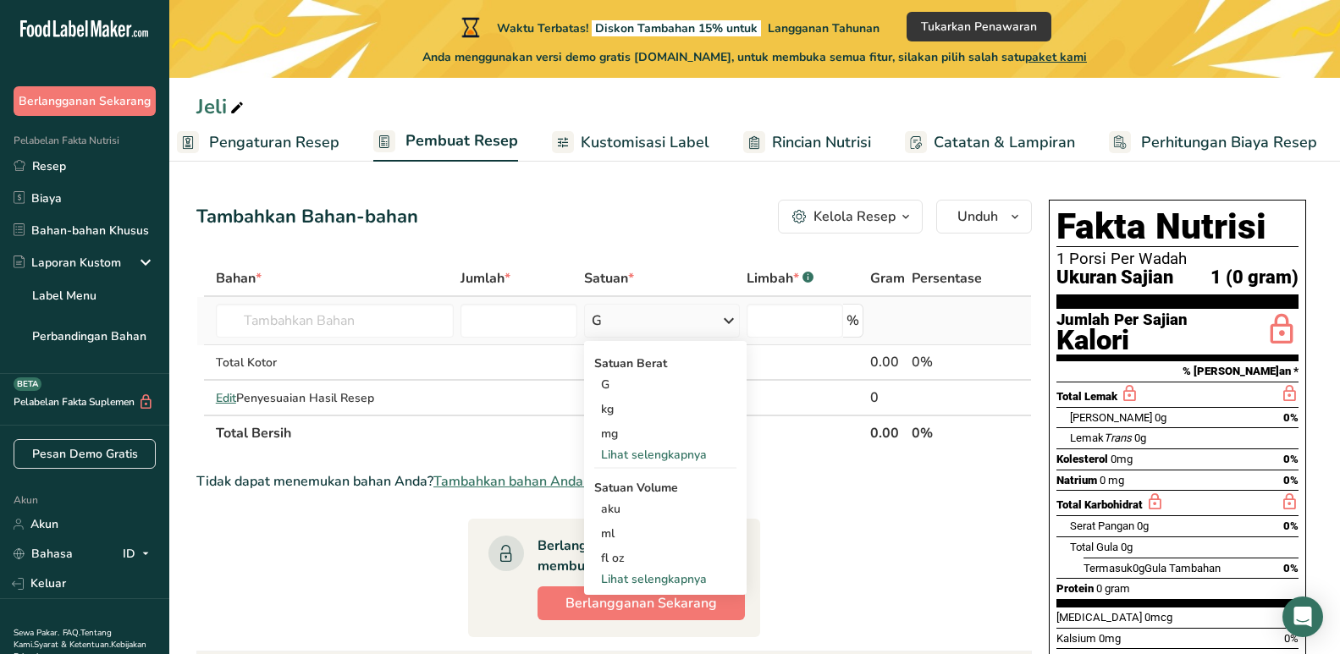
click at [699, 314] on div "G" at bounding box center [662, 321] width 157 height 34
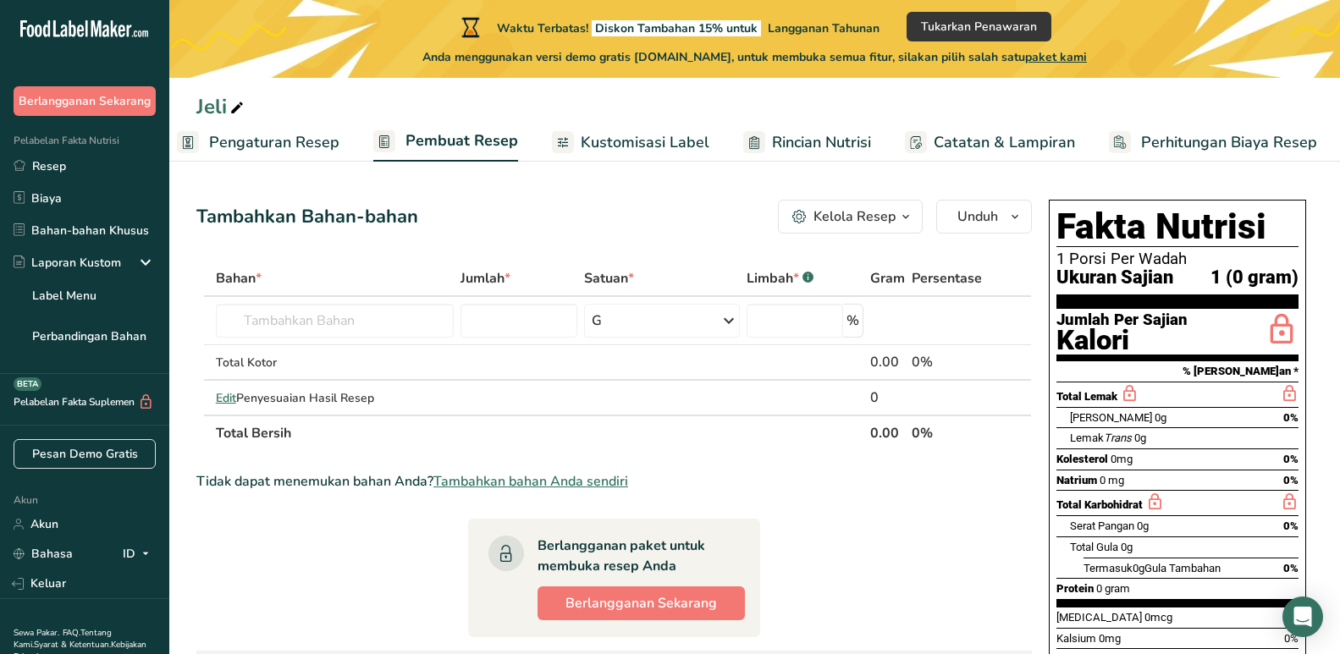
click at [639, 145] on font "Kustomisasi Label" at bounding box center [645, 142] width 129 height 20
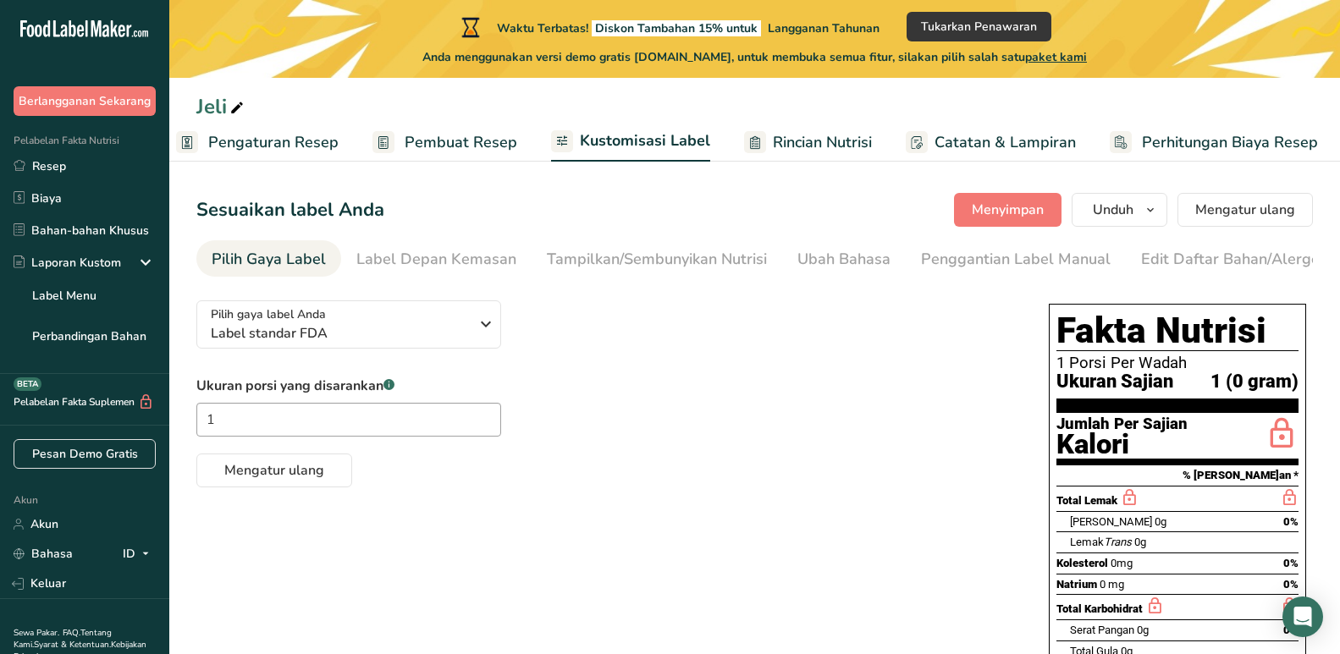
click at [779, 137] on font "Rincian Nutrisi" at bounding box center [822, 142] width 99 height 20
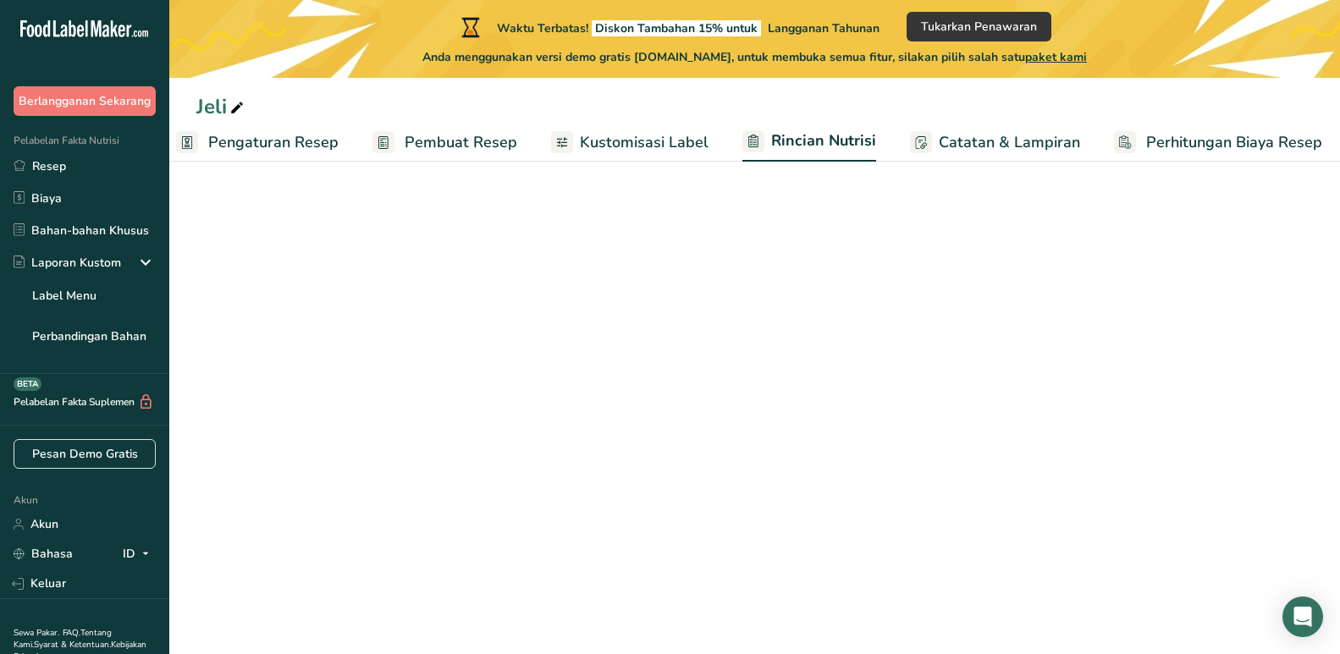
scroll to position [0, 19]
select select "Calories"
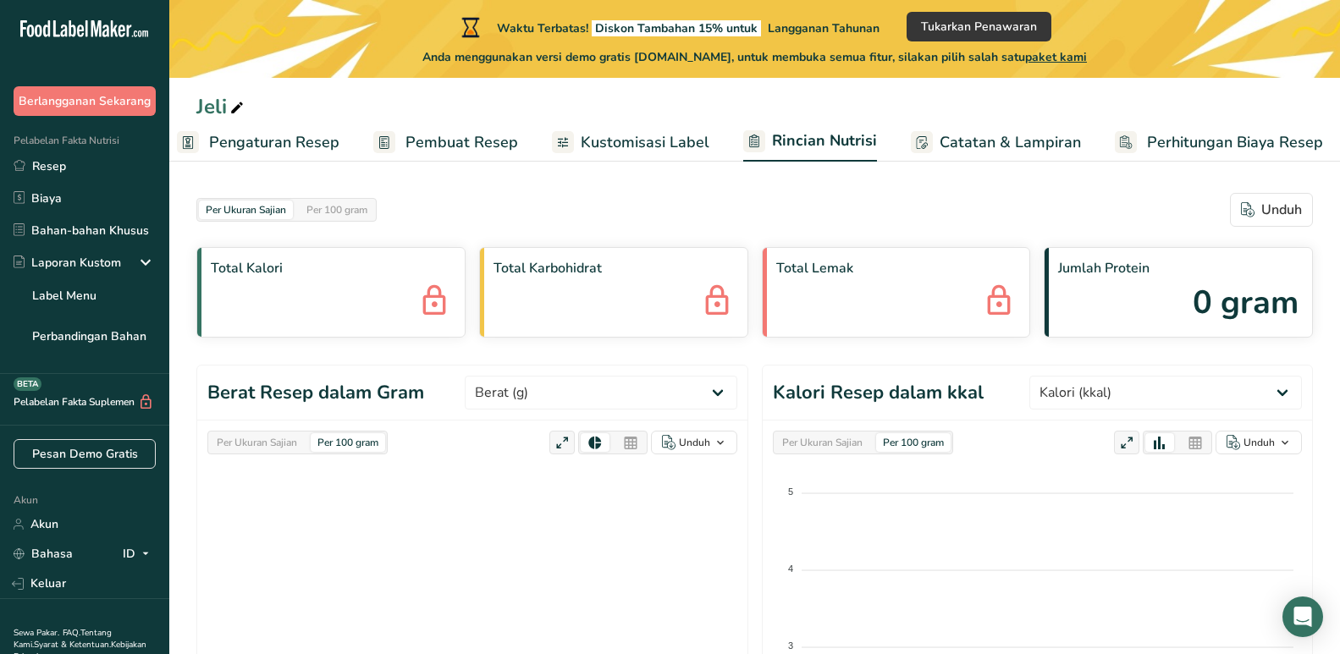
click at [336, 300] on div "Total Kalori" at bounding box center [330, 292] width 269 height 91
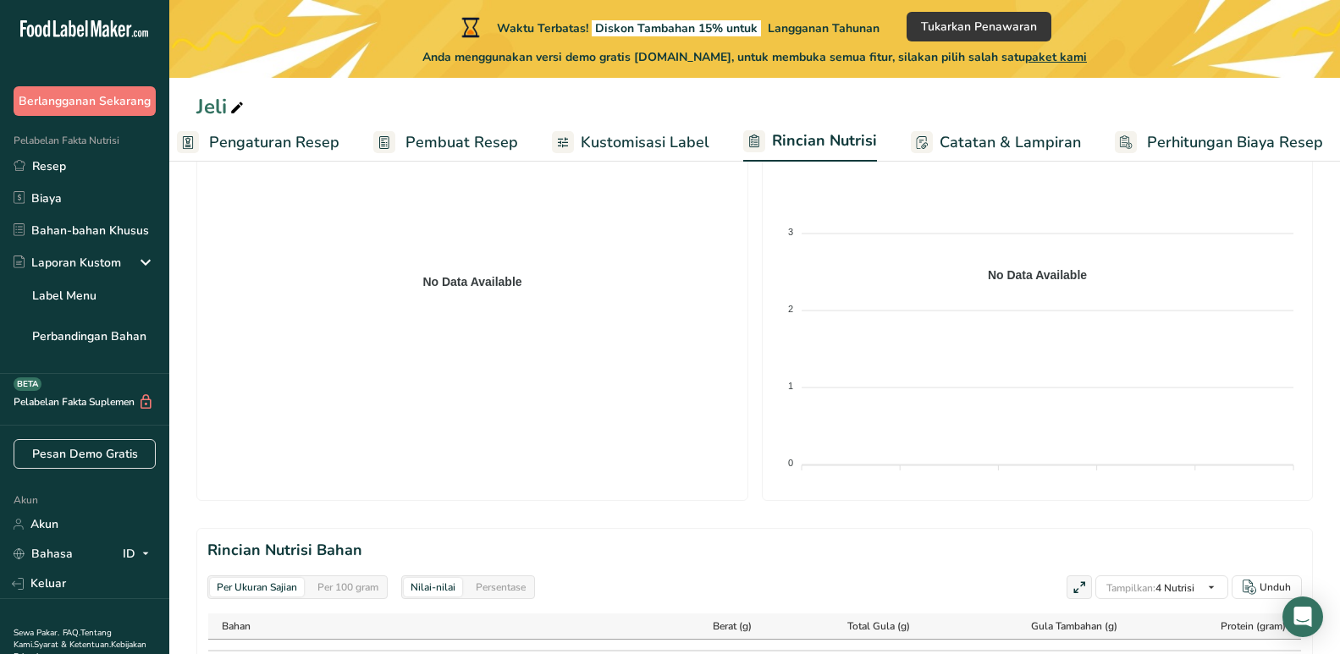
scroll to position [0, 0]
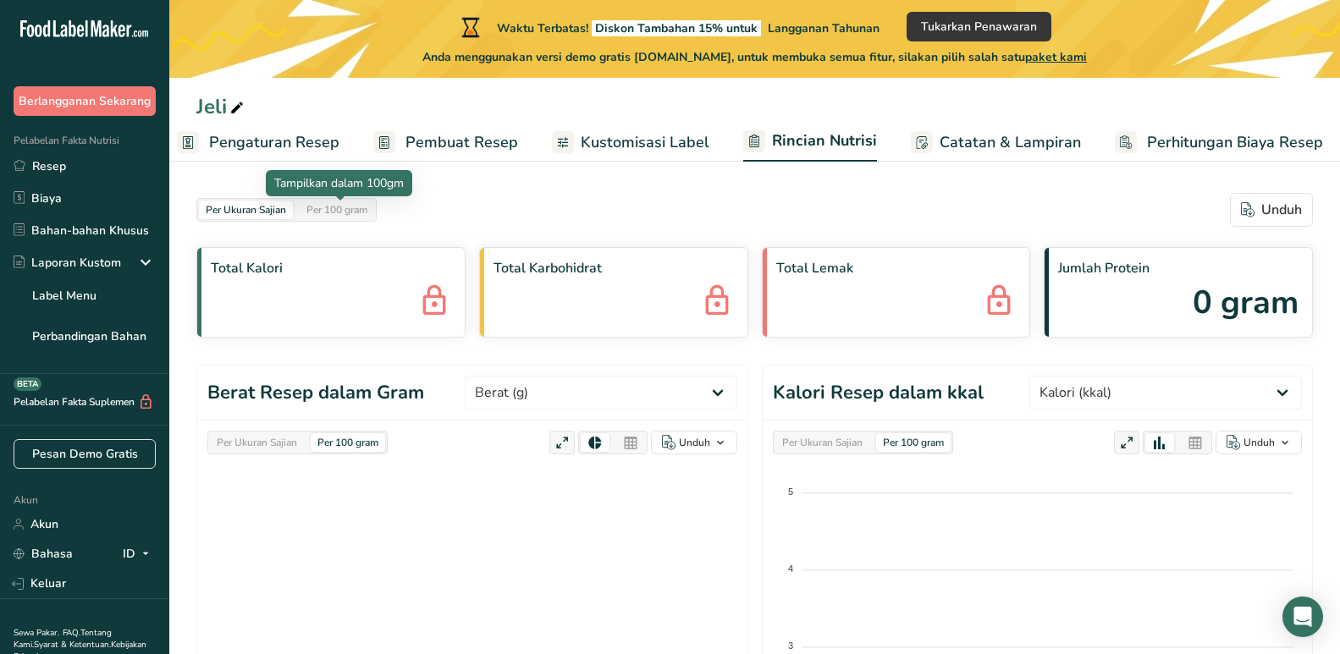
click at [333, 204] on font "Per 100 gram" at bounding box center [336, 210] width 61 height 14
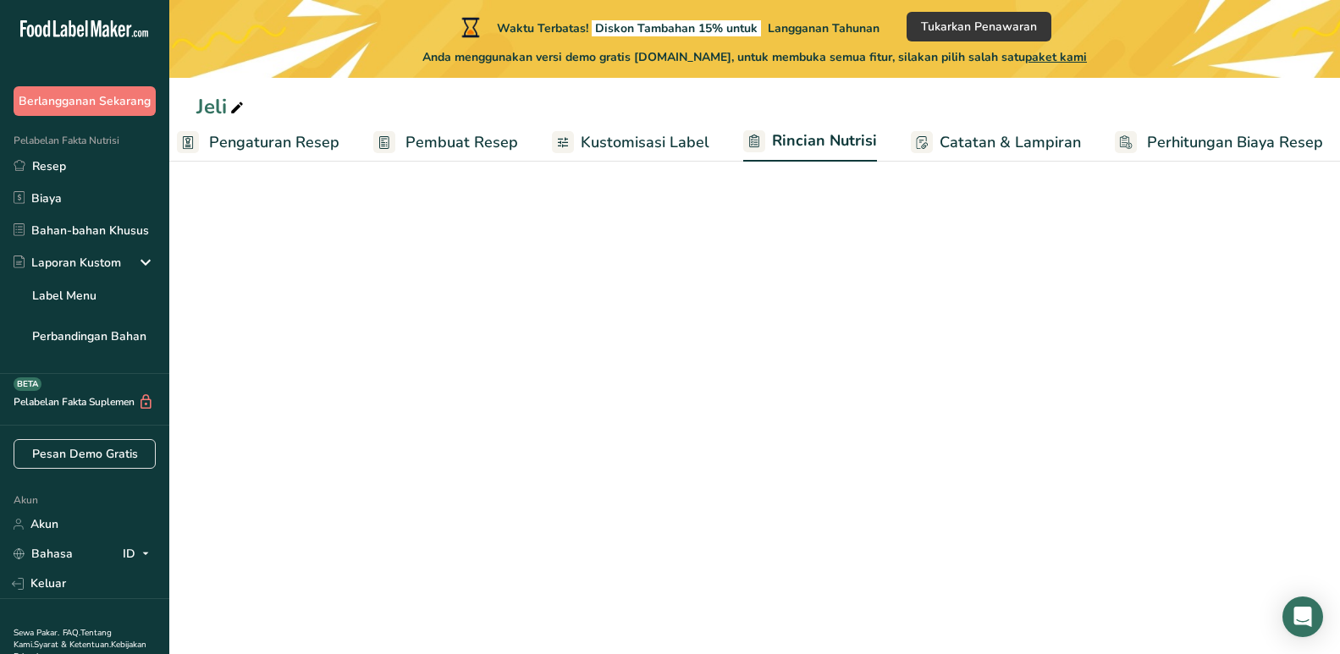
select select "Calories"
